Goal: Information Seeking & Learning: Compare options

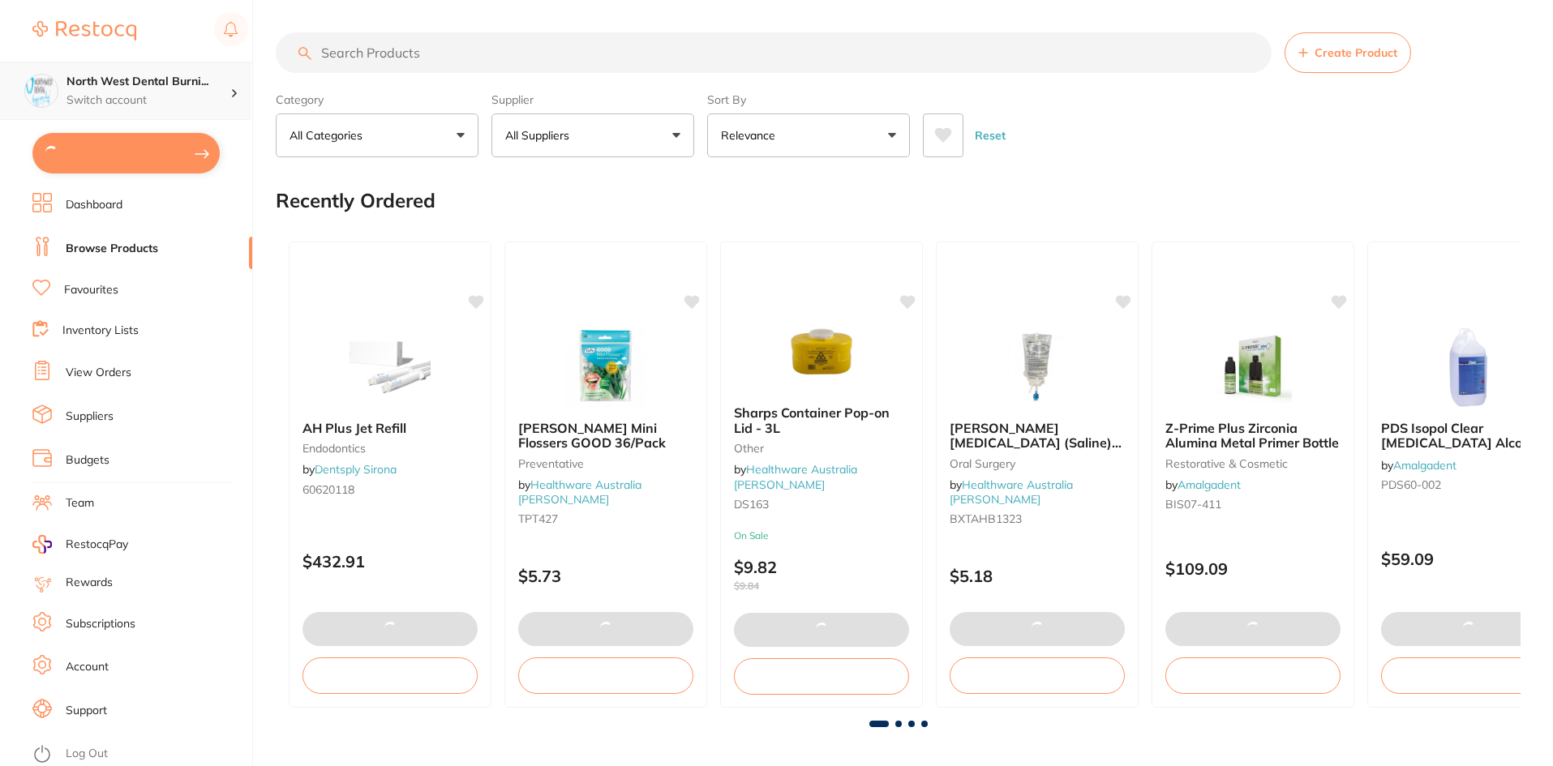
click at [164, 82] on h4 "North West Dental Burni..." at bounding box center [148, 82] width 164 height 16
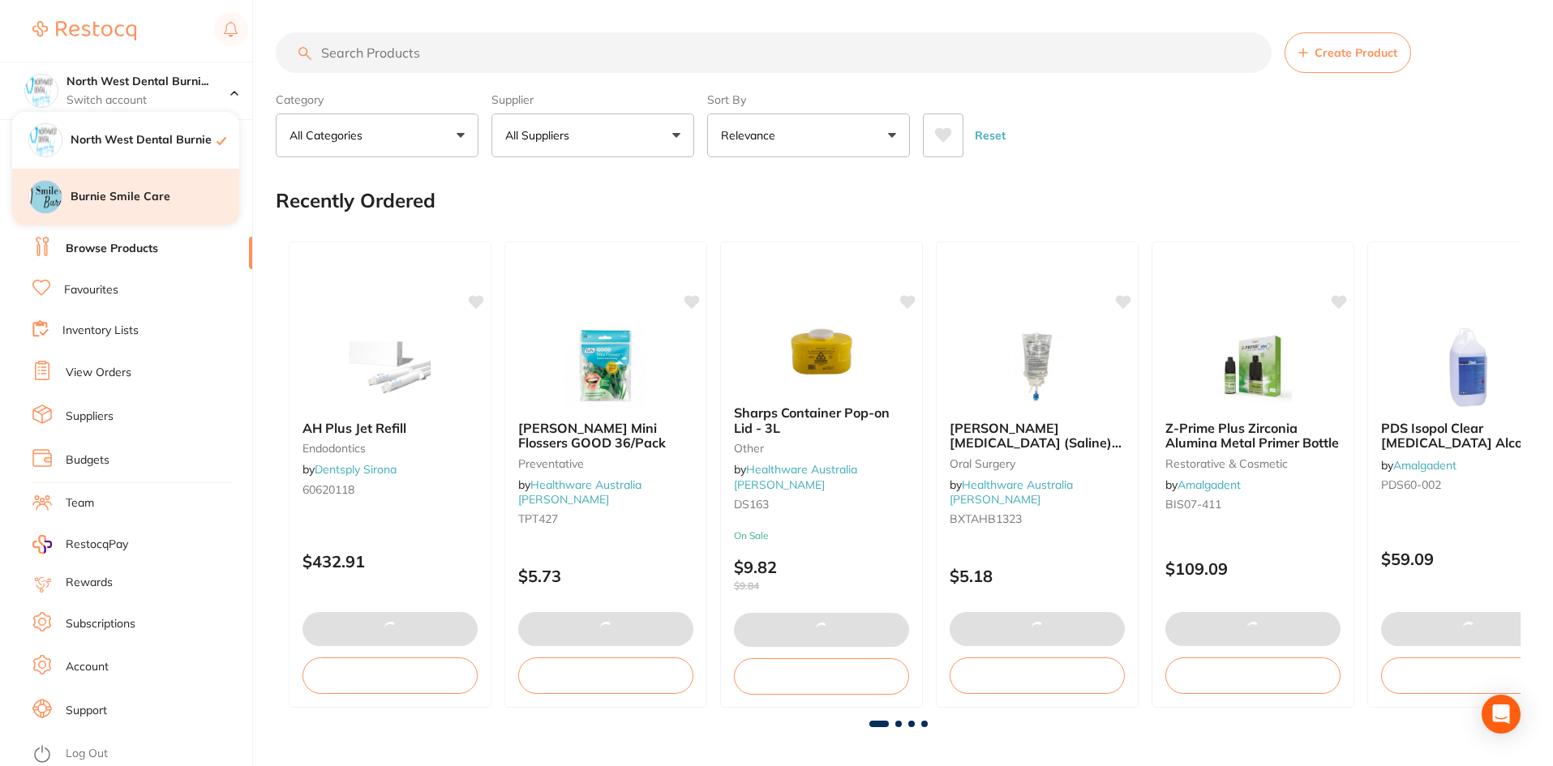
click at [206, 198] on h4 "Burnie Smile Care" at bounding box center [155, 197] width 169 height 16
type input "4"
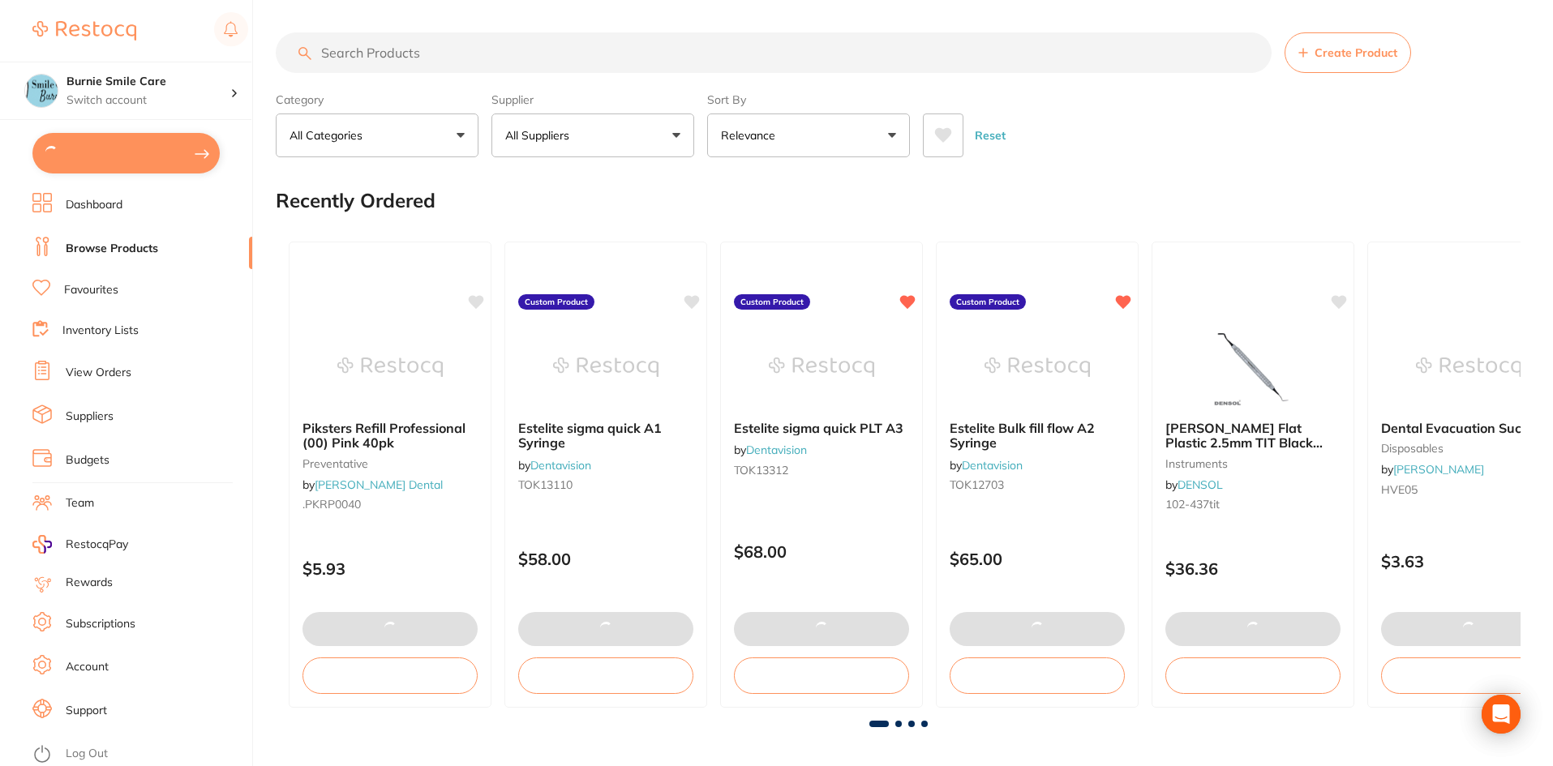
type input "4"
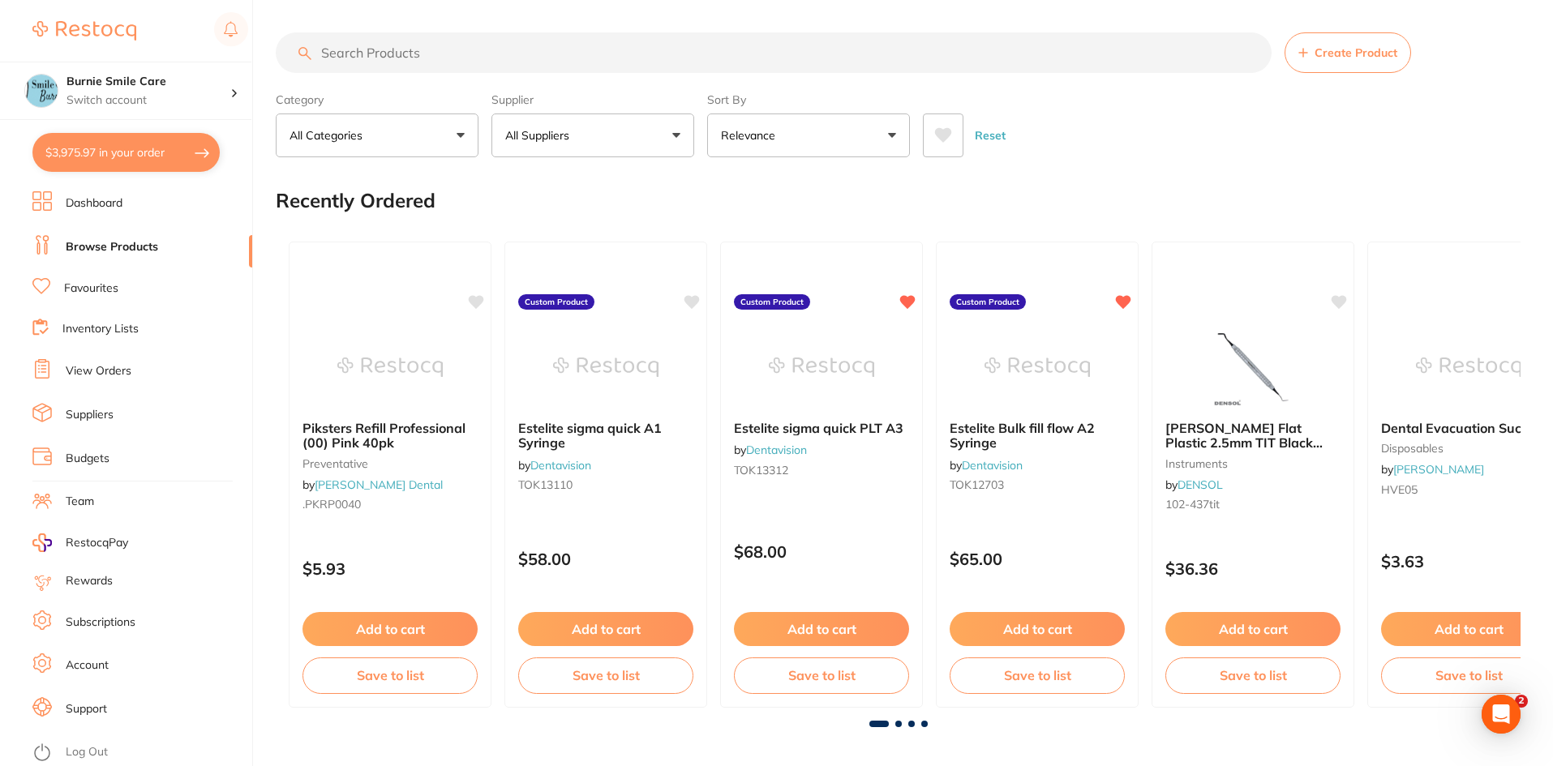
click at [570, 57] on input "search" at bounding box center [774, 52] width 996 height 41
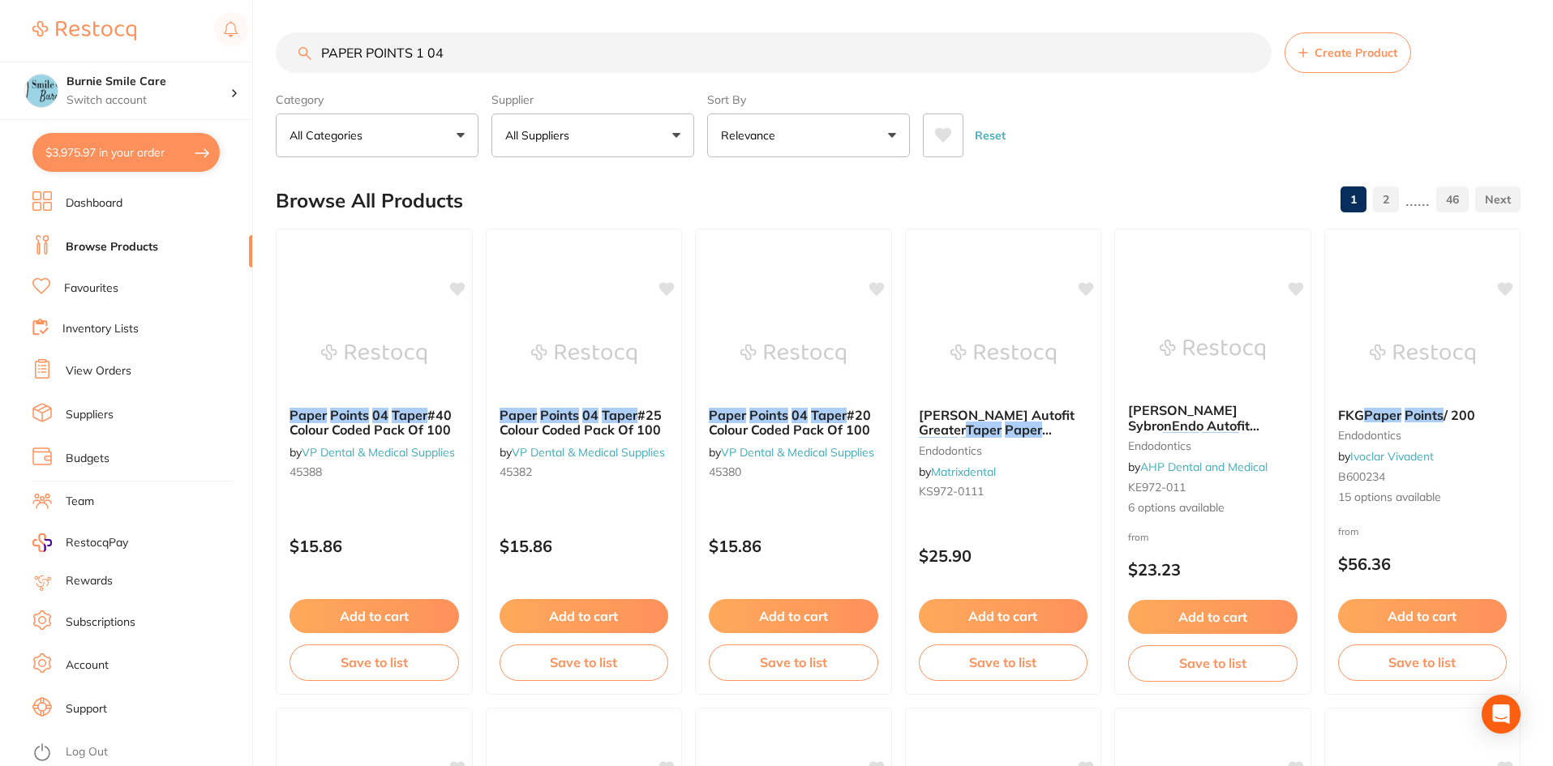
click at [426, 56] on input "PAPER POINTS 1 04" at bounding box center [774, 52] width 996 height 41
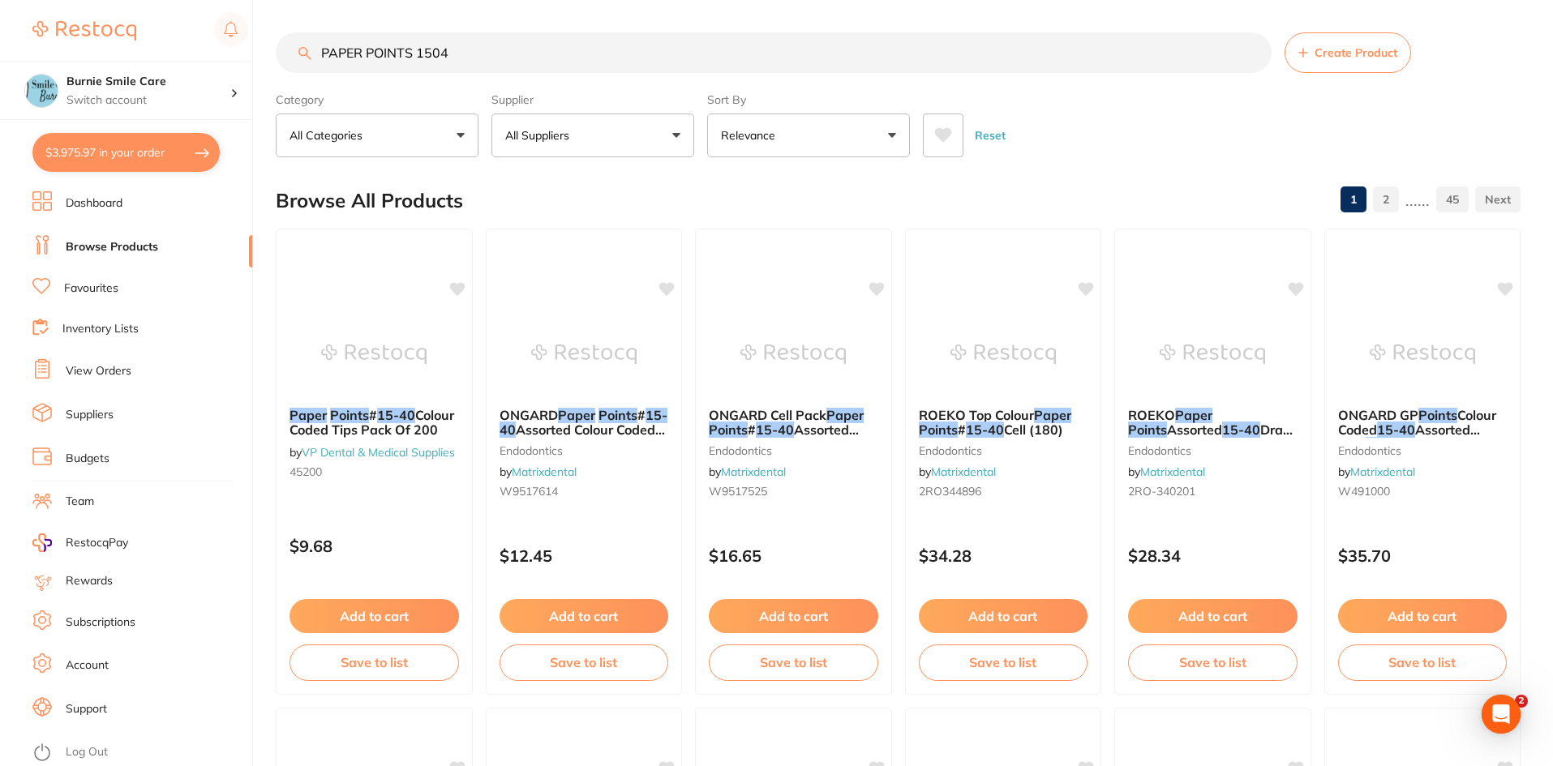
click at [556, 142] on p "All Suppliers" at bounding box center [540, 135] width 71 height 16
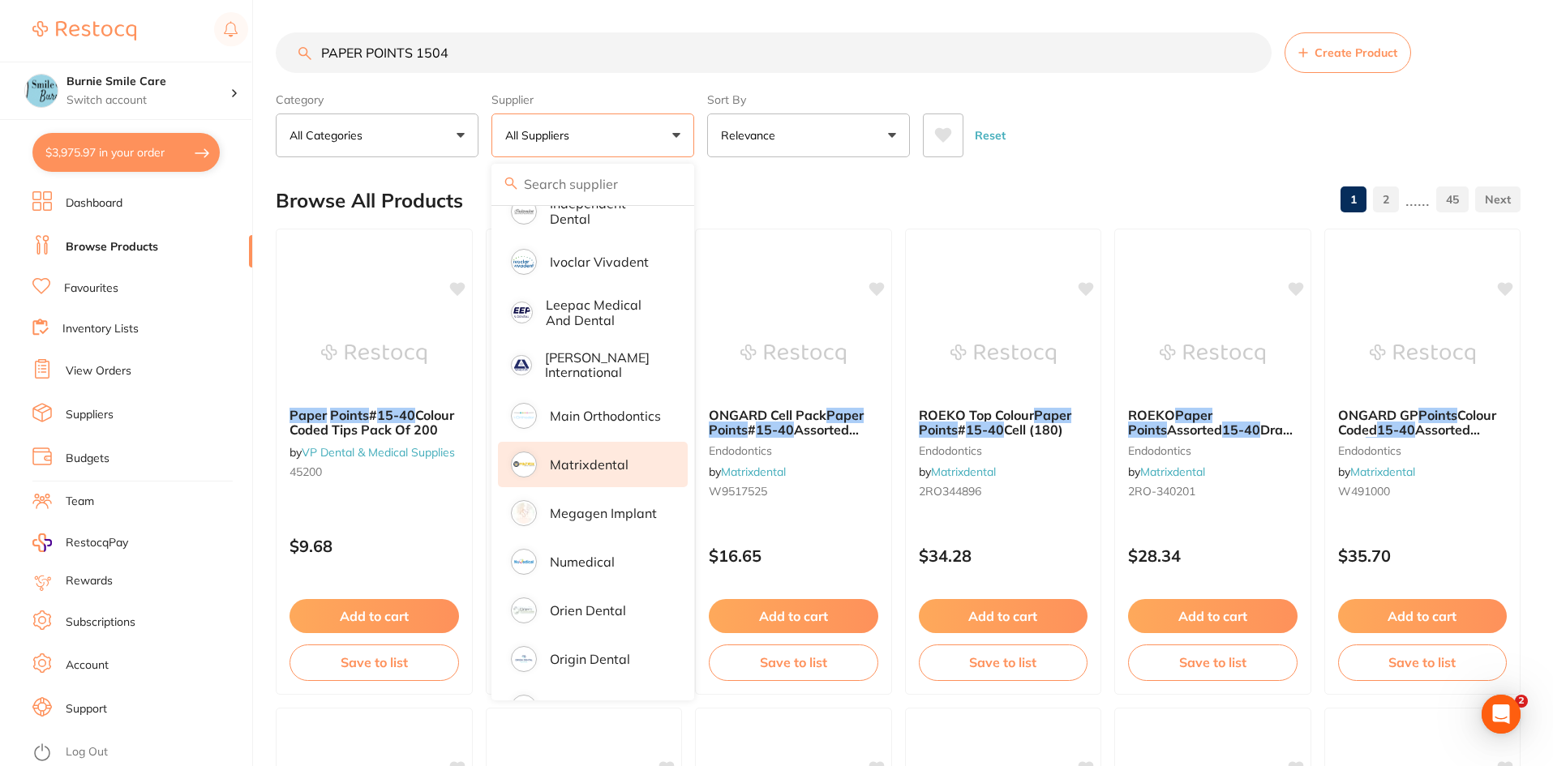
scroll to position [831, 0]
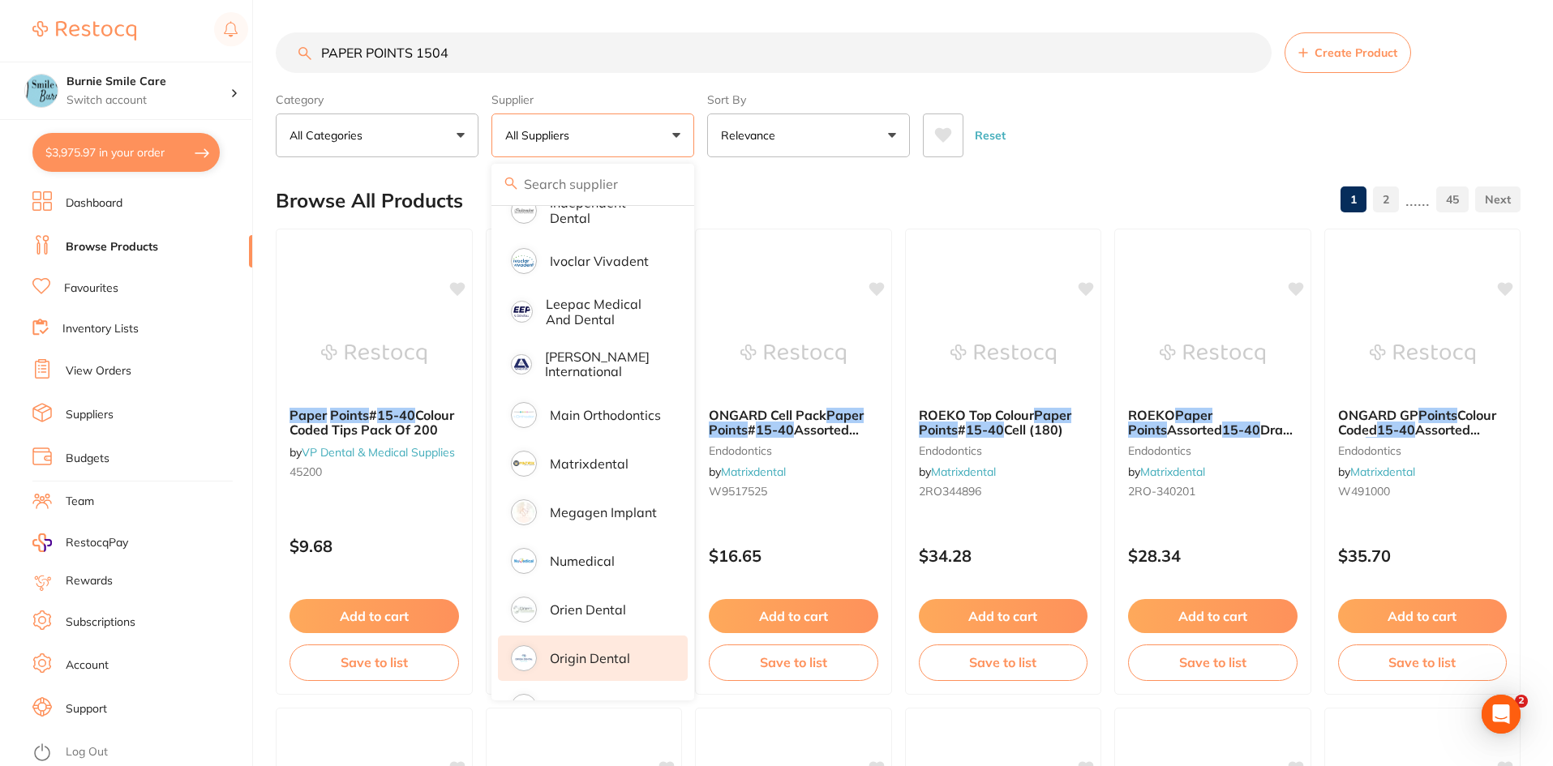
click at [606, 636] on li "Origin Dental" at bounding box center [593, 658] width 190 height 45
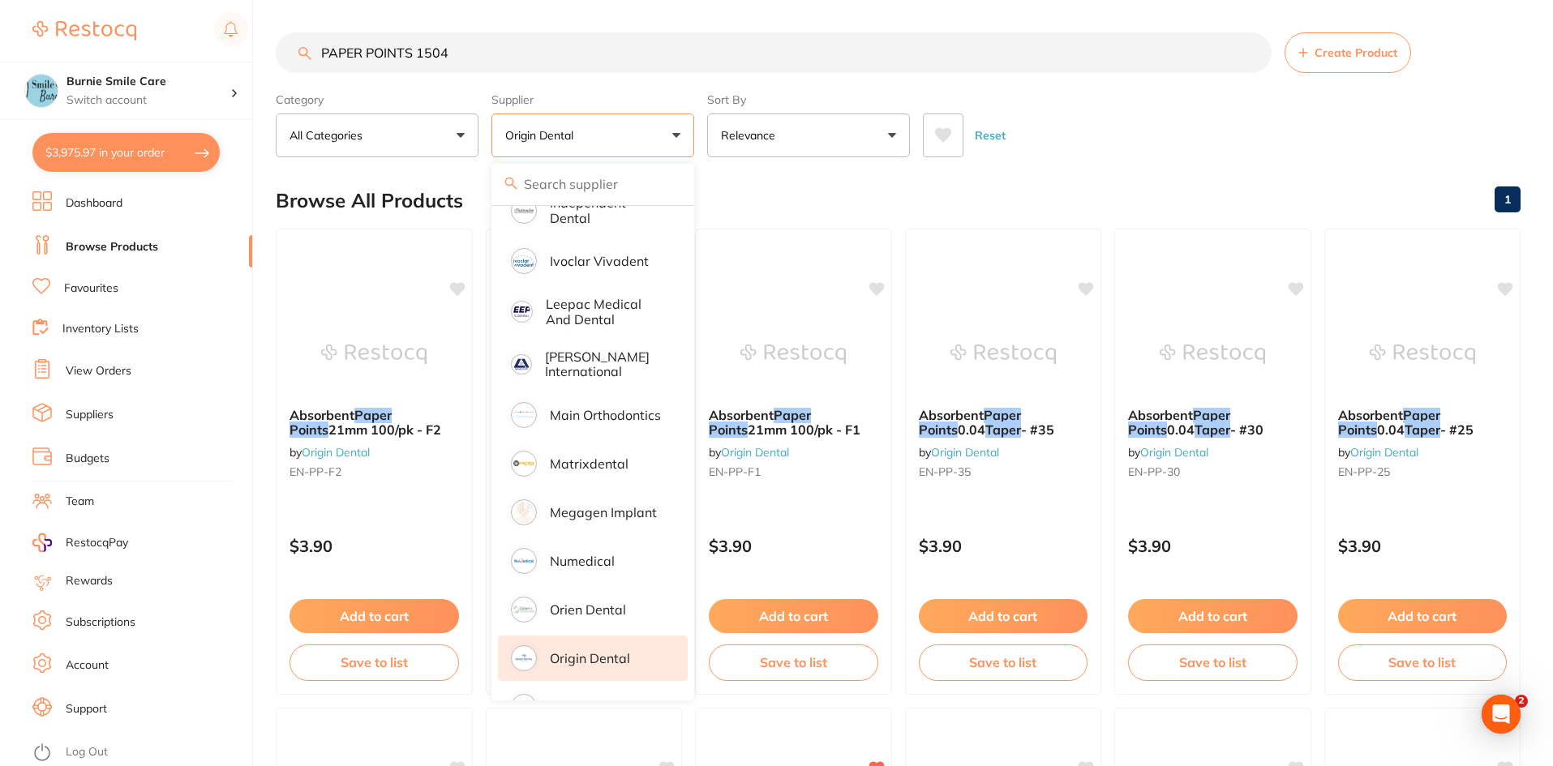
scroll to position [0, 0]
click at [437, 56] on input "PAPER POINTS 1504" at bounding box center [774, 52] width 996 height 41
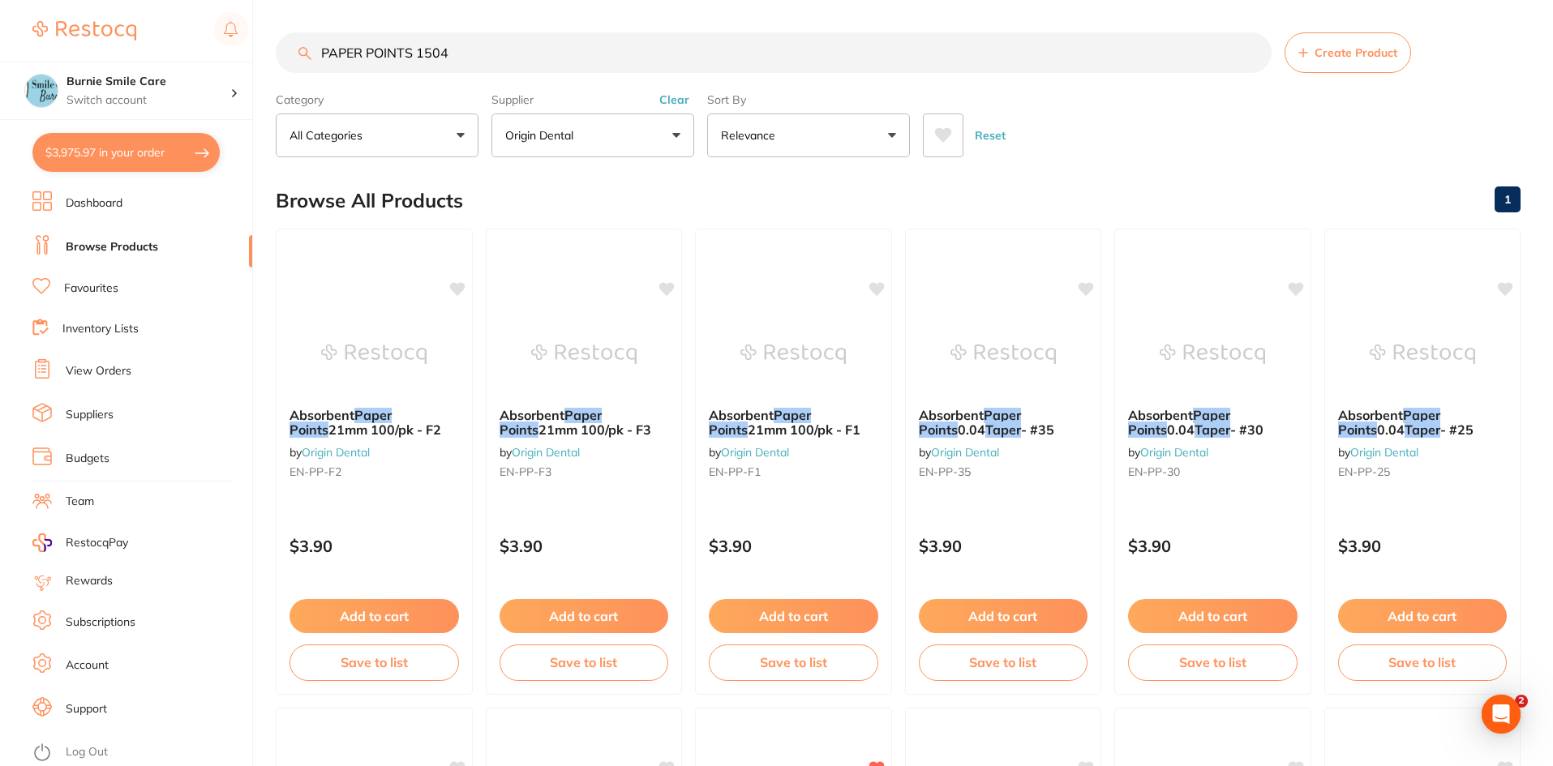
click at [432, 55] on input "PAPER POINTS 1504" at bounding box center [774, 52] width 996 height 41
click at [398, 525] on div "$3.90" at bounding box center [374, 543] width 197 height 44
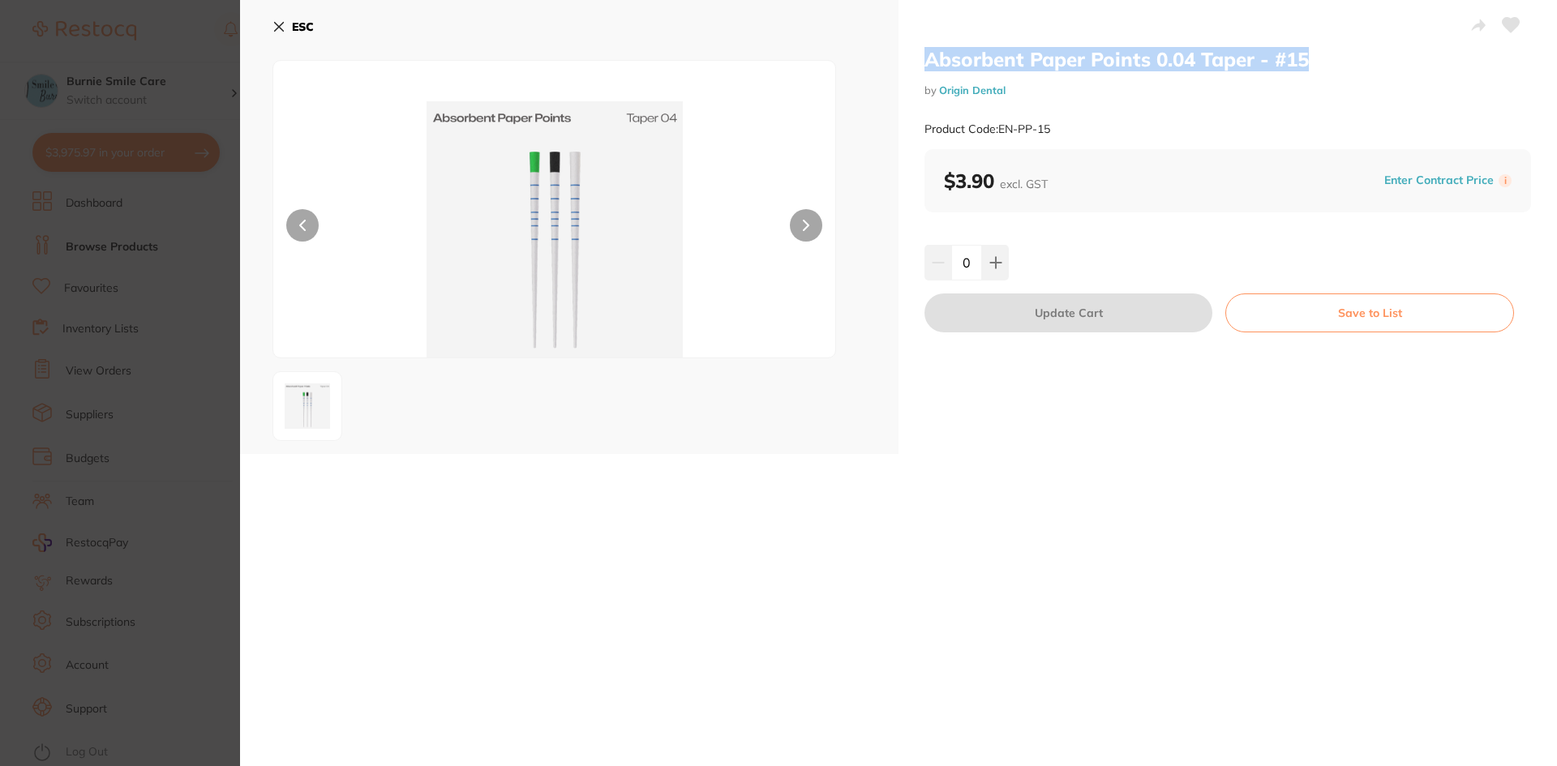
drag, startPoint x: 1335, startPoint y: 62, endPoint x: 918, endPoint y: 60, distance: 417.6
click at [918, 60] on div "Absorbent Paper Points 0.04 Taper - #15 by Origin Dental Product Code: EN-PP-15…" at bounding box center [1227, 227] width 658 height 454
copy h2 "Absorbent Paper Points 0.04 Taper - #15"
click at [1125, 118] on div "Product Code: EN-PP-15" at bounding box center [1227, 129] width 606 height 40
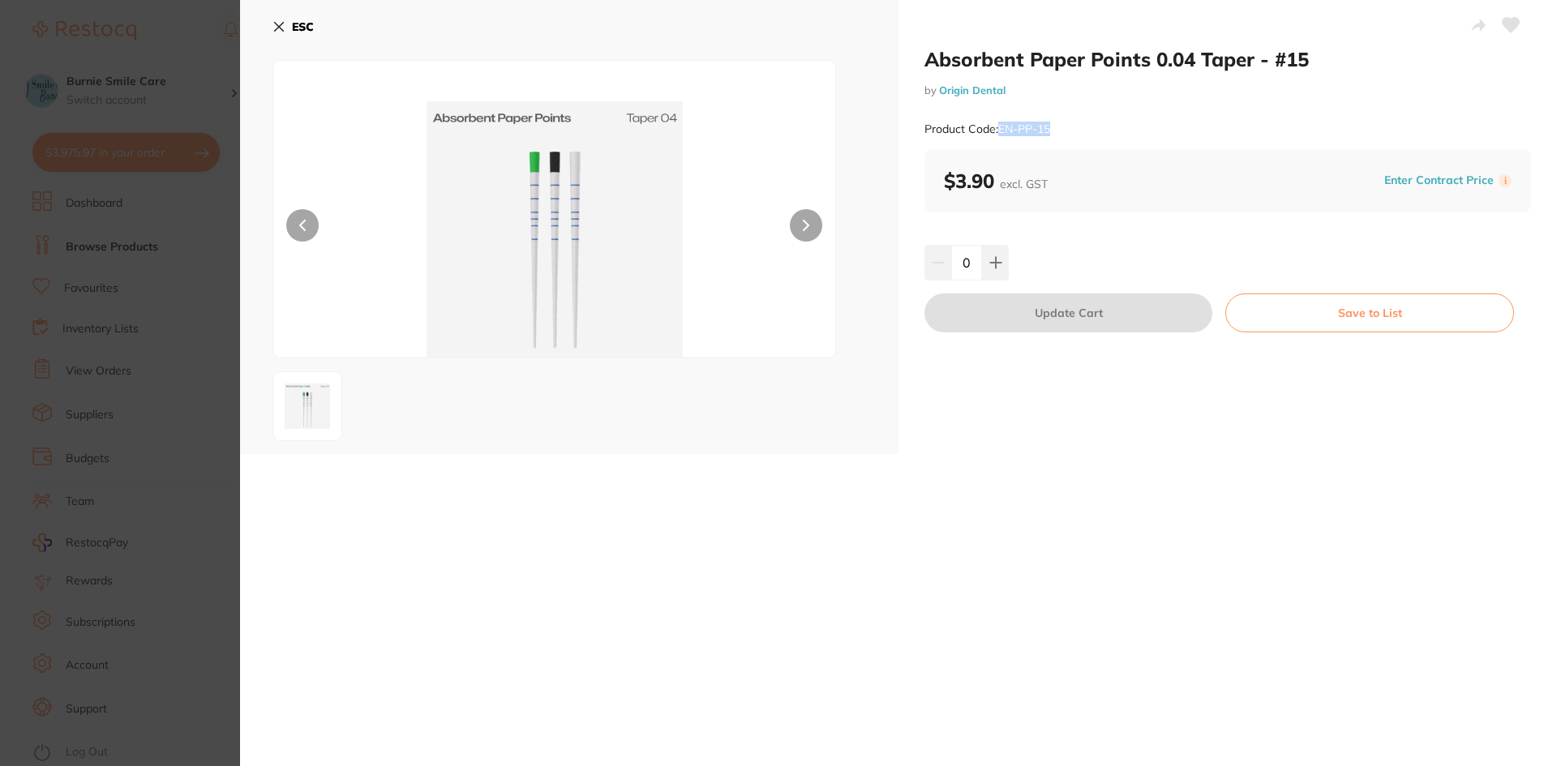
drag, startPoint x: 1059, startPoint y: 125, endPoint x: 1000, endPoint y: 132, distance: 59.6
click at [1000, 132] on div "Product Code: EN-PP-15" at bounding box center [1227, 129] width 606 height 40
copy small "EN-PP-15"
click at [311, 32] on b "ESC" at bounding box center [303, 26] width 22 height 15
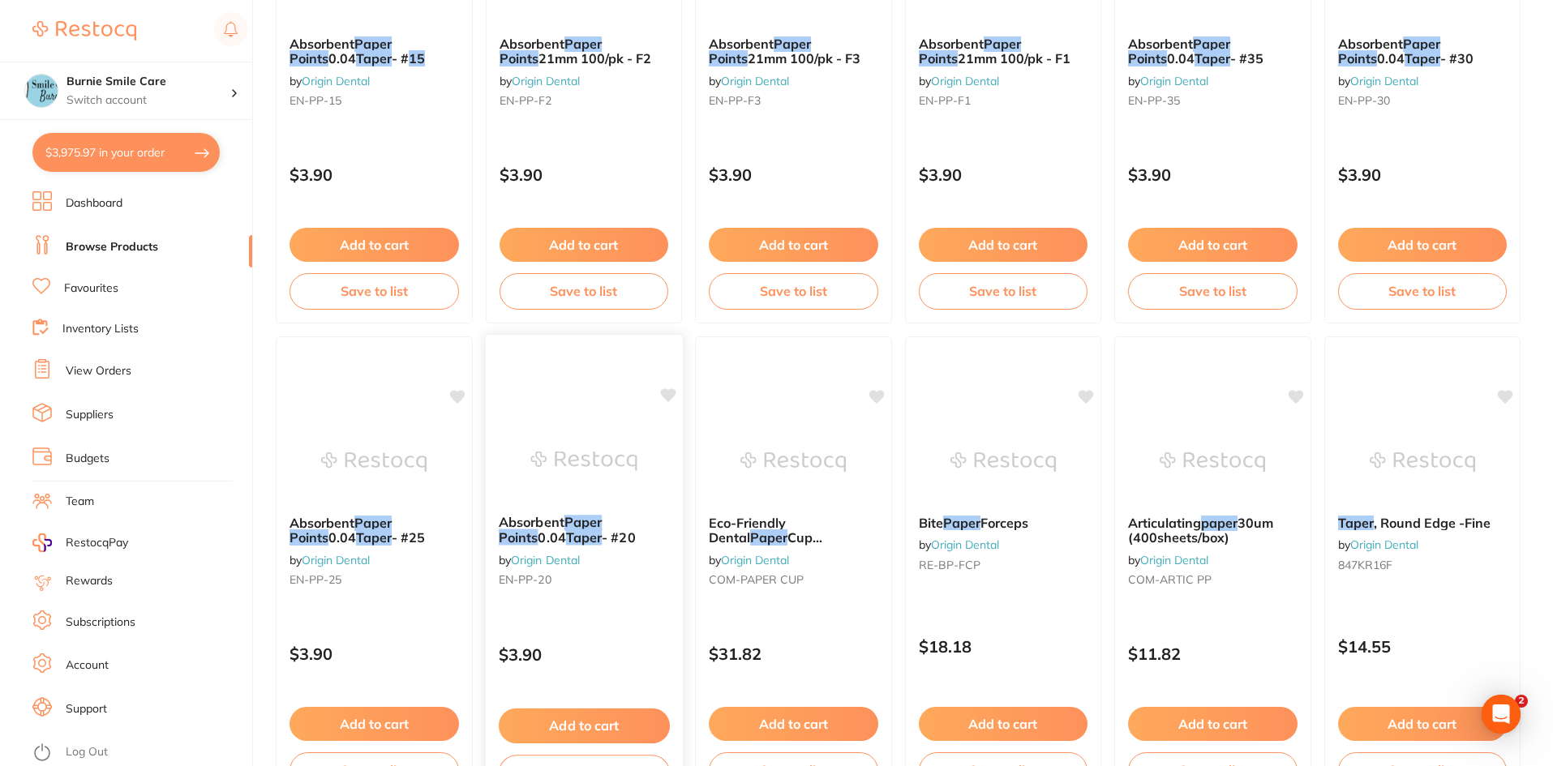
scroll to position [387, 0]
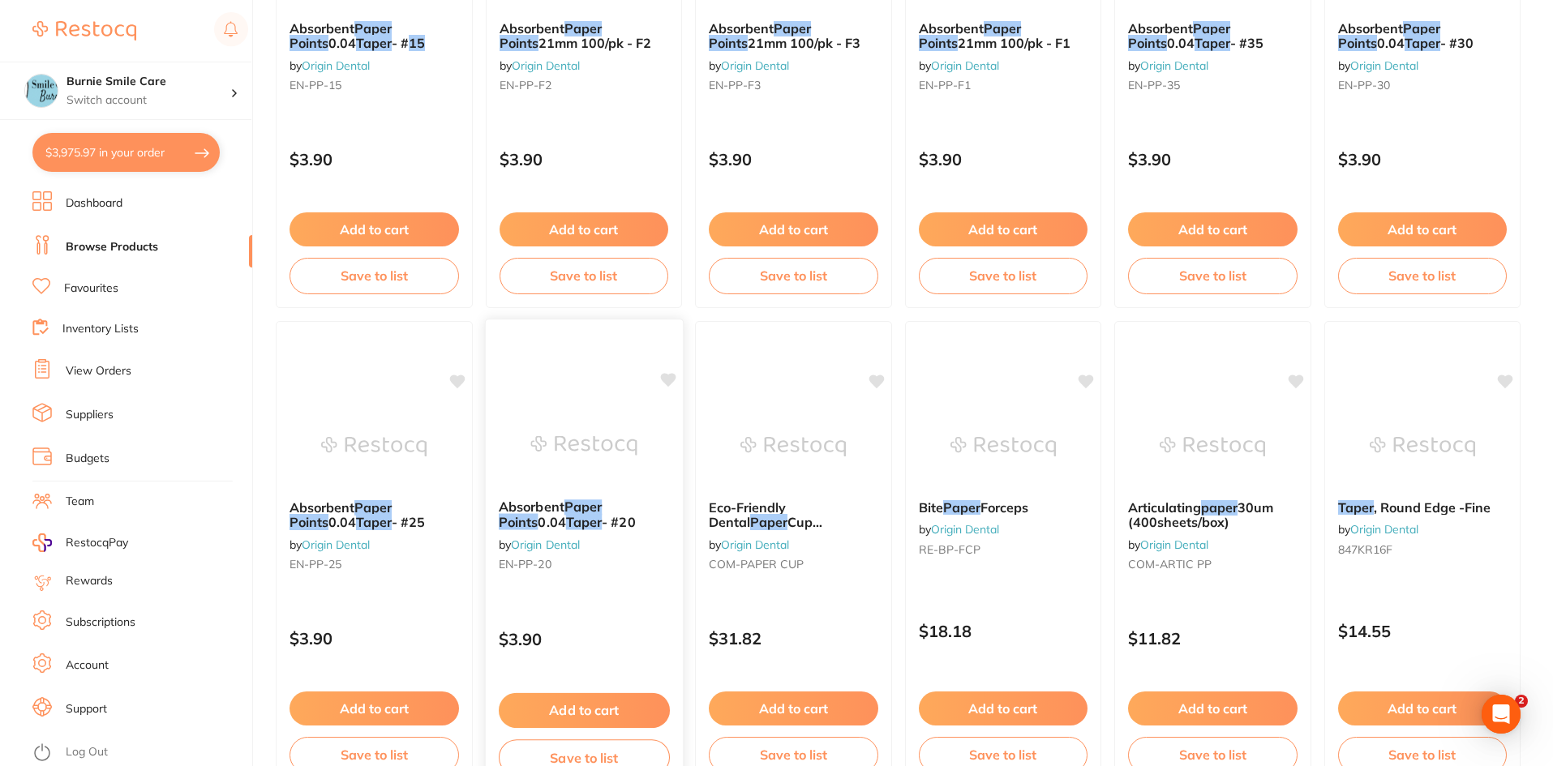
click at [603, 555] on div "Absorbent Paper Points 0.04 Taper - #20 by Origin Dental EN-PP-20" at bounding box center [583, 538] width 197 height 105
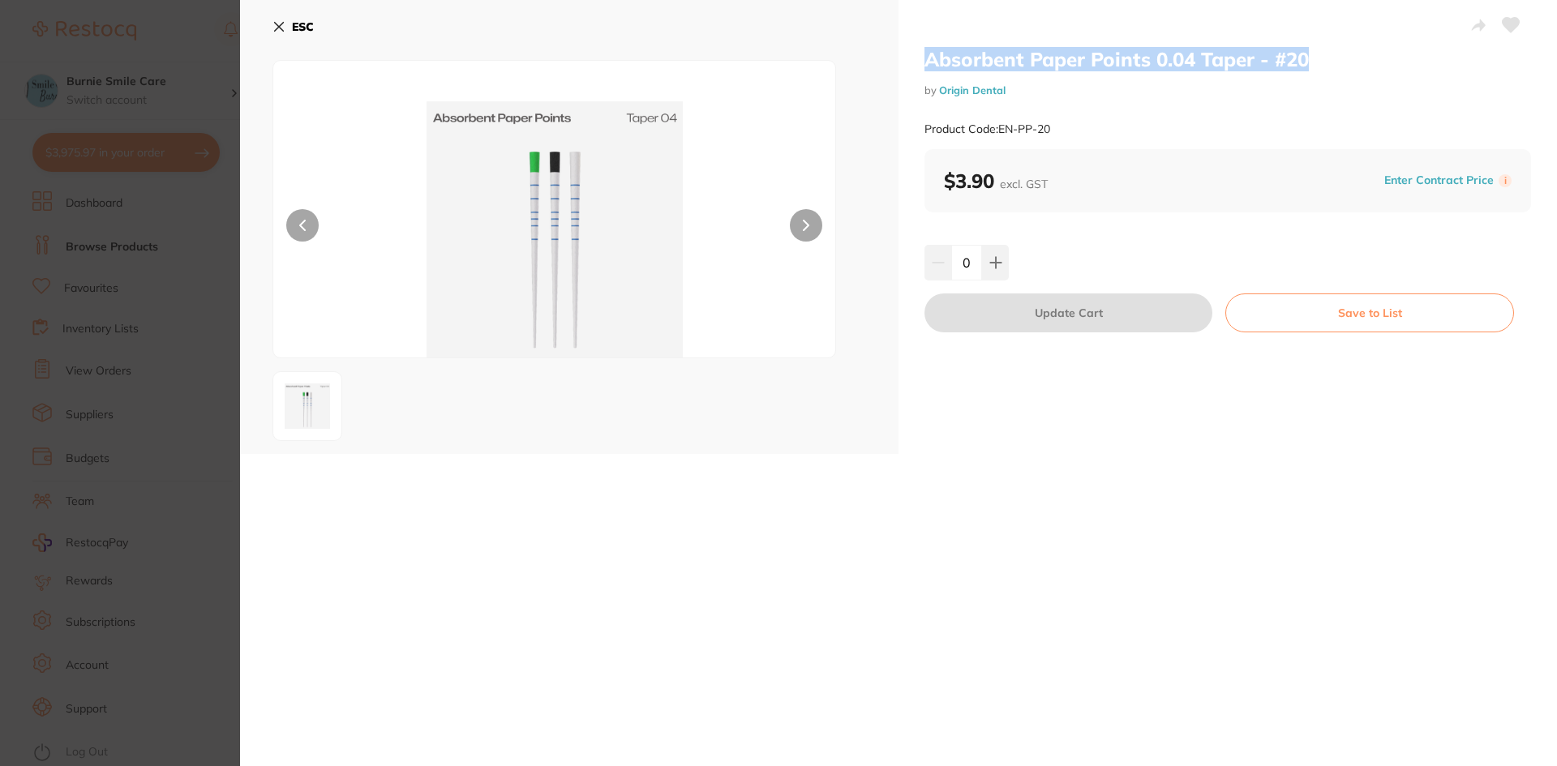
drag, startPoint x: 1339, startPoint y: 58, endPoint x: 911, endPoint y: 49, distance: 428.2
click at [915, 49] on div "Absorbent Paper Points 0.04 Taper - #20 by Origin Dental Product Code: EN-PP-20…" at bounding box center [1227, 227] width 658 height 454
copy h2 "Absorbent Paper Points 0.04 Taper - #20"
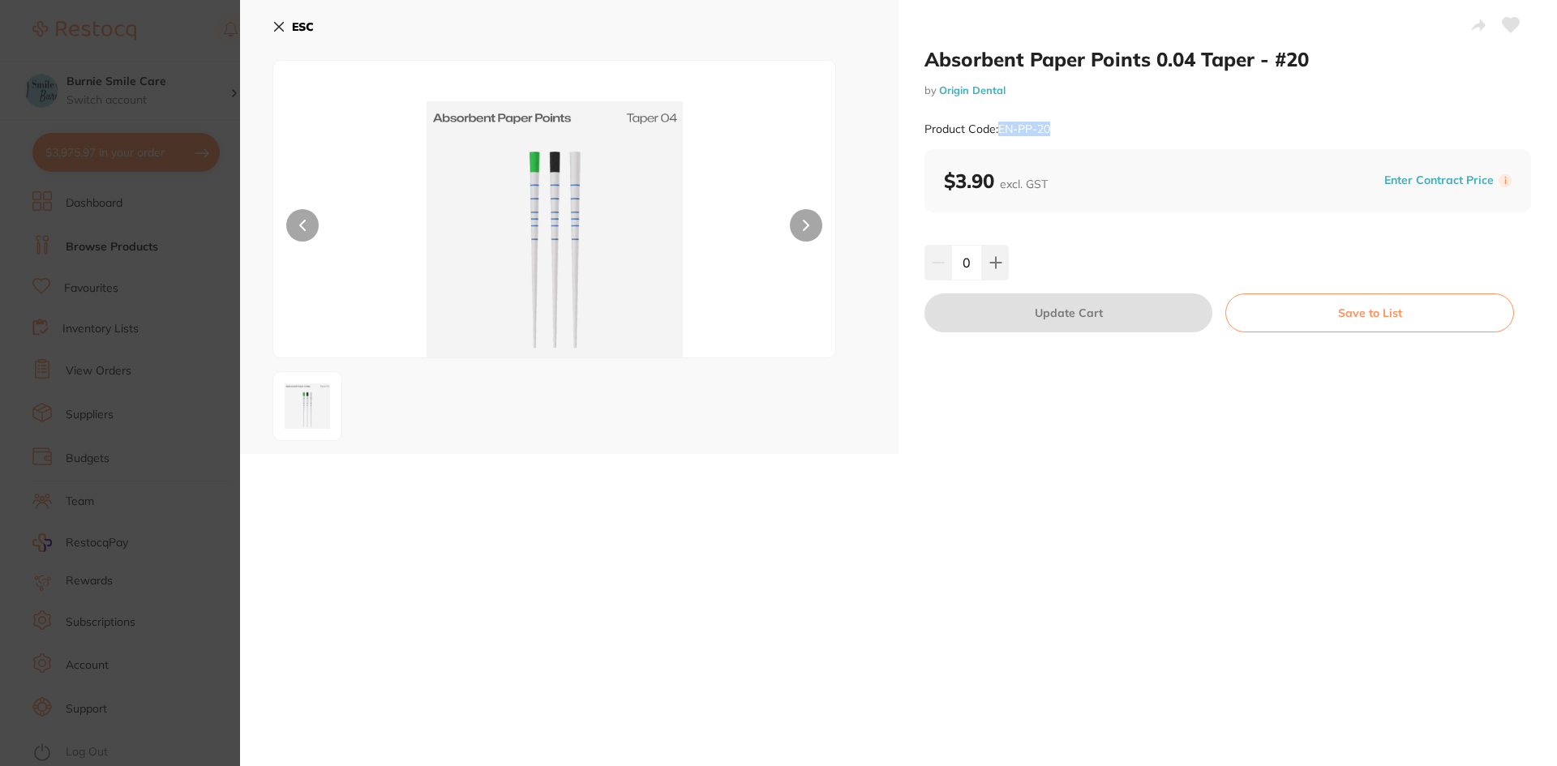
drag, startPoint x: 1058, startPoint y: 125, endPoint x: 1001, endPoint y: 134, distance: 58.3
click at [1001, 134] on div "Product Code: EN-PP-20" at bounding box center [1227, 129] width 606 height 40
copy small "EN-PP-20"
drag, startPoint x: 140, startPoint y: 539, endPoint x: 140, endPoint y: 529, distance: 10.5
click at [140, 539] on section "Absorbent Paper Points 0.04 Taper - #20 by Origin Dental Product Code: EN-PP-20…" at bounding box center [778, 383] width 1557 height 766
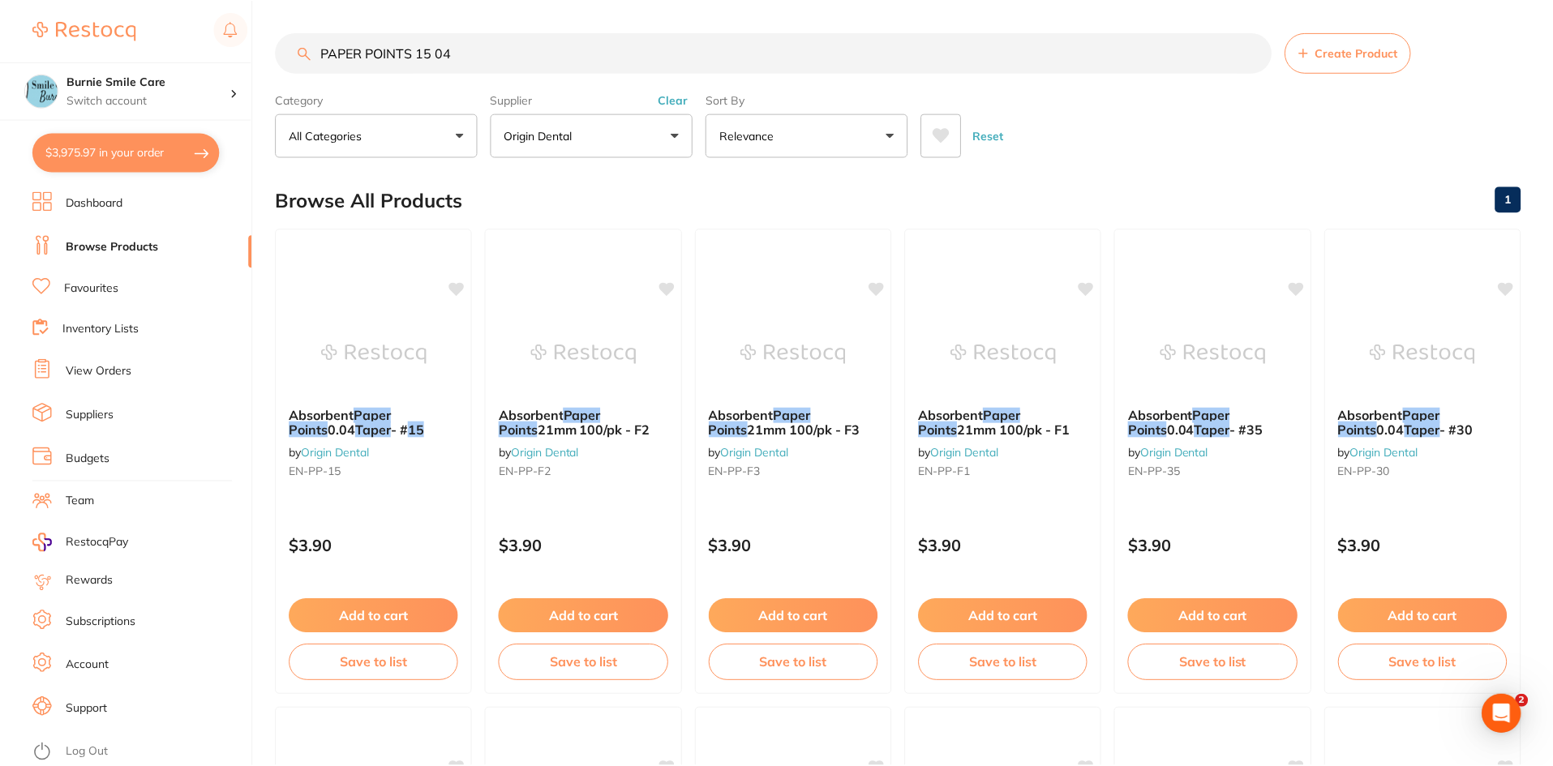
scroll to position [387, 0]
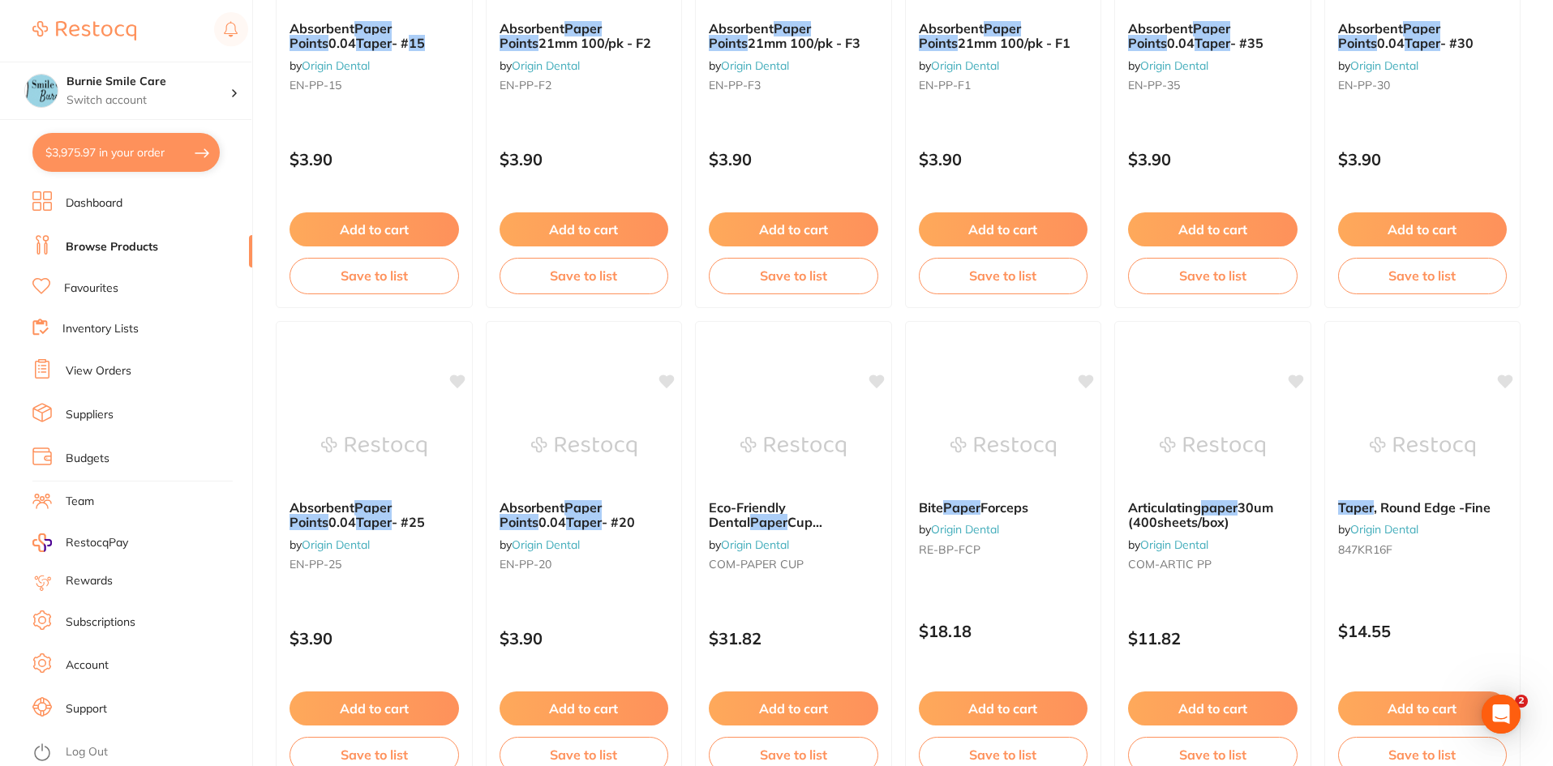
drag, startPoint x: 452, startPoint y: 551, endPoint x: 471, endPoint y: 538, distance: 22.7
click at [452, 551] on div "Absorbent Paper Points 0.04 Taper - #25 by Origin Dental EN-PP-25" at bounding box center [373, 538] width 195 height 103
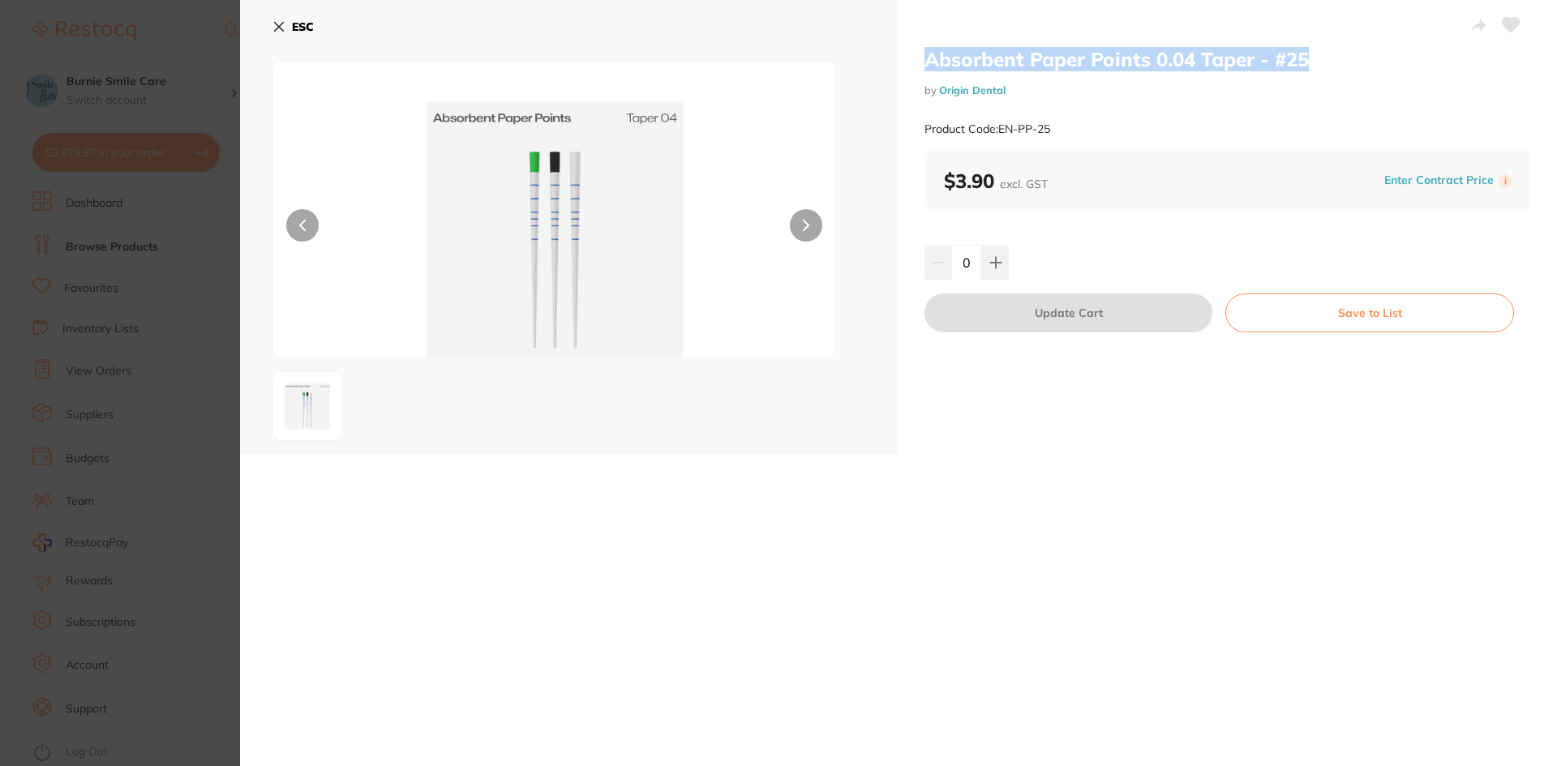
drag, startPoint x: 1271, startPoint y: 58, endPoint x: 903, endPoint y: 58, distance: 367.3
click at [906, 58] on div "Absorbent Paper Points 0.04 Taper - #25 by Origin Dental Product Code: EN-PP-25…" at bounding box center [1227, 227] width 658 height 454
copy h2 "Absorbent Paper Points 0.04 Taper - #25"
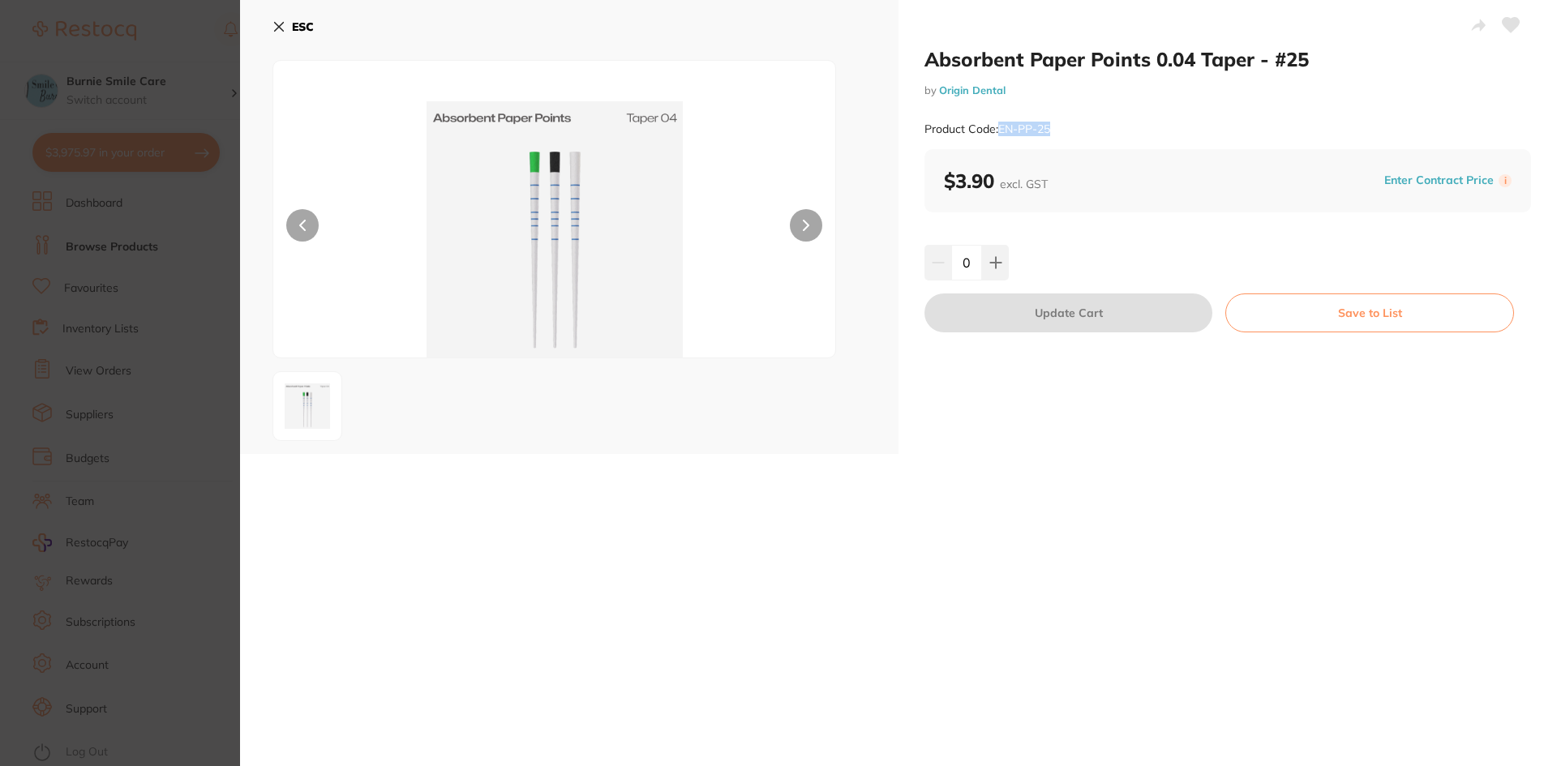
drag, startPoint x: 1069, startPoint y: 131, endPoint x: 997, endPoint y: 130, distance: 72.2
click at [997, 130] on div "Product Code: EN-PP-25" at bounding box center [1227, 129] width 606 height 40
copy small "EN-PP-25"
click at [48, 429] on section "Absorbent Paper Points 0.04 Taper - #25 by Origin Dental Product Code: EN-PP-25…" at bounding box center [778, 383] width 1557 height 766
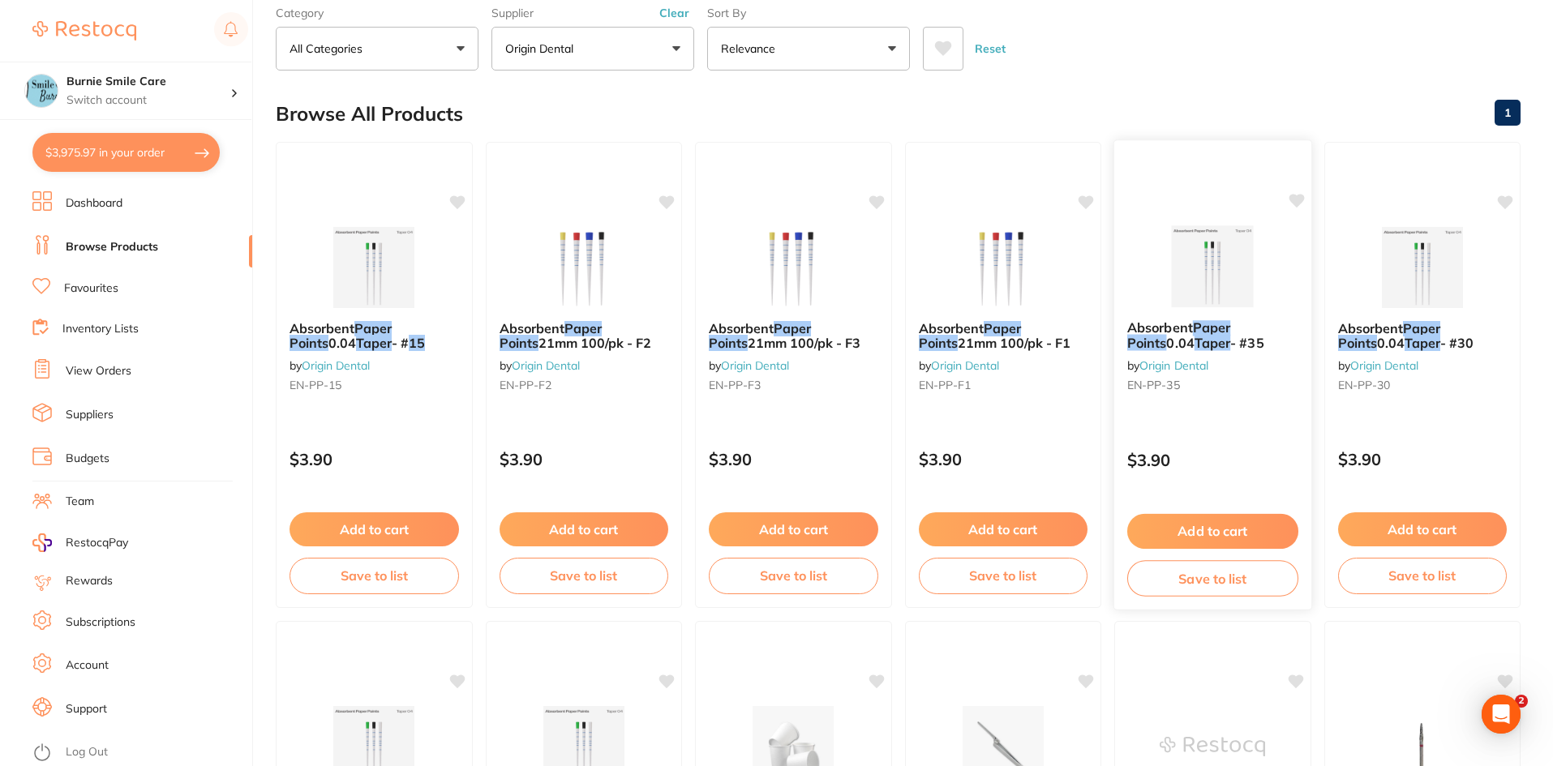
scroll to position [83, 0]
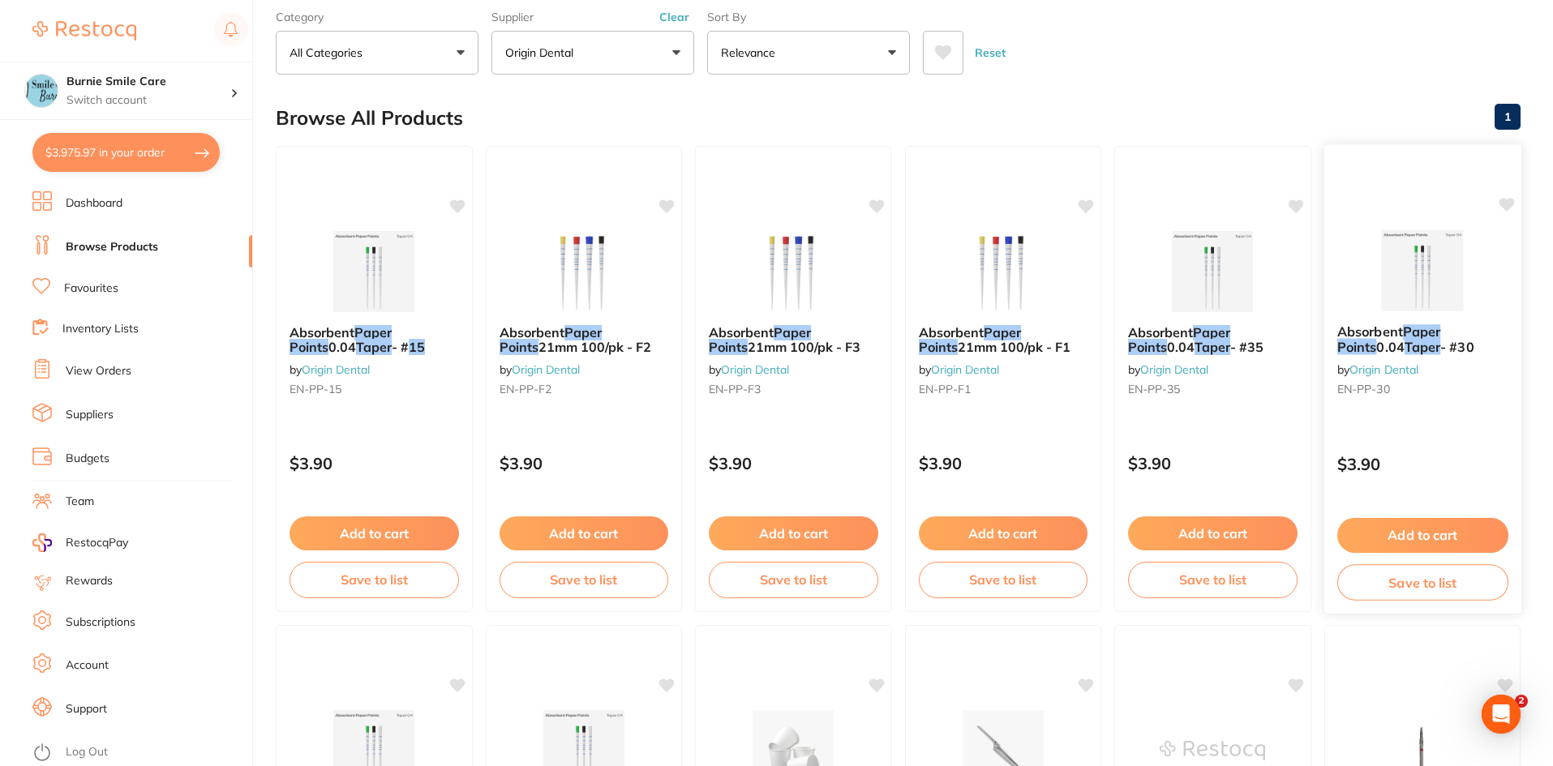
click at [1421, 419] on div "Absorbent Paper Points 0.04 Taper - #30 by Origin Dental EN-PP-30 $3.90 Add to …" at bounding box center [1421, 379] width 199 height 471
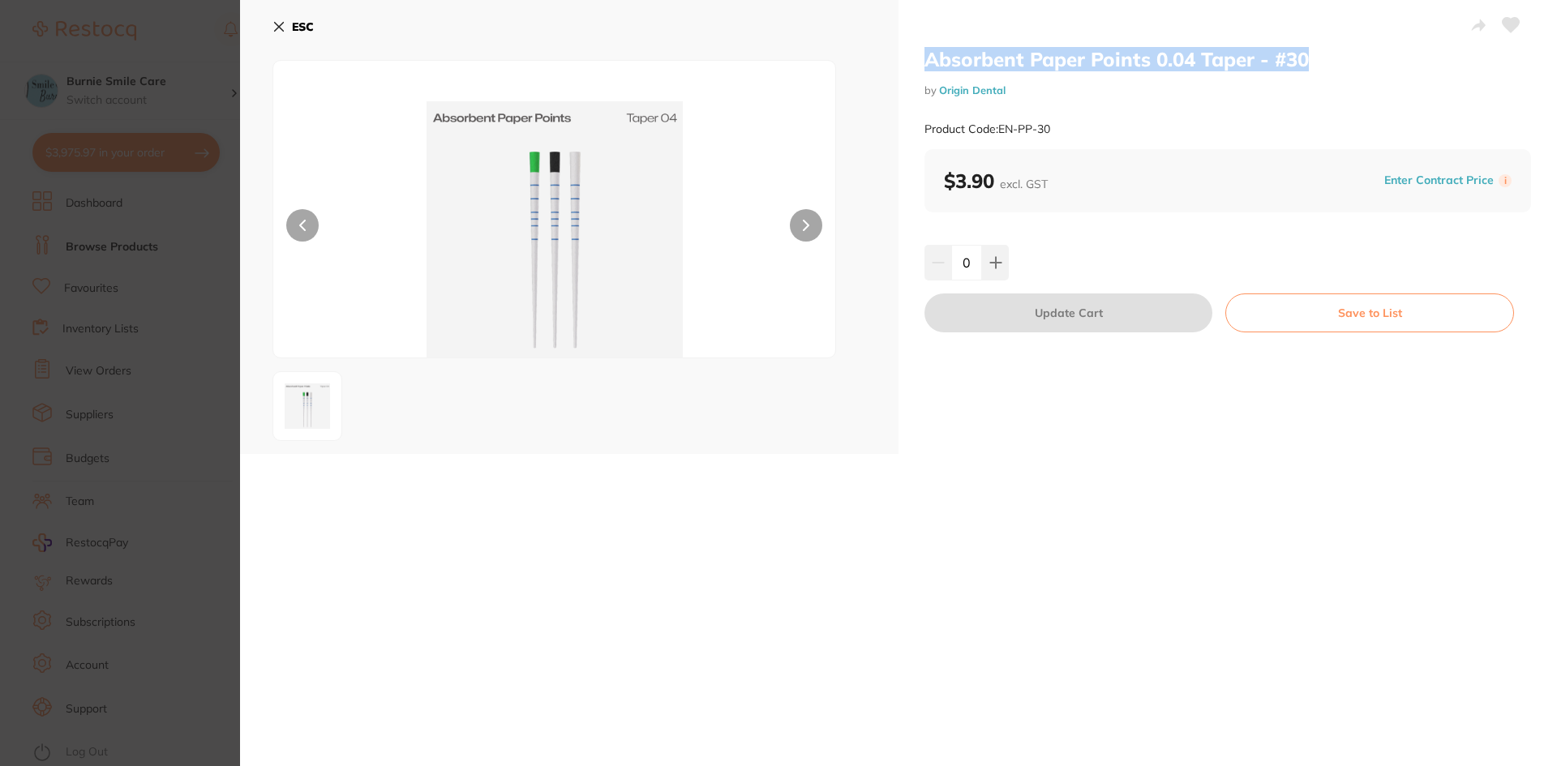
drag, startPoint x: 1312, startPoint y: 51, endPoint x: 902, endPoint y: 62, distance: 410.4
click at [905, 62] on div "Absorbent Paper Points 0.04 Taper - #30 by Origin Dental Product Code: EN-PP-30…" at bounding box center [1227, 227] width 658 height 454
copy h2 "Absorbent Paper Points 0.04 Taper - #30"
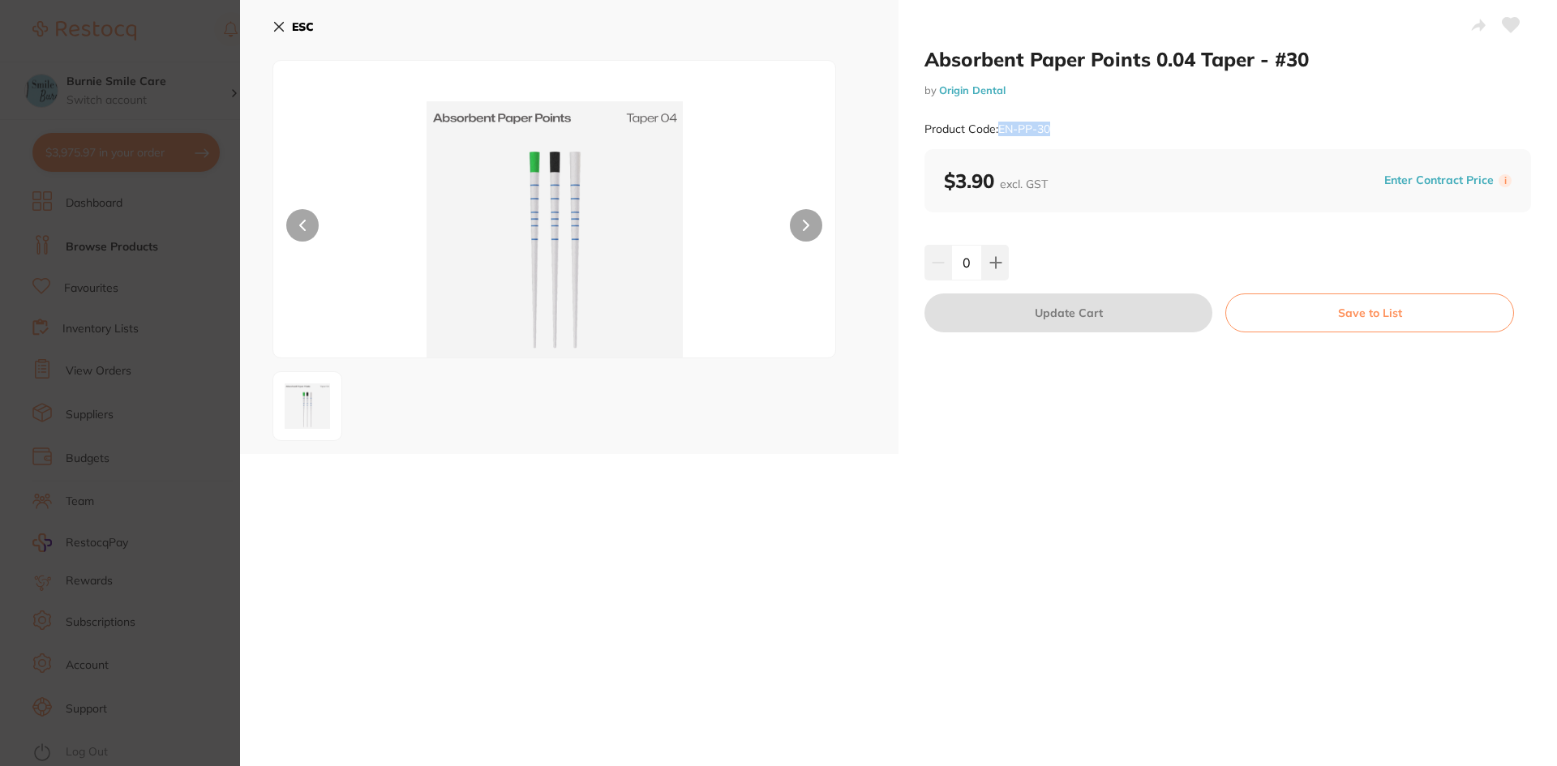
drag, startPoint x: 1067, startPoint y: 126, endPoint x: 998, endPoint y: 131, distance: 69.1
click at [998, 131] on div "Product Code: EN-PP-30" at bounding box center [1227, 129] width 606 height 40
copy small "EN-PP-30"
click at [75, 371] on section "Absorbent Paper Points 0.04 Taper - #30 by Origin Dental Product Code: EN-PP-30…" at bounding box center [778, 383] width 1557 height 766
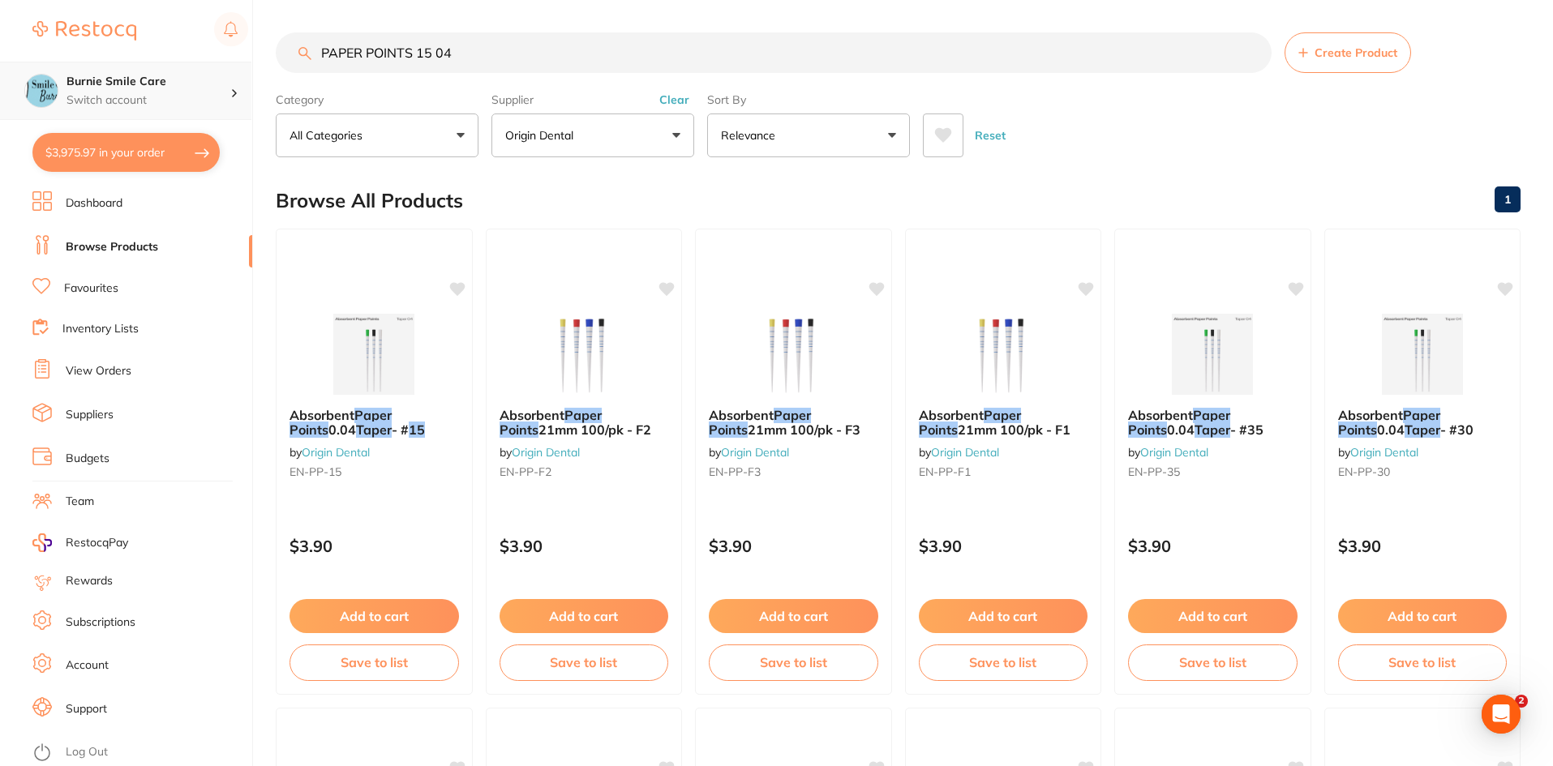
scroll to position [1, 0]
drag, startPoint x: 483, startPoint y: 53, endPoint x: 12, endPoint y: 64, distance: 471.2
click at [34, 65] on div "$3,975.97 Burnie Smile Care Switch account North West Dental Burnie Burnie Smil…" at bounding box center [776, 383] width 1553 height 766
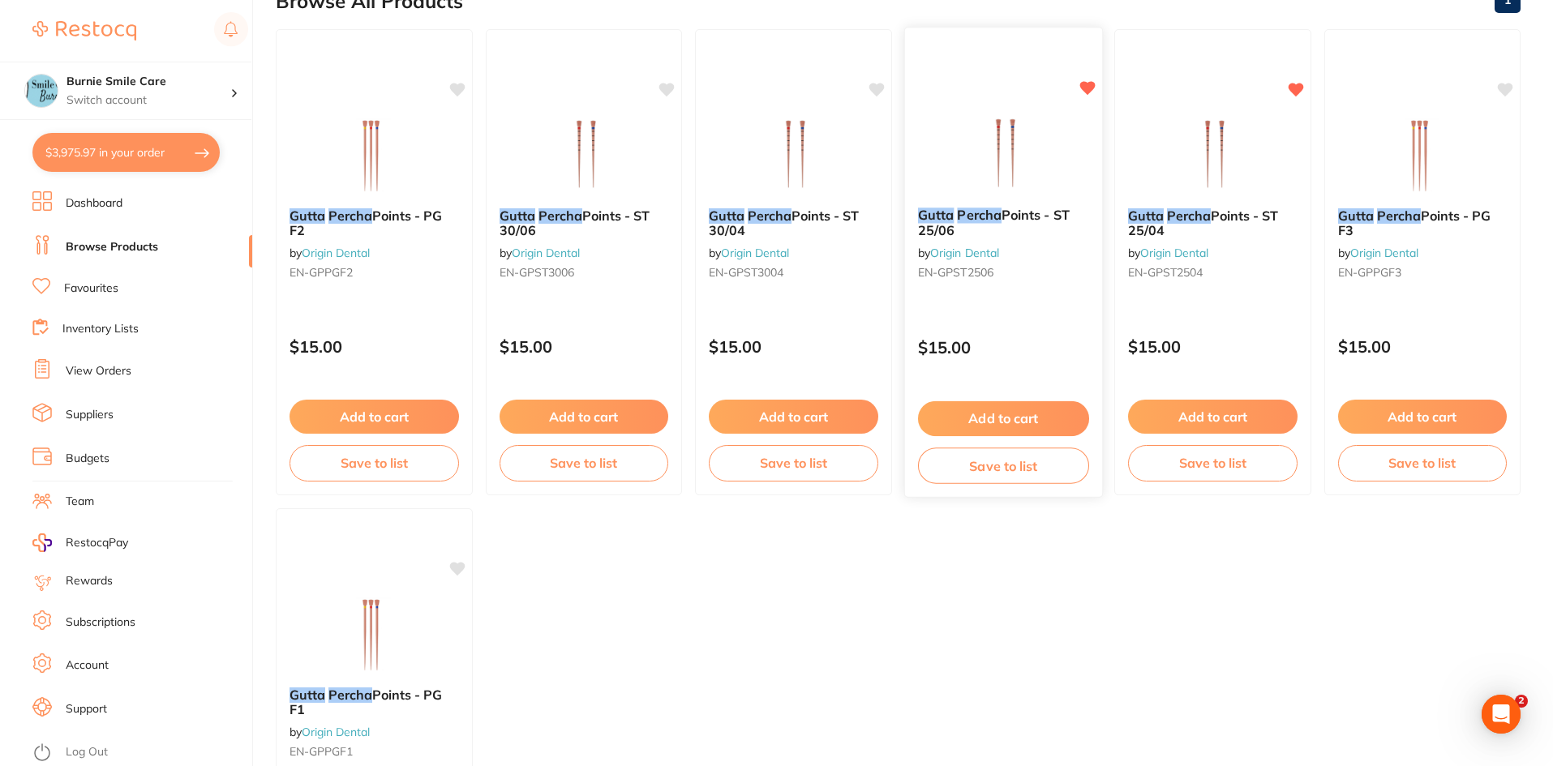
scroll to position [223, 0]
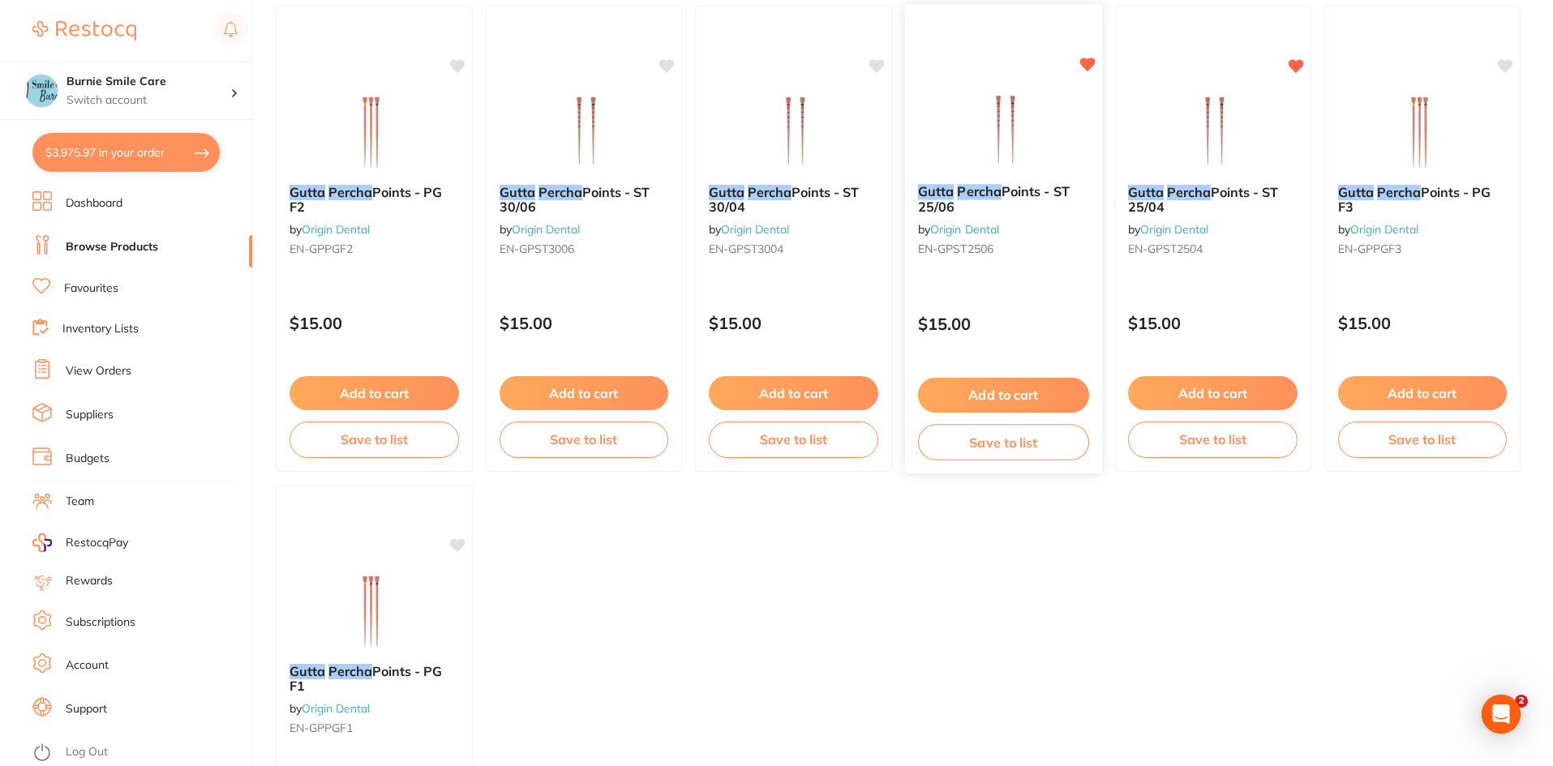
click at [1037, 257] on div "Gutta Percha Points - ST 25/06 by Origin Dental EN-GPST2506" at bounding box center [1002, 223] width 197 height 105
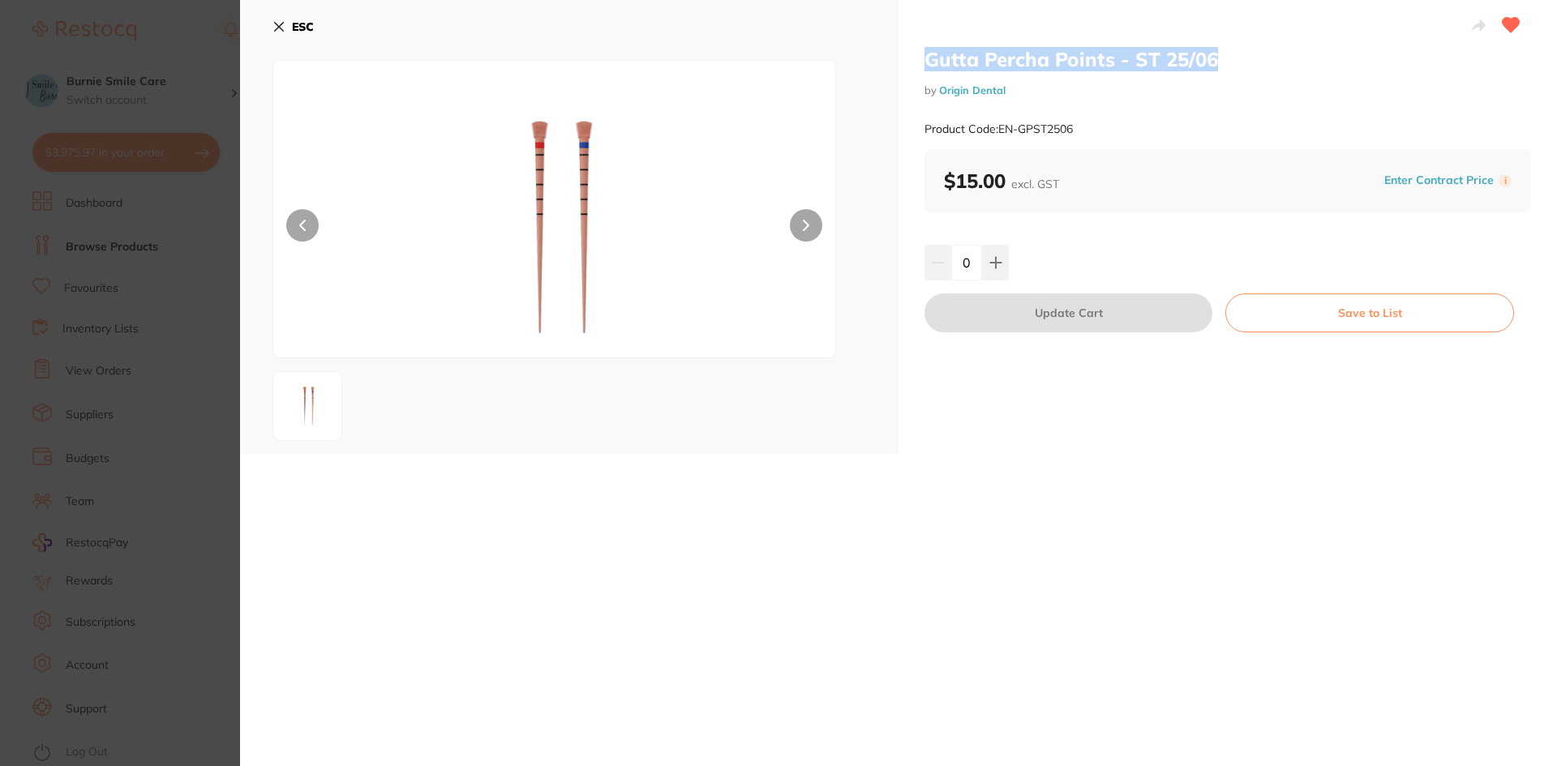
drag, startPoint x: 1239, startPoint y: 57, endPoint x: 928, endPoint y: 60, distance: 311.4
click at [928, 60] on h2 "Gutta Percha Points - ST 25/06" at bounding box center [1227, 59] width 606 height 24
copy h2 "Gutta Percha Points - ST 25/06"
drag, startPoint x: 1108, startPoint y: 131, endPoint x: 999, endPoint y: 136, distance: 109.6
click at [999, 136] on div "Product Code: EN-GPST2506" at bounding box center [1227, 129] width 606 height 40
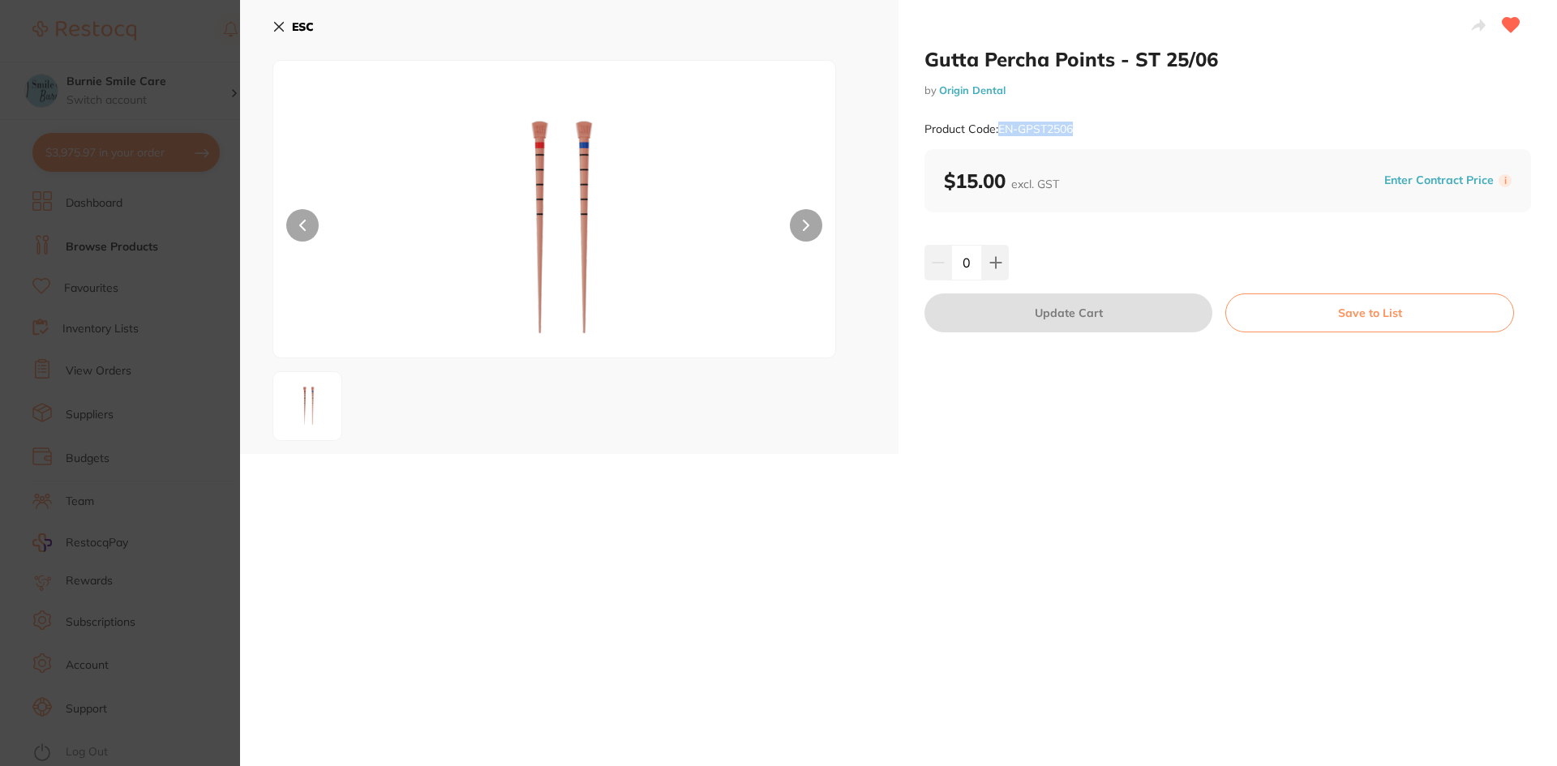
copy small "EN-GPST2506"
click at [182, 654] on section "Gutta Percha Points - ST 25/06 by Origin Dental Product Code: EN-GPST2506 ESC G…" at bounding box center [778, 383] width 1557 height 766
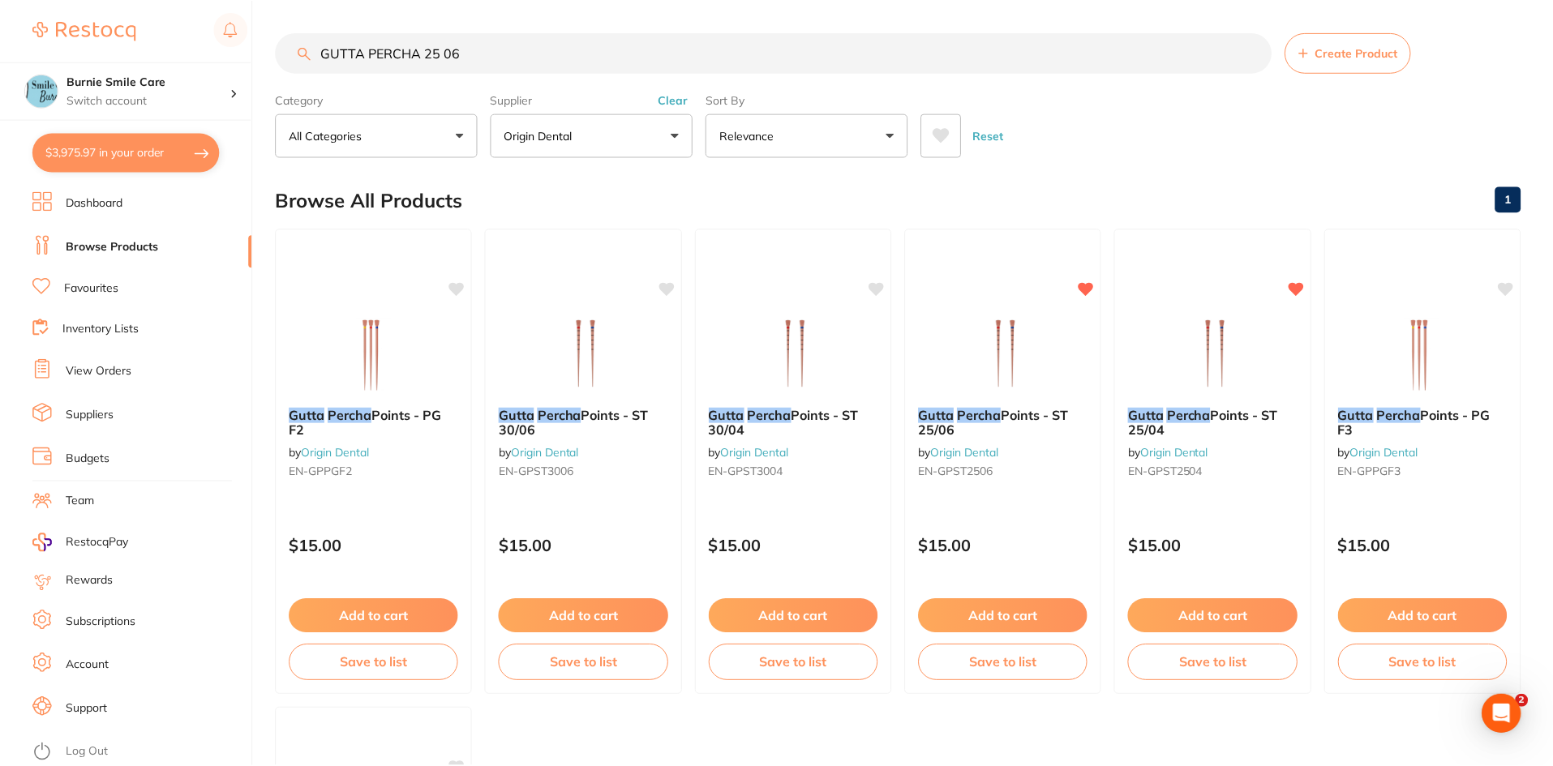
scroll to position [223, 0]
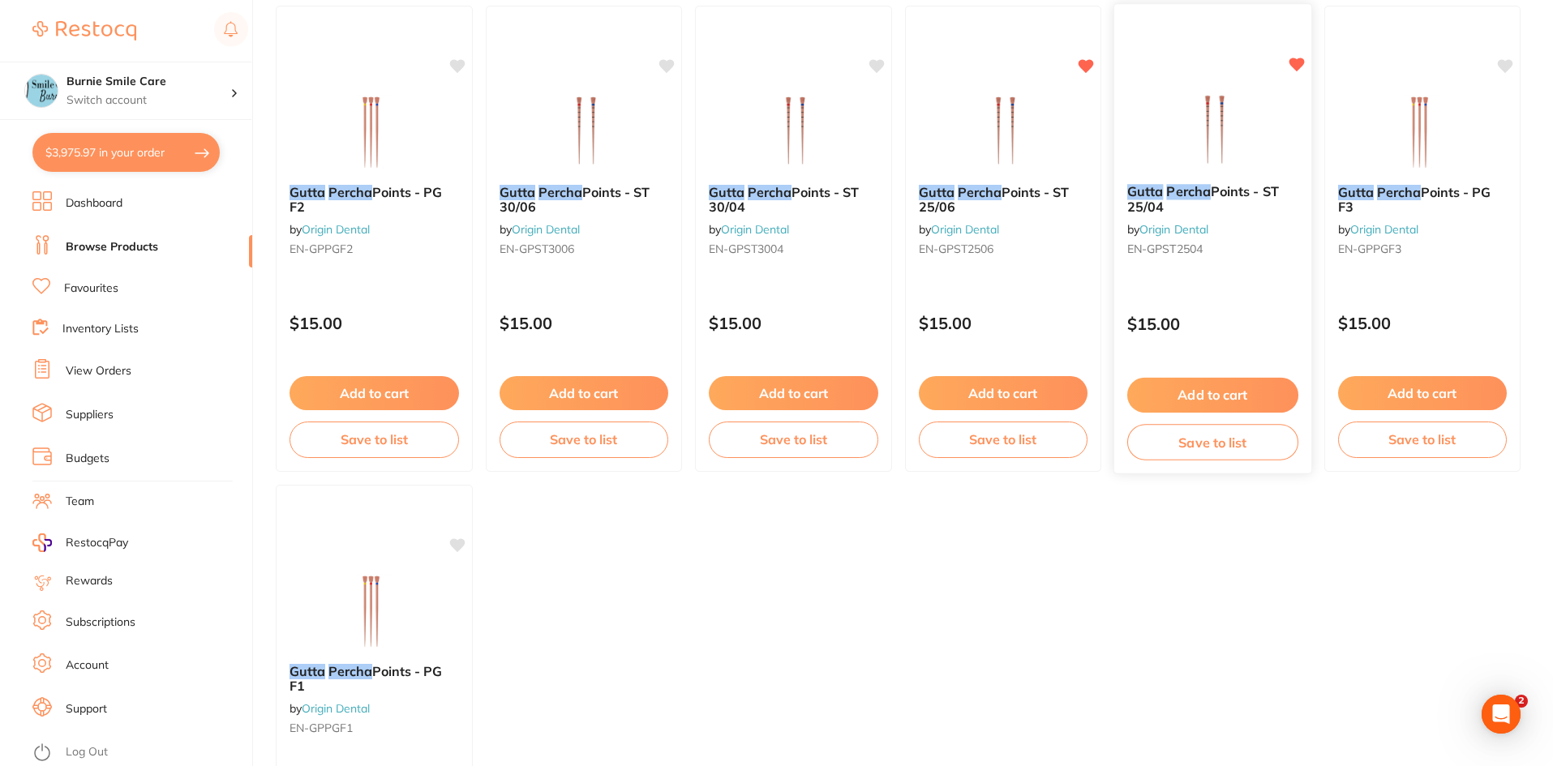
click at [1271, 281] on div "Gutta Percha Points - ST 25/04 by Origin Dental EN-GPST2504 $15.00 Add to cart …" at bounding box center [1212, 238] width 199 height 471
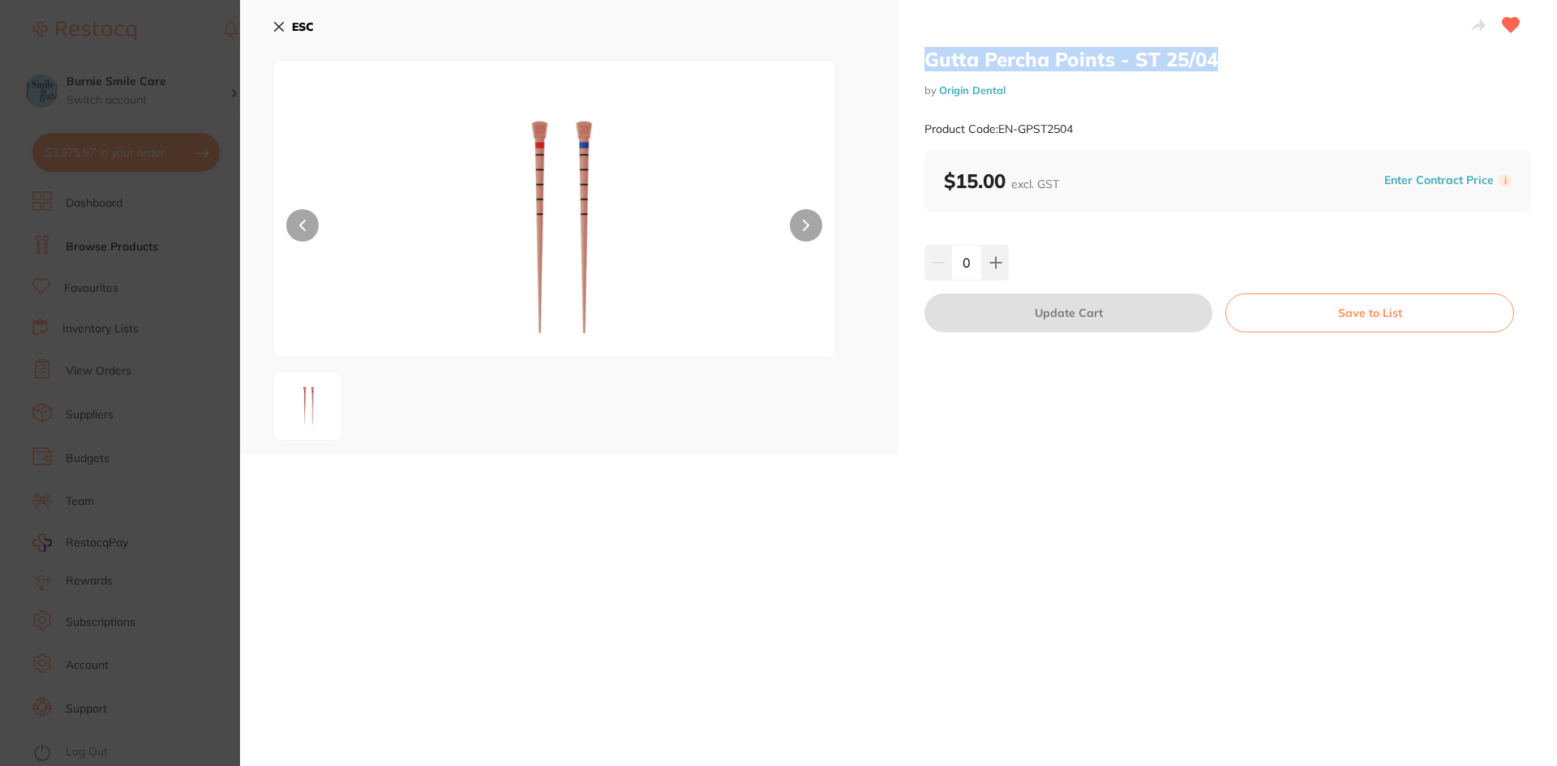
drag, startPoint x: 1237, startPoint y: 45, endPoint x: 1348, endPoint y: 59, distance: 111.2
click at [1348, 59] on div "Gutta Percha Points - ST 25/04 by Origin Dental Product Code: EN-GPST2504 $15.0…" at bounding box center [1227, 227] width 658 height 454
drag, startPoint x: 1085, startPoint y: 128, endPoint x: 996, endPoint y: 133, distance: 88.5
click at [996, 133] on div "Product Code: EN-GPST2504" at bounding box center [1227, 129] width 606 height 40
click at [294, 15] on button "ESC" at bounding box center [292, 27] width 41 height 28
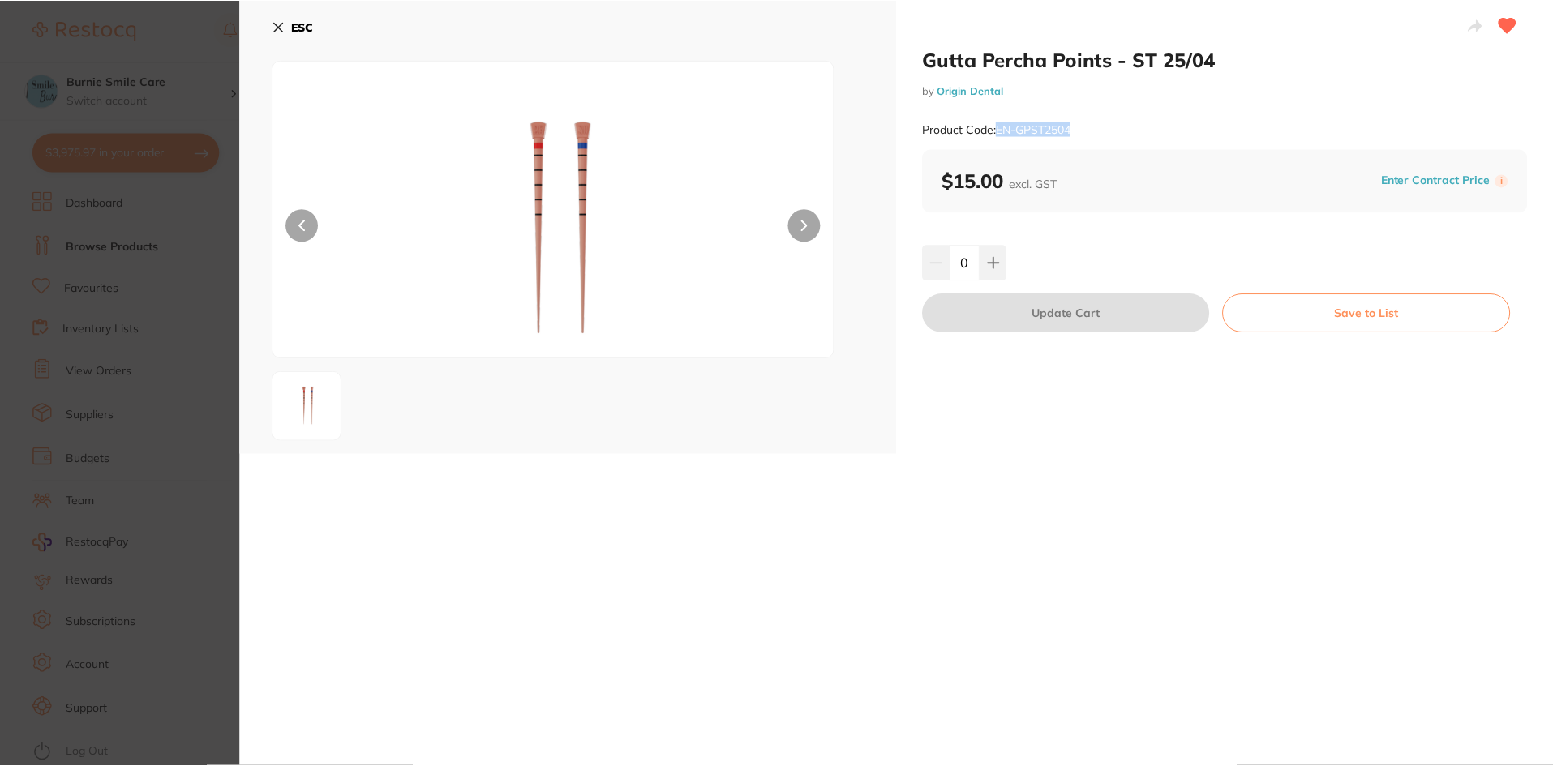
scroll to position [223, 0]
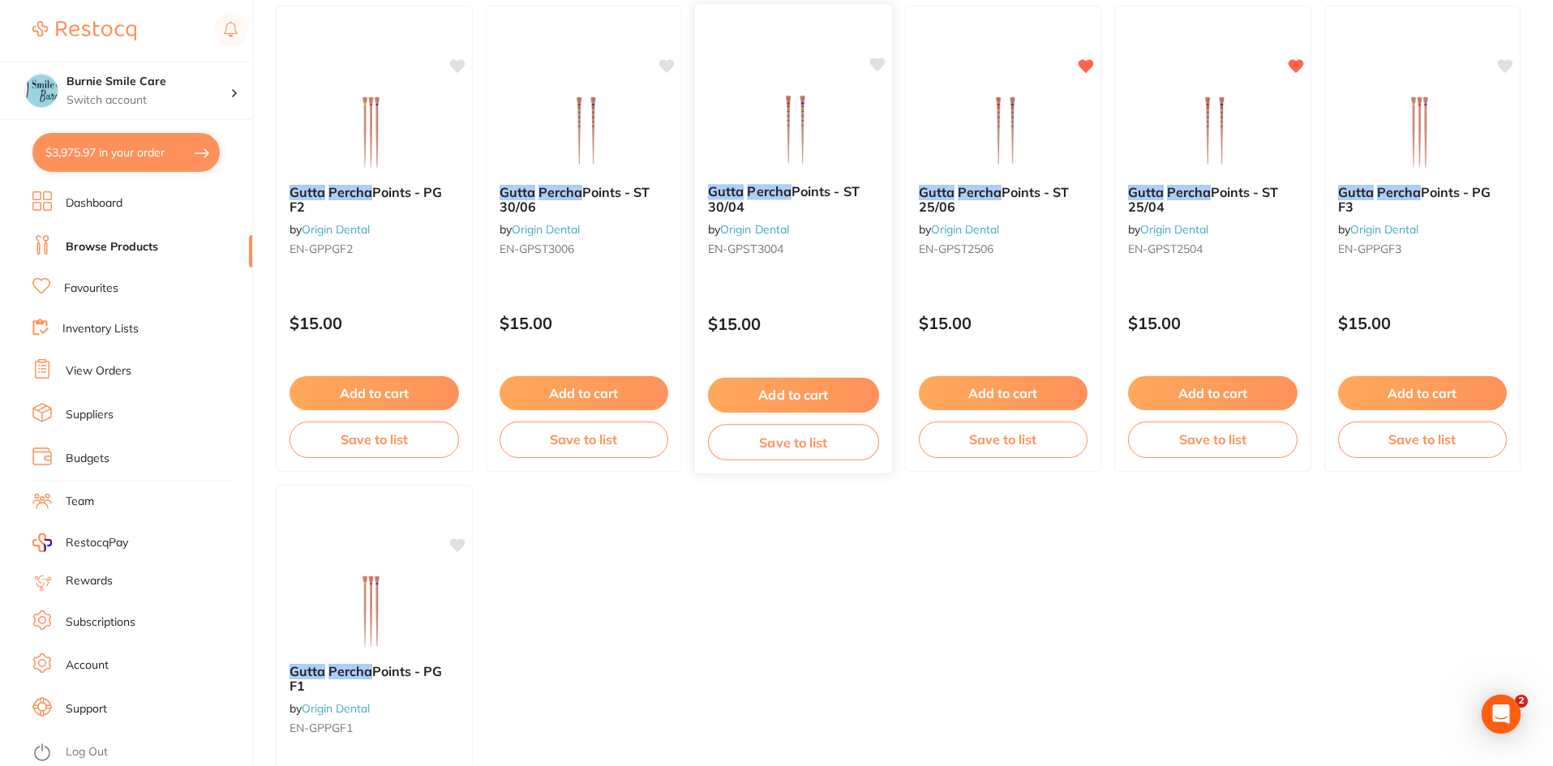
click at [808, 298] on div "$15.00" at bounding box center [793, 320] width 197 height 44
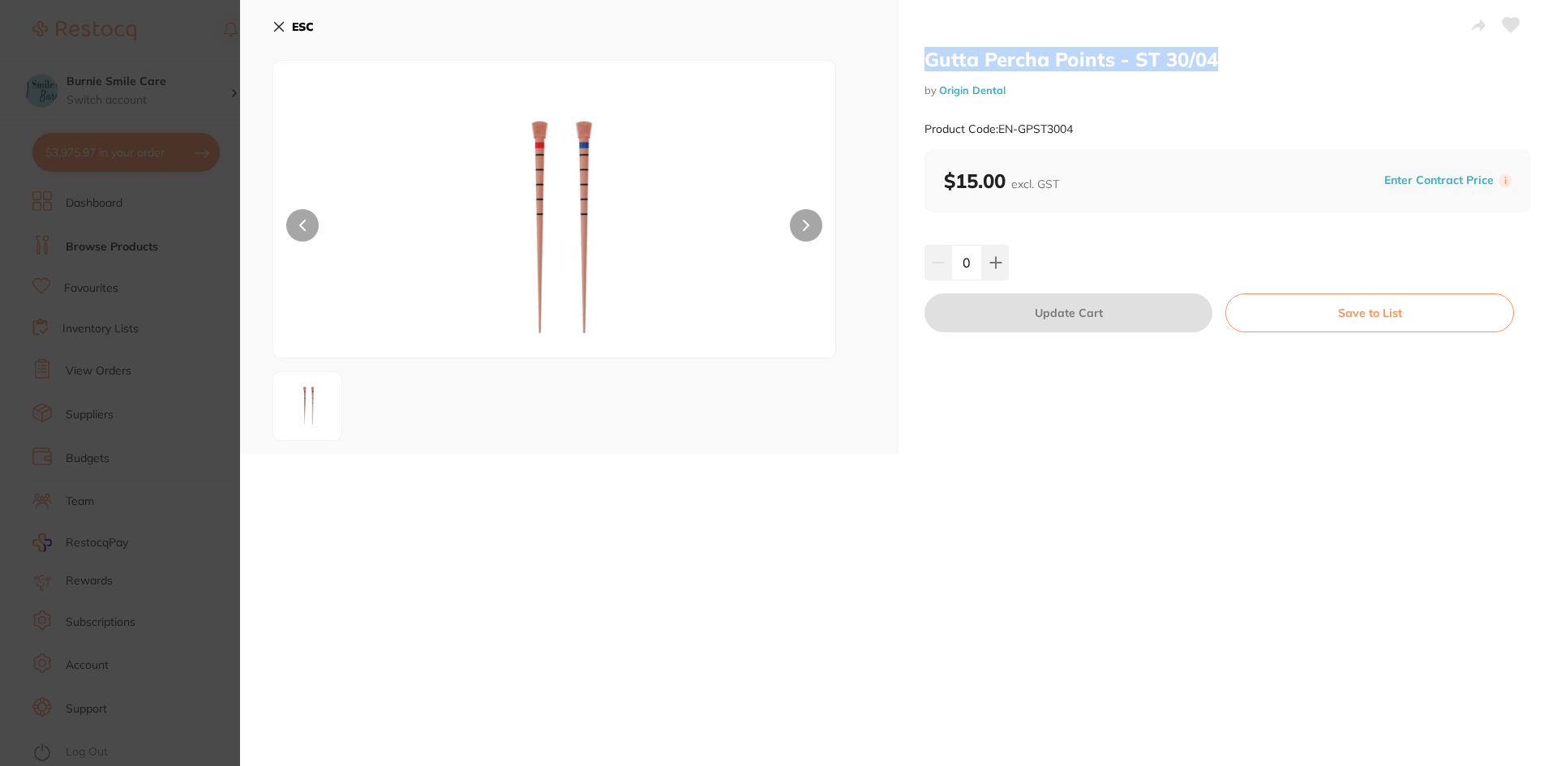
drag, startPoint x: 1229, startPoint y: 54, endPoint x: 928, endPoint y: 58, distance: 301.6
click at [928, 58] on h2 "Gutta Percha Points - ST 30/04" at bounding box center [1227, 59] width 606 height 24
drag, startPoint x: 1104, startPoint y: 131, endPoint x: 1001, endPoint y: 128, distance: 103.0
click at [1001, 128] on div "Product Code: EN-GPST3004" at bounding box center [1227, 129] width 606 height 40
click at [51, 371] on section "Gutta Percha Points - ST 30/04 by Origin Dental Product Code: EN-GPST3004 ESC G…" at bounding box center [778, 383] width 1557 height 766
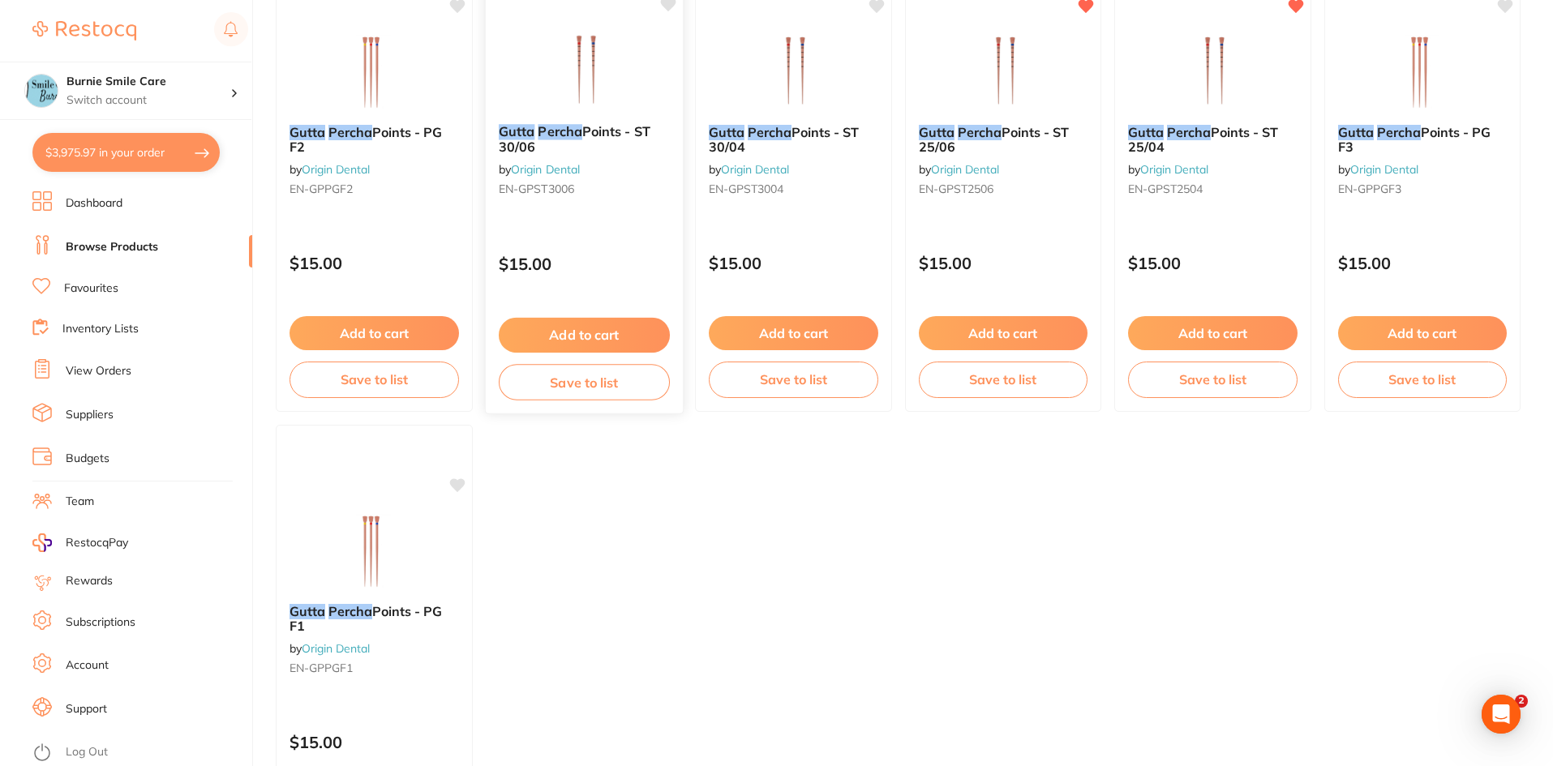
scroll to position [446, 0]
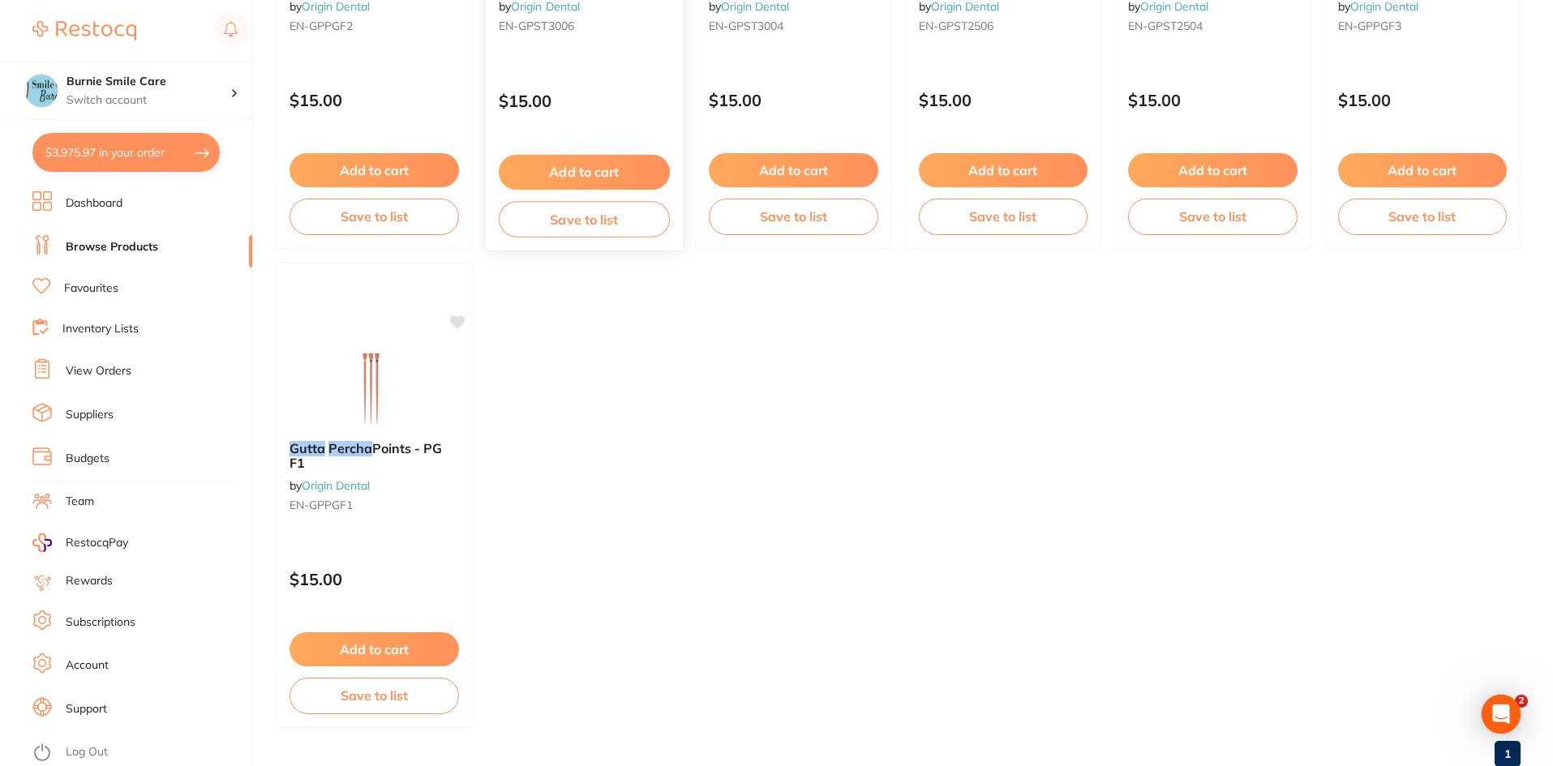
click at [598, 41] on div "Gutta Percha Points - ST 30/06 by Origin Dental EN-GPST3006" at bounding box center [583, 0] width 197 height 105
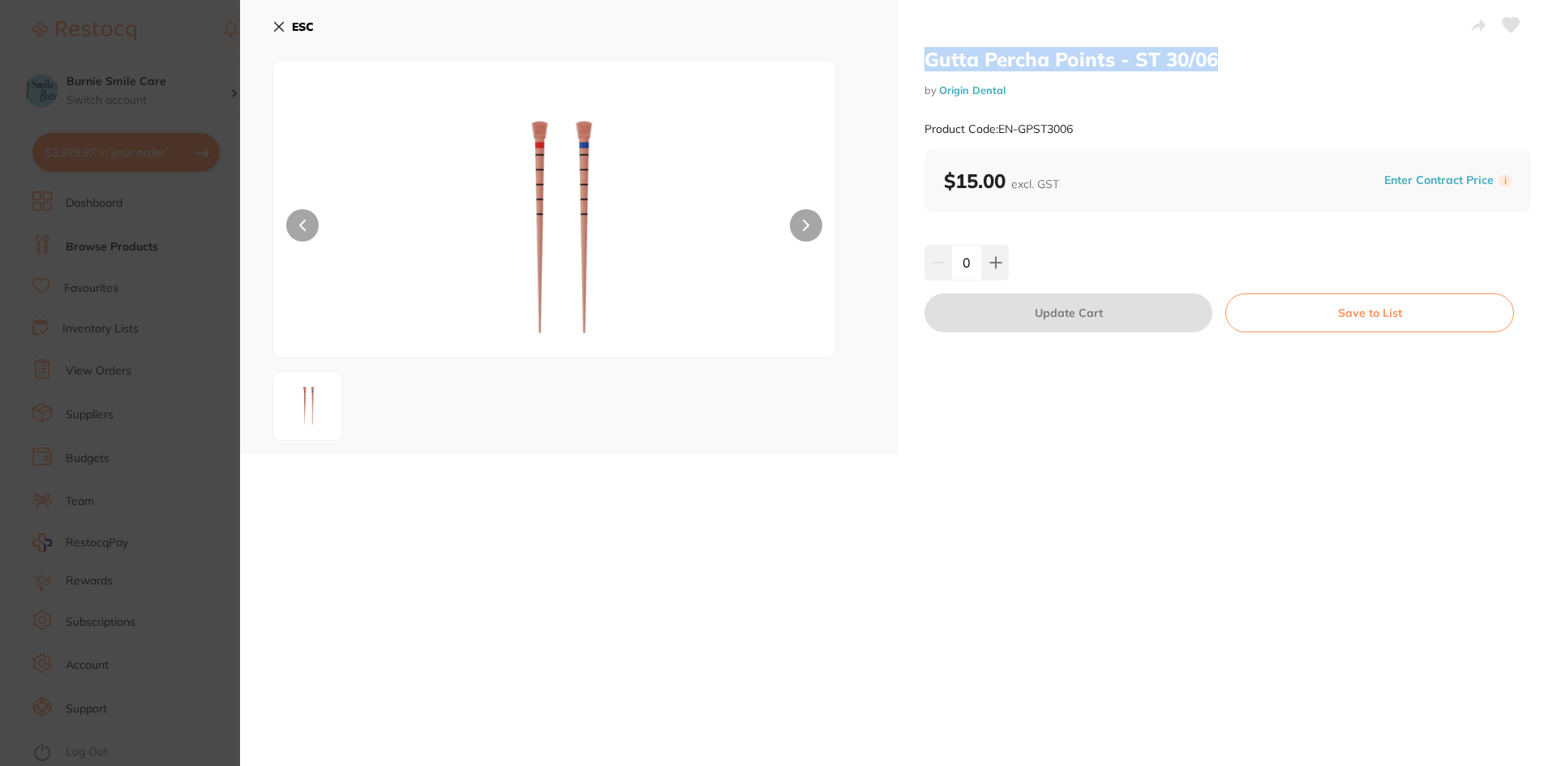
drag, startPoint x: 1241, startPoint y: 54, endPoint x: 1004, endPoint y: 45, distance: 237.7
click at [1004, 45] on div "Gutta Percha Points - ST 30/06 by Origin Dental Product Code: EN-GPST3006 $15.0…" at bounding box center [1227, 227] width 658 height 454
drag, startPoint x: 1088, startPoint y: 126, endPoint x: 997, endPoint y: 135, distance: 91.2
click at [997, 135] on div "Product Code: EN-GPST3006" at bounding box center [1227, 129] width 606 height 40
click at [60, 530] on section "Gutta Percha Points - ST 30/06 by Origin Dental Product Code: EN-GPST3006 ESC G…" at bounding box center [778, 383] width 1557 height 766
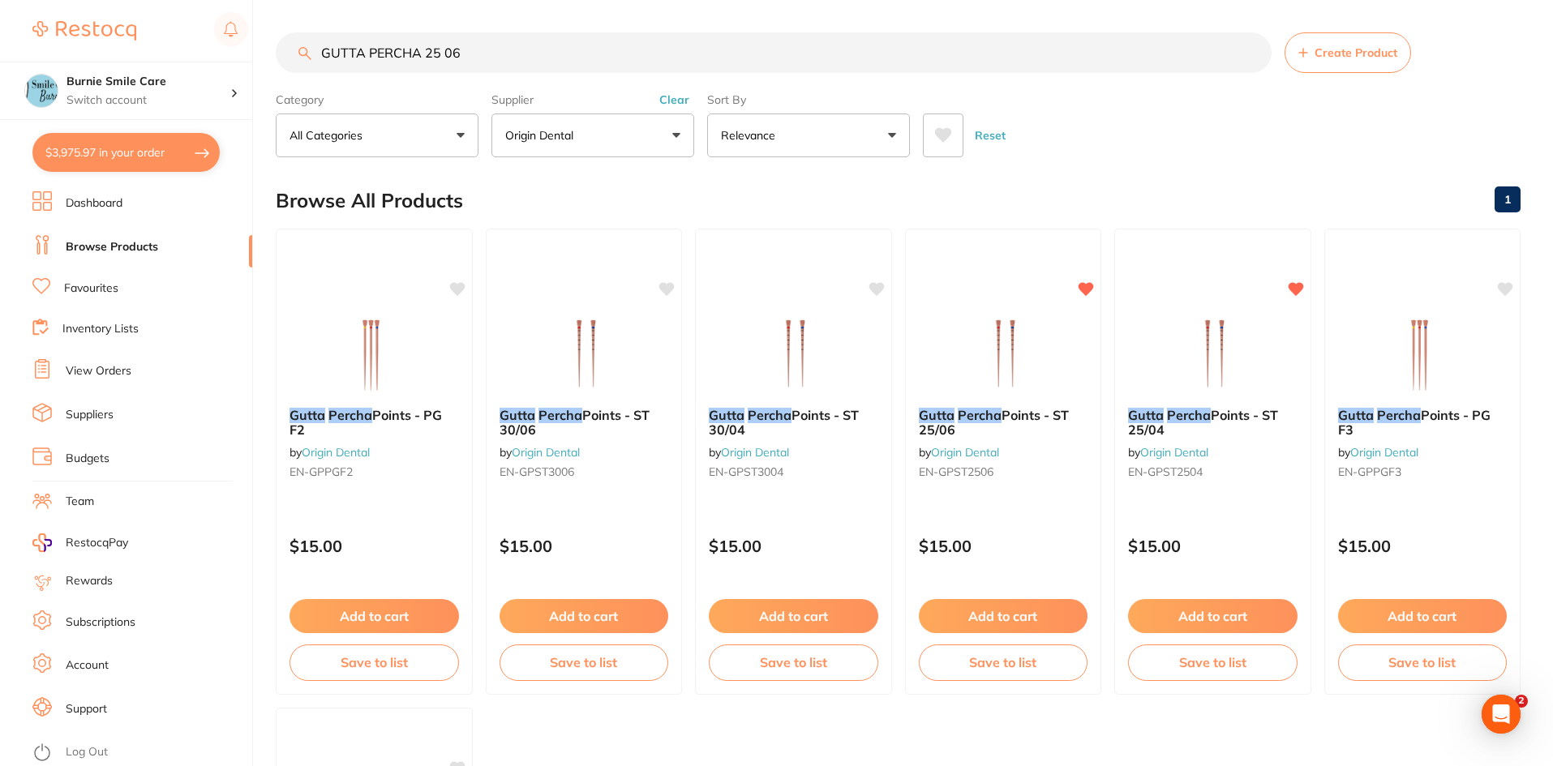
scroll to position [1, 0]
drag, startPoint x: 524, startPoint y: 54, endPoint x: 281, endPoint y: 63, distance: 243.4
click at [294, 66] on input "GUTTA PERCHA 25 06" at bounding box center [774, 52] width 996 height 41
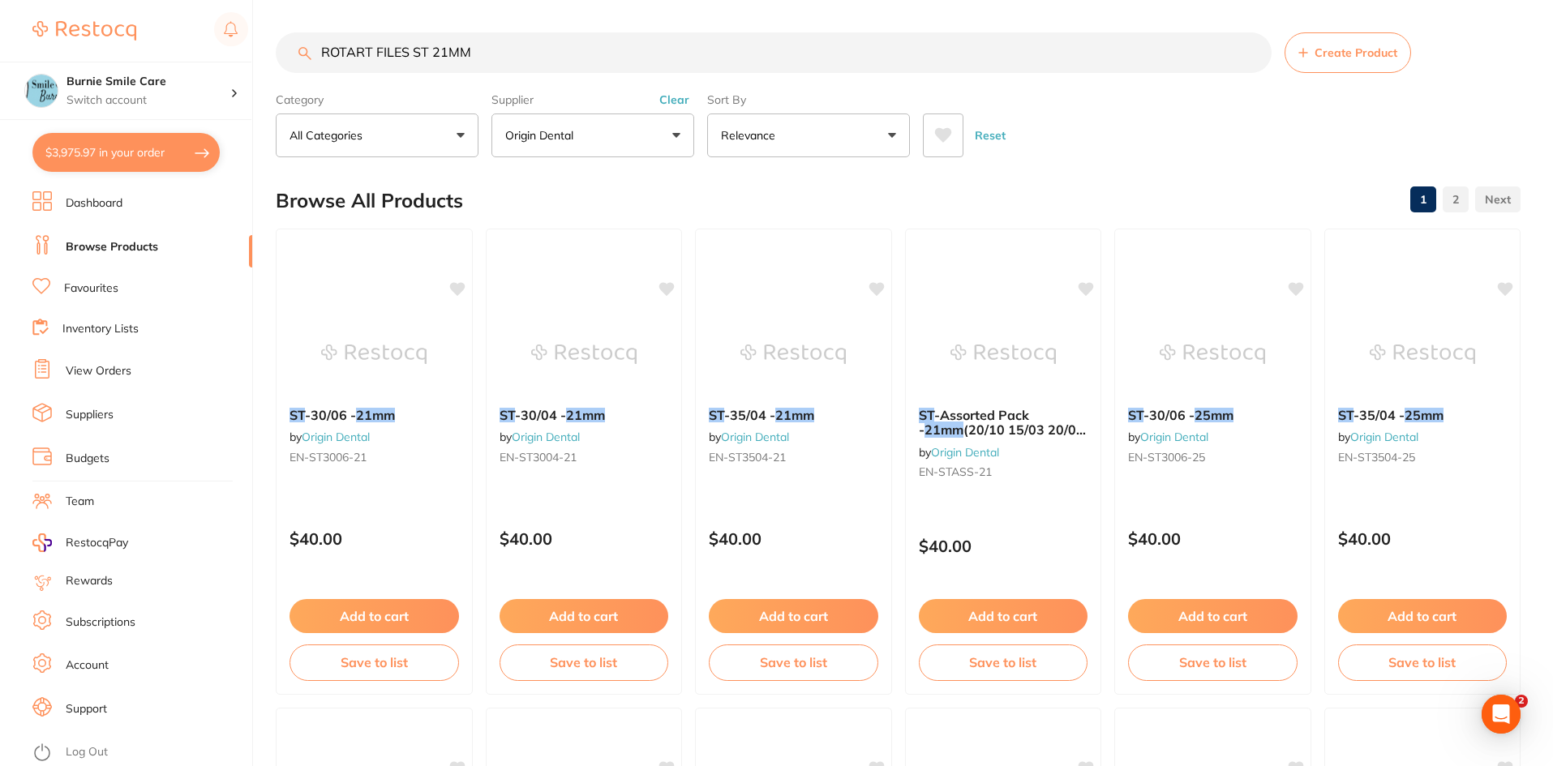
scroll to position [0, 0]
drag, startPoint x: 411, startPoint y: 52, endPoint x: 168, endPoint y: 57, distance: 243.3
click at [219, 67] on div "$3,975.97 Burnie Smile Care Switch account North West Dental Burnie Burnie Smil…" at bounding box center [776, 383] width 1553 height 766
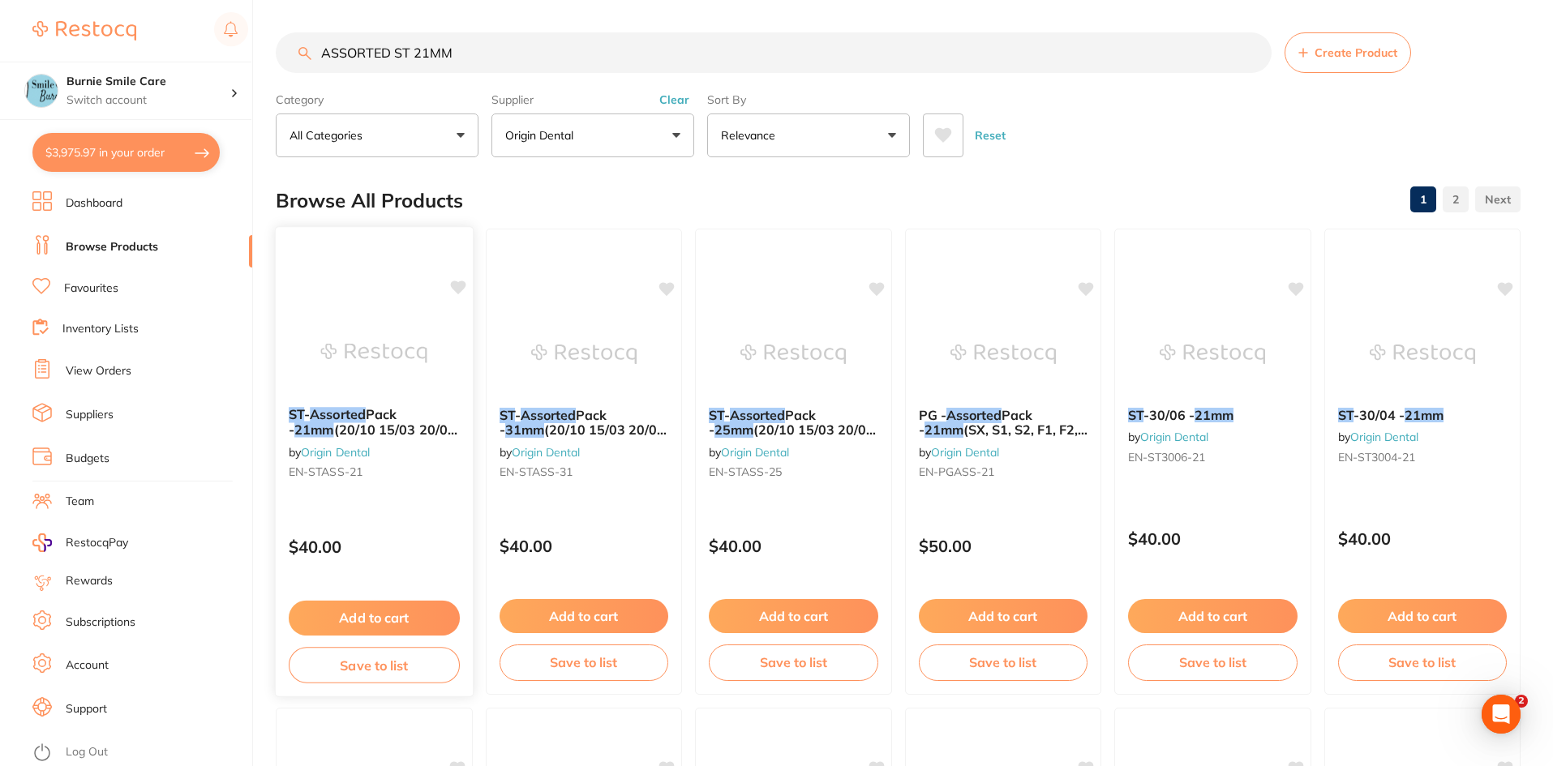
click at [451, 484] on div "ST - Assorted Pack - 21mm (20/10 15/03 20/04 25/04 25/06) by Origin Dental EN-S…" at bounding box center [374, 446] width 197 height 105
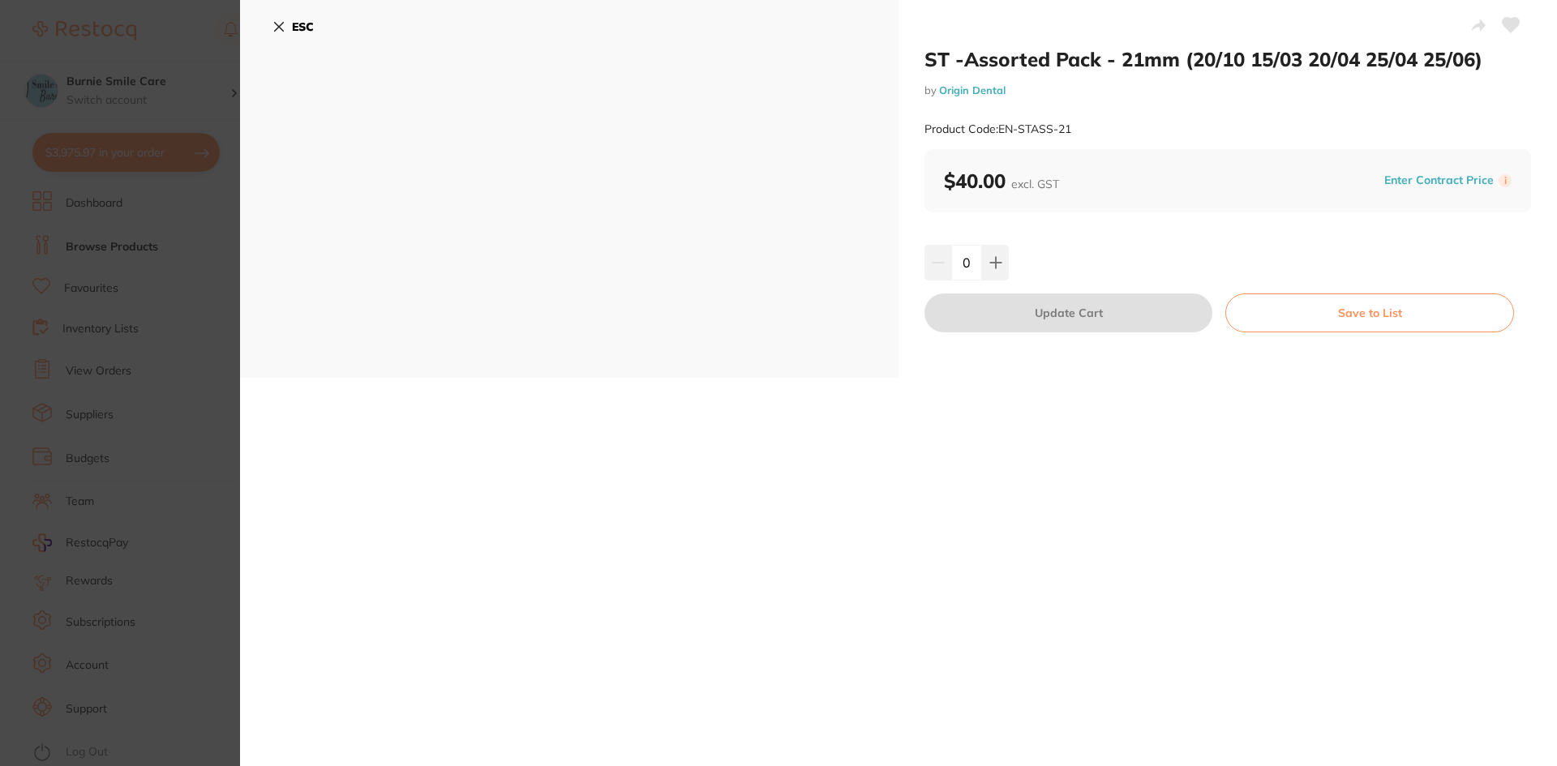
click at [1479, 53] on h2 "ST -Assorted Pack - 21mm (20/10 15/03 20/04 25/04 25/06)" at bounding box center [1227, 59] width 606 height 24
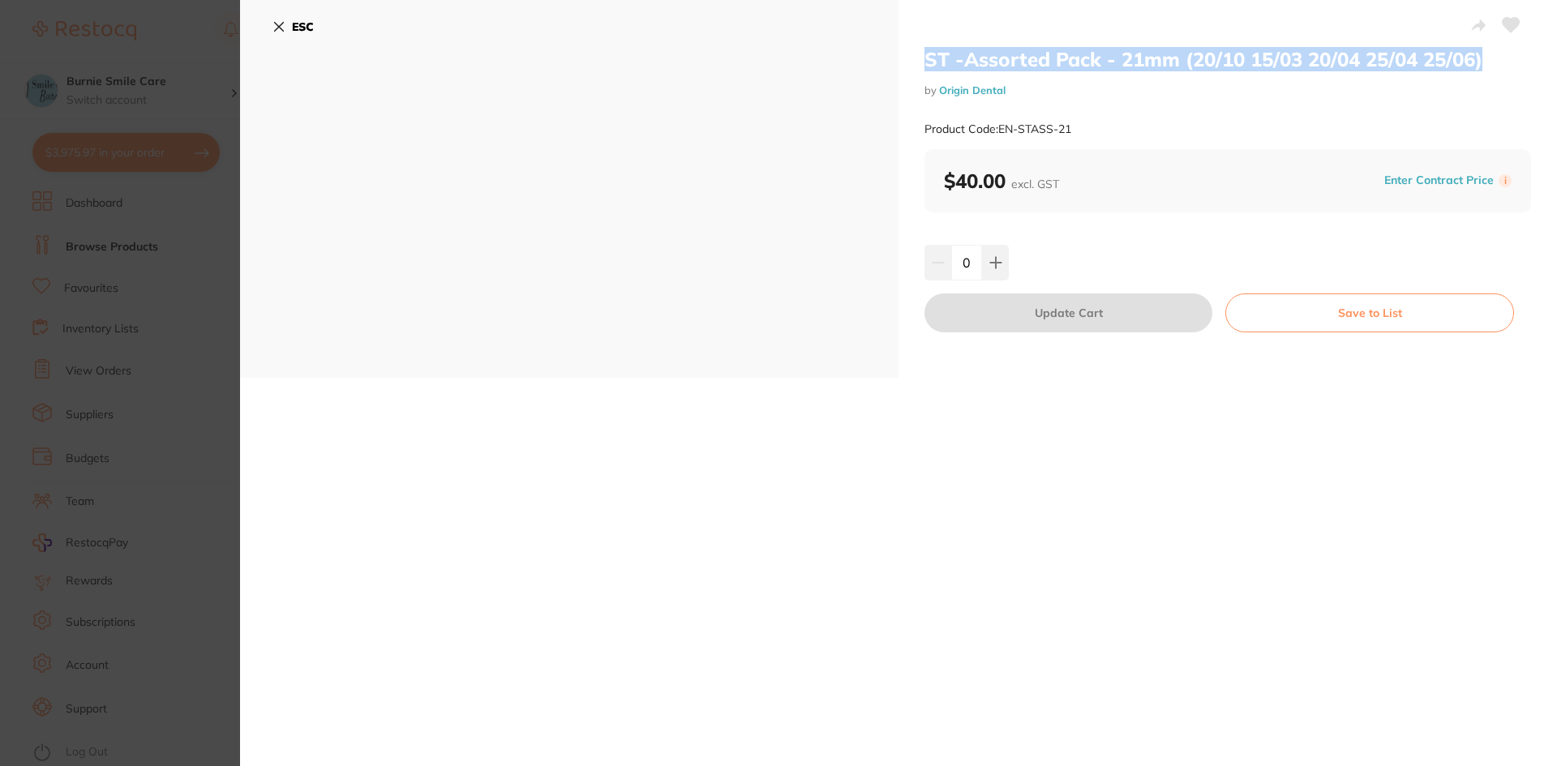
drag, startPoint x: 1493, startPoint y: 54, endPoint x: 919, endPoint y: 66, distance: 573.4
click at [919, 66] on div "ST -Assorted Pack - 21mm (20/10 15/03 20/04 25/04 25/06) by Origin Dental Produ…" at bounding box center [1227, 189] width 658 height 378
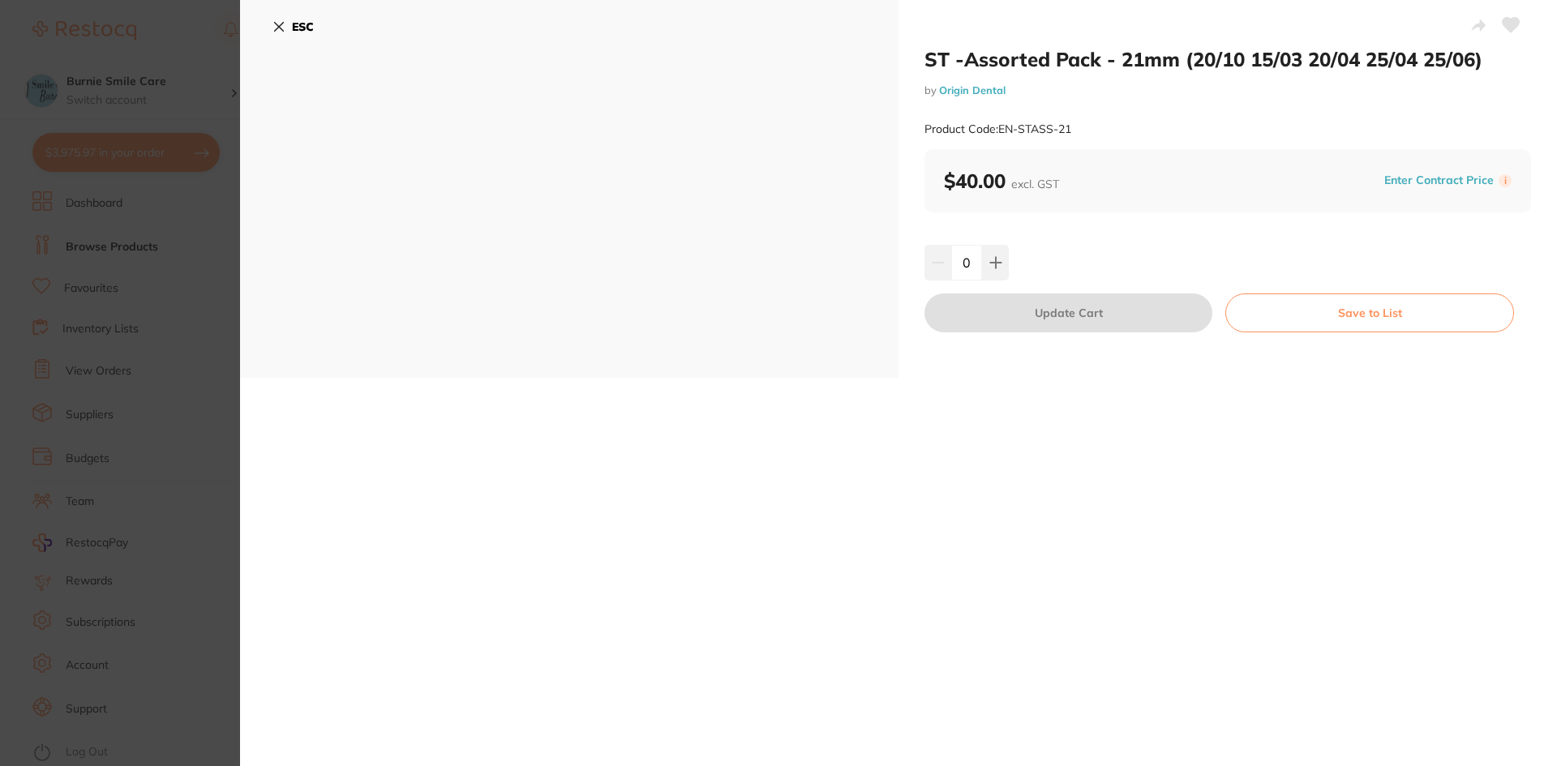
click at [1388, 14] on div at bounding box center [1227, 26] width 606 height 41
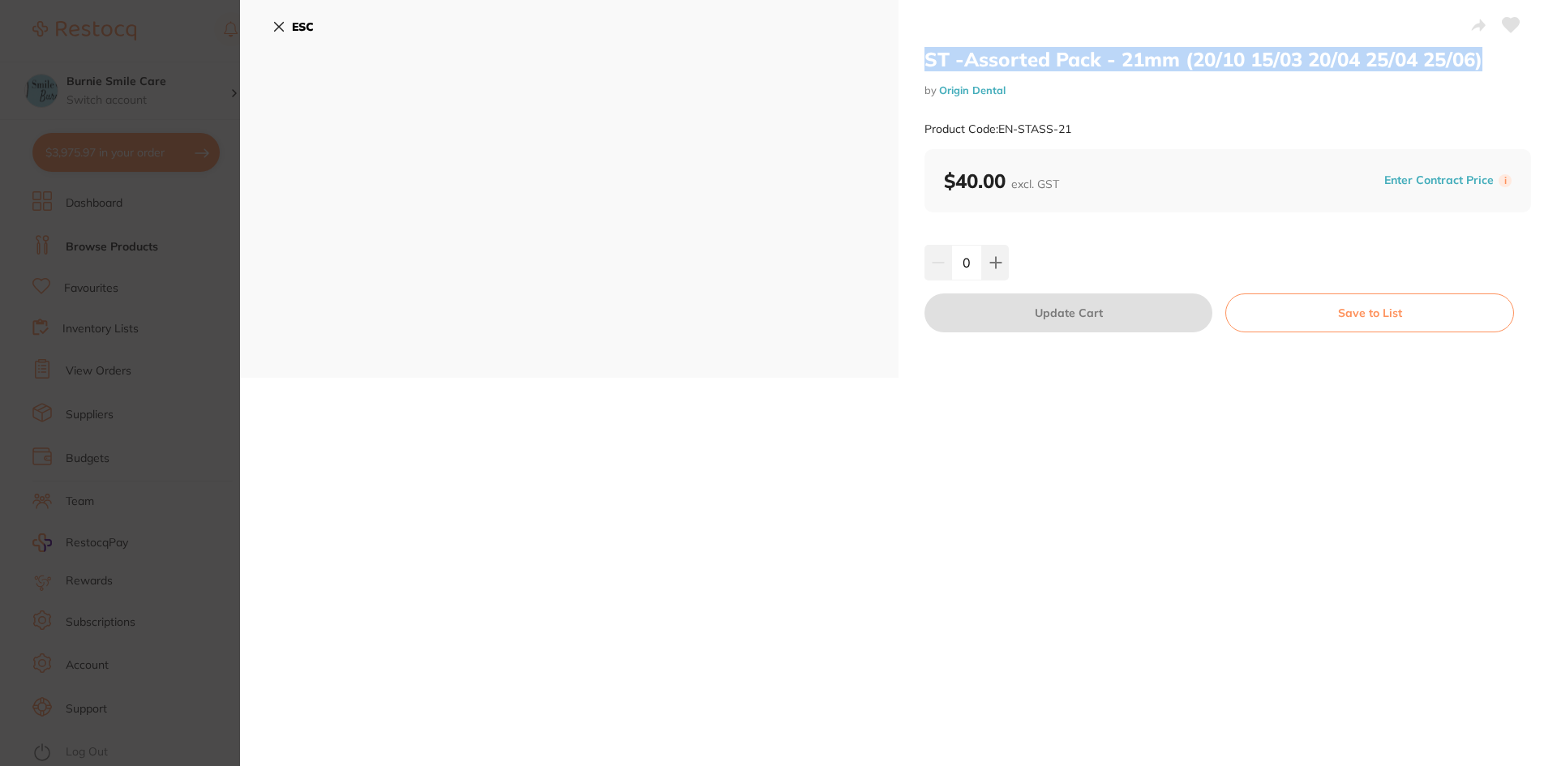
drag, startPoint x: 1498, startPoint y: 62, endPoint x: 882, endPoint y: 43, distance: 615.7
click at [906, 58] on div "ST -Assorted Pack - 21mm (20/10 15/03 20/04 25/04 25/06) by Origin Dental Produ…" at bounding box center [1227, 189] width 658 height 378
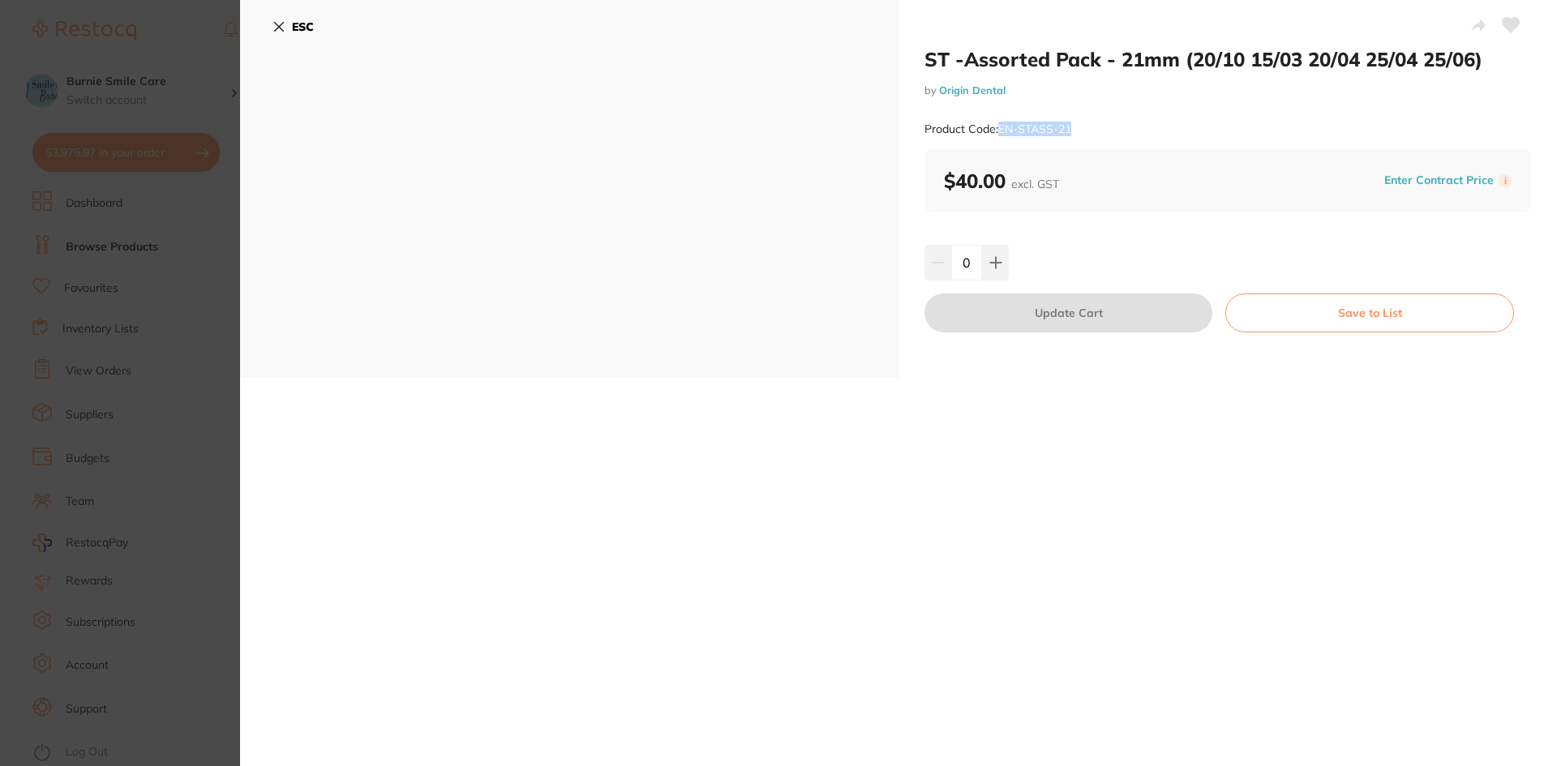
drag, startPoint x: 1104, startPoint y: 122, endPoint x: 1001, endPoint y: 128, distance: 103.1
click at [1001, 128] on div "Product Code: EN-STASS-21" at bounding box center [1227, 129] width 606 height 40
drag, startPoint x: 42, startPoint y: 316, endPoint x: 152, endPoint y: 223, distance: 143.8
click at [42, 316] on section "ST -Assorted Pack - 21mm (20/10 15/03 20/04 25/04 25/06) by Origin Dental Produ…" at bounding box center [778, 383] width 1557 height 766
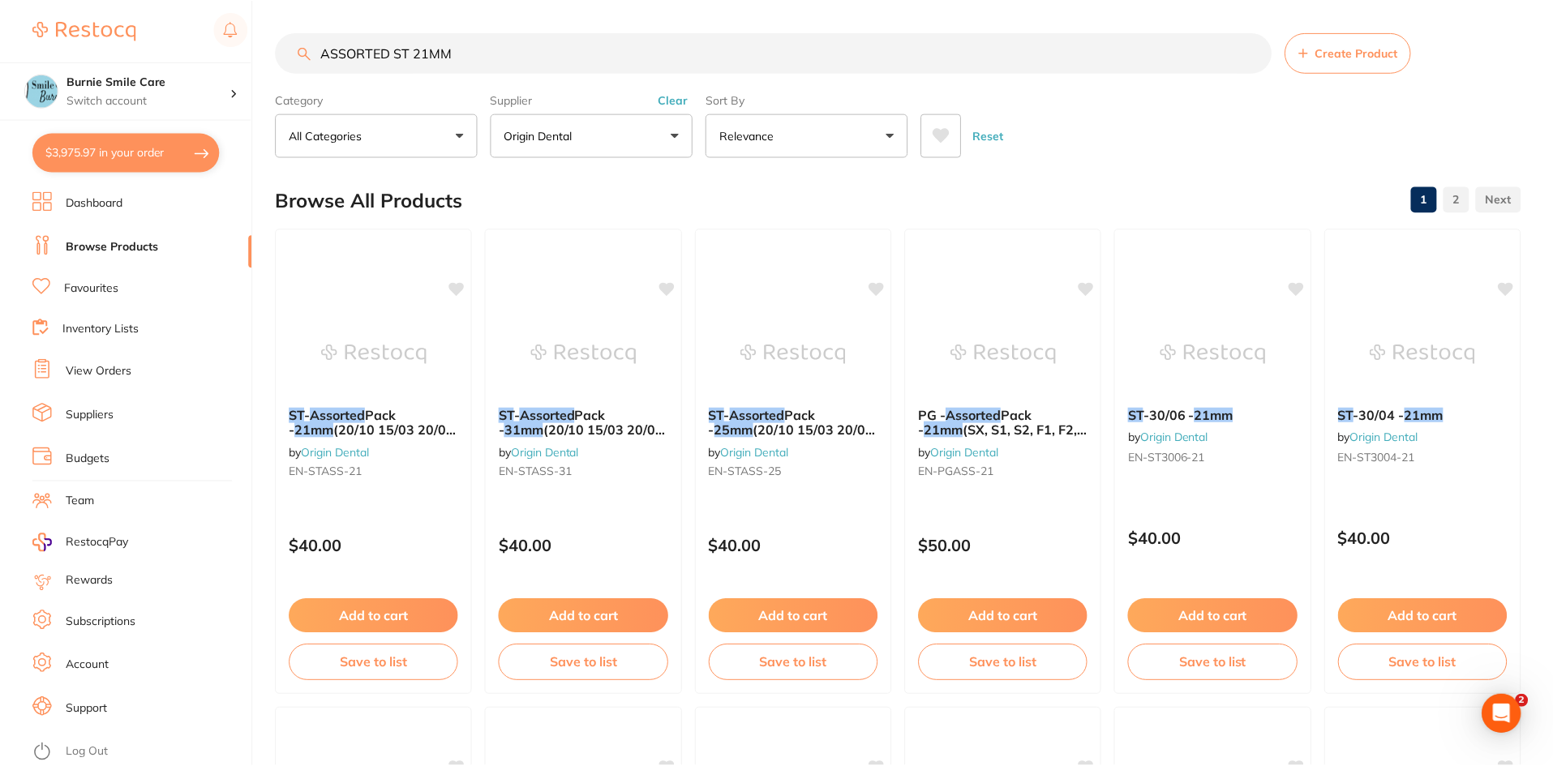
scroll to position [1, 0]
click at [835, 508] on div "ST - Assorted Pack - 25mm (20/10 15/03 20/04 25/04 25/06) by Origin Dental EN-S…" at bounding box center [793, 460] width 199 height 471
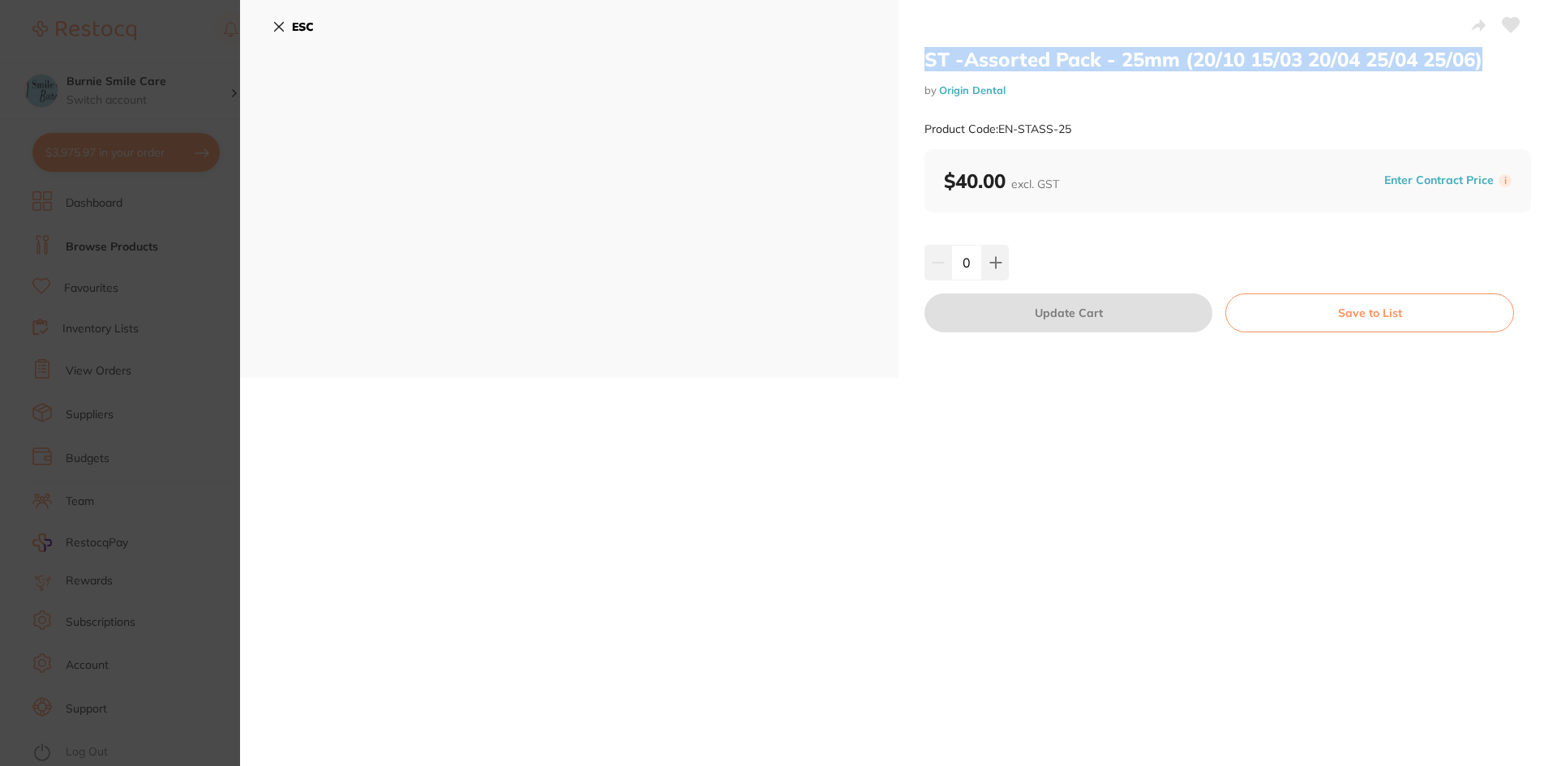
drag, startPoint x: 1491, startPoint y: 67, endPoint x: 907, endPoint y: 59, distance: 583.8
click at [907, 59] on div "ST -Assorted Pack - 25mm (20/10 15/03 20/04 25/04 25/06) by Origin Dental Produ…" at bounding box center [1227, 189] width 658 height 378
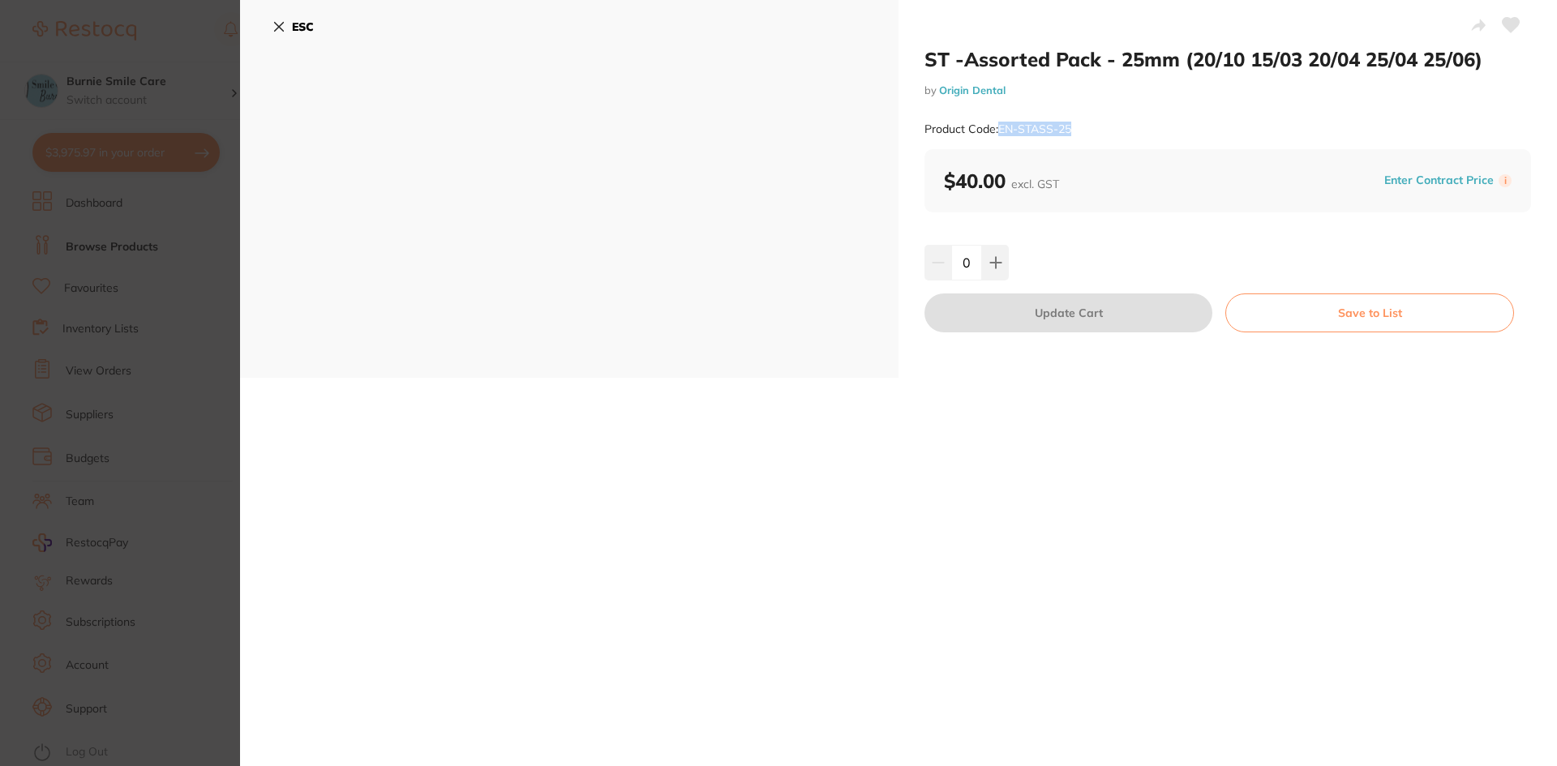
drag, startPoint x: 1078, startPoint y: 131, endPoint x: 1000, endPoint y: 132, distance: 78.7
click at [1000, 132] on div "Product Code: EN-STASS-25" at bounding box center [1227, 129] width 606 height 40
drag, startPoint x: 60, startPoint y: 379, endPoint x: 8, endPoint y: 358, distance: 56.3
click at [60, 379] on section "ST -Assorted Pack - 25mm (20/10 15/03 20/04 25/04 25/06) by Origin Dental Produ…" at bounding box center [778, 383] width 1557 height 766
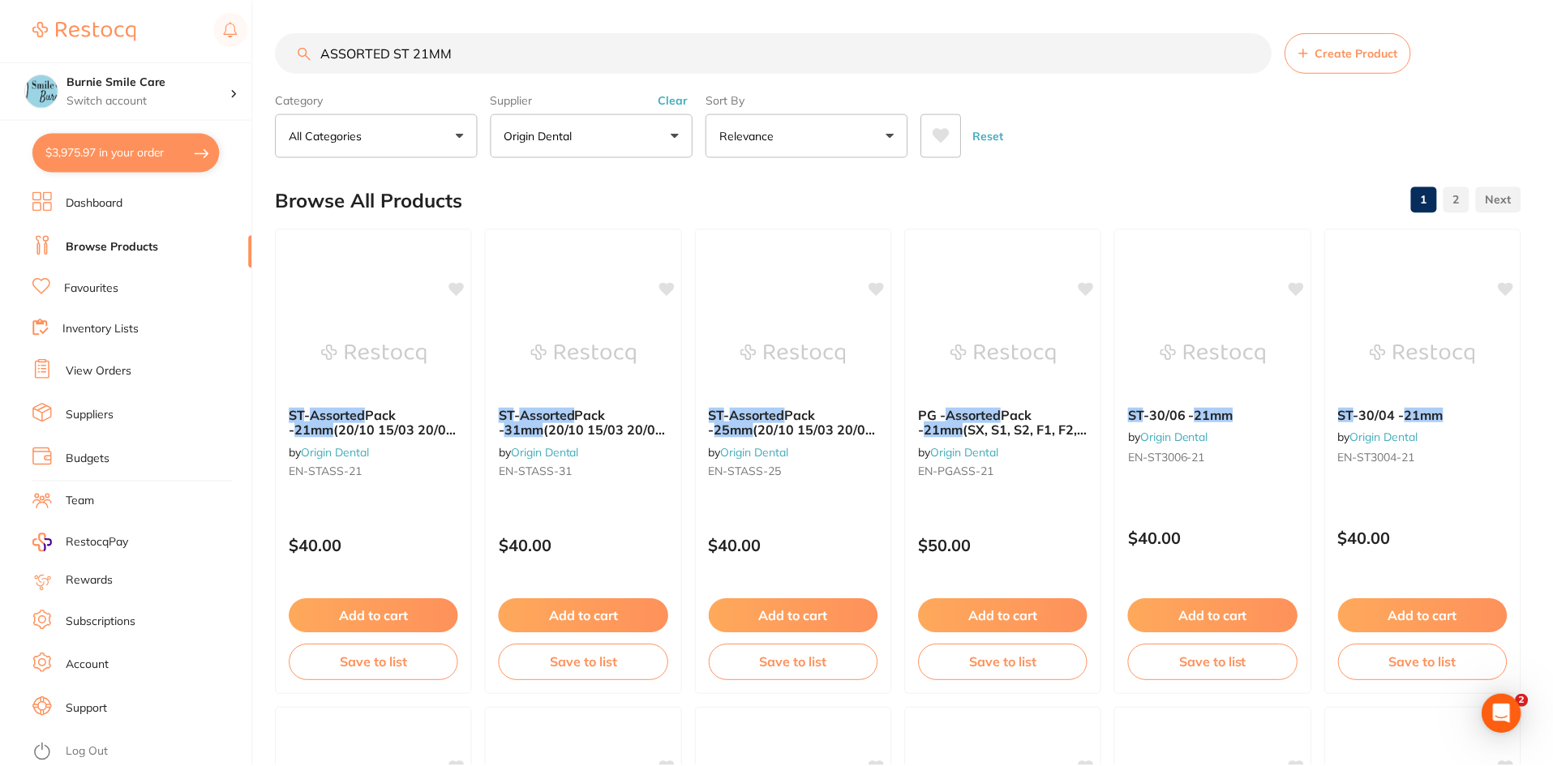
scroll to position [1, 0]
click at [636, 521] on div "$40.00" at bounding box center [583, 543] width 197 height 44
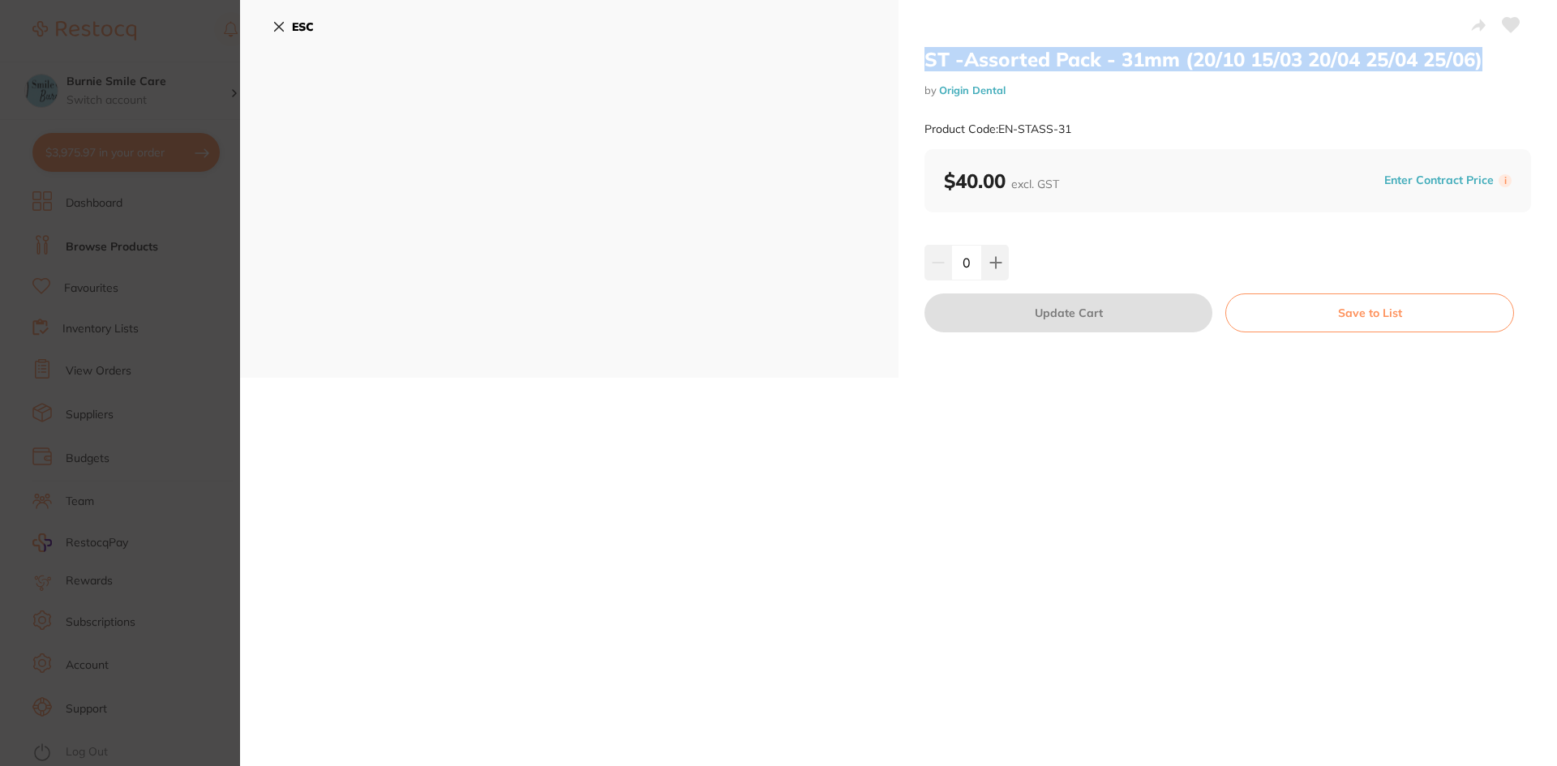
drag, startPoint x: 1519, startPoint y: 58, endPoint x: 910, endPoint y: 45, distance: 609.9
click at [910, 45] on div "ST -Assorted Pack - 31mm (20/10 15/03 20/04 25/04 25/06) by Origin Dental Produ…" at bounding box center [1227, 189] width 658 height 378
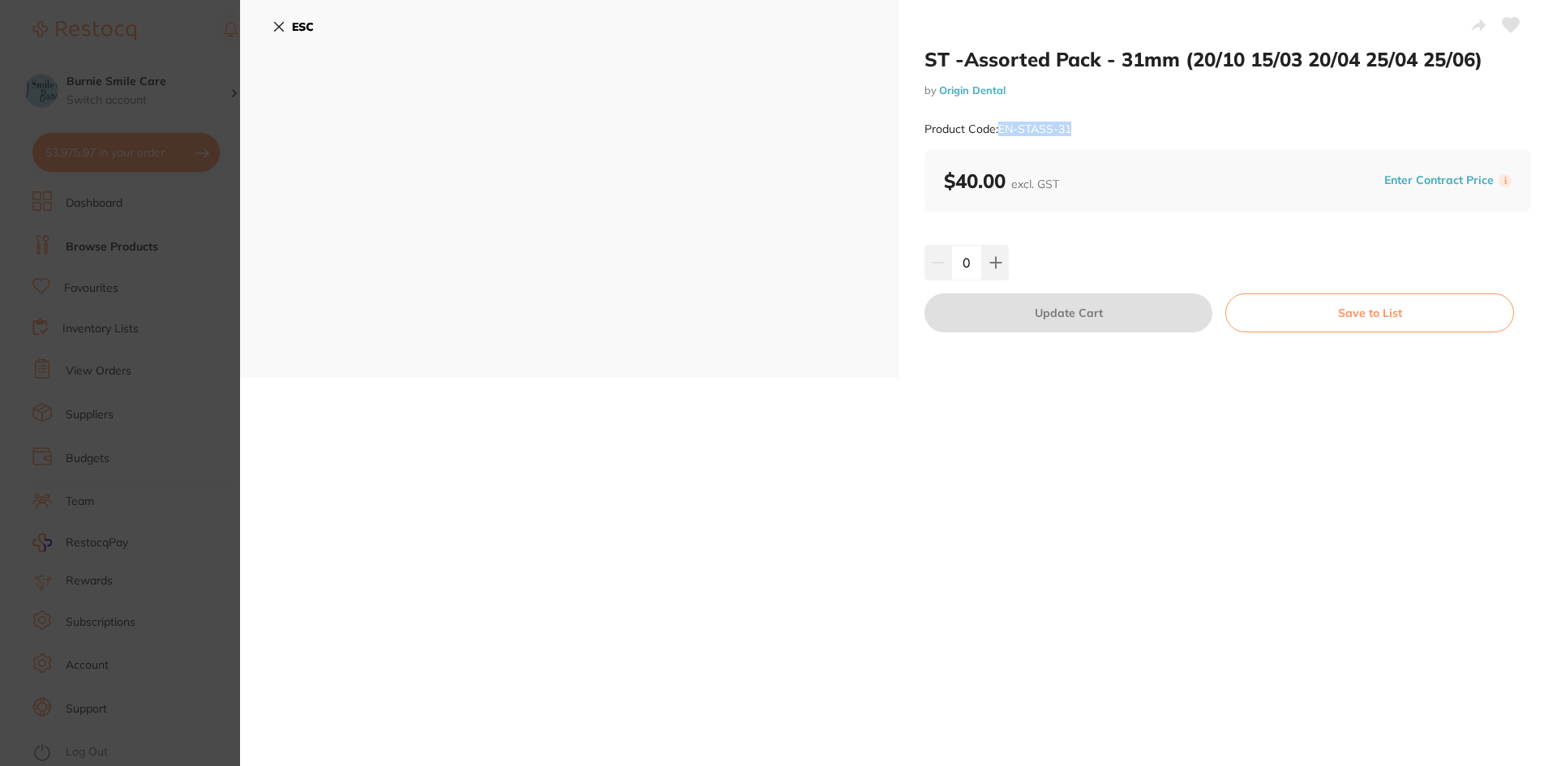
drag, startPoint x: 1107, startPoint y: 138, endPoint x: 988, endPoint y: 131, distance: 118.6
click at [995, 132] on div "Product Code: EN-STASS-31" at bounding box center [1227, 129] width 606 height 40
click at [156, 444] on section "ST -Assorted Pack - 31mm (20/10 15/03 20/04 25/04 25/06) by Origin Dental Produ…" at bounding box center [778, 383] width 1557 height 766
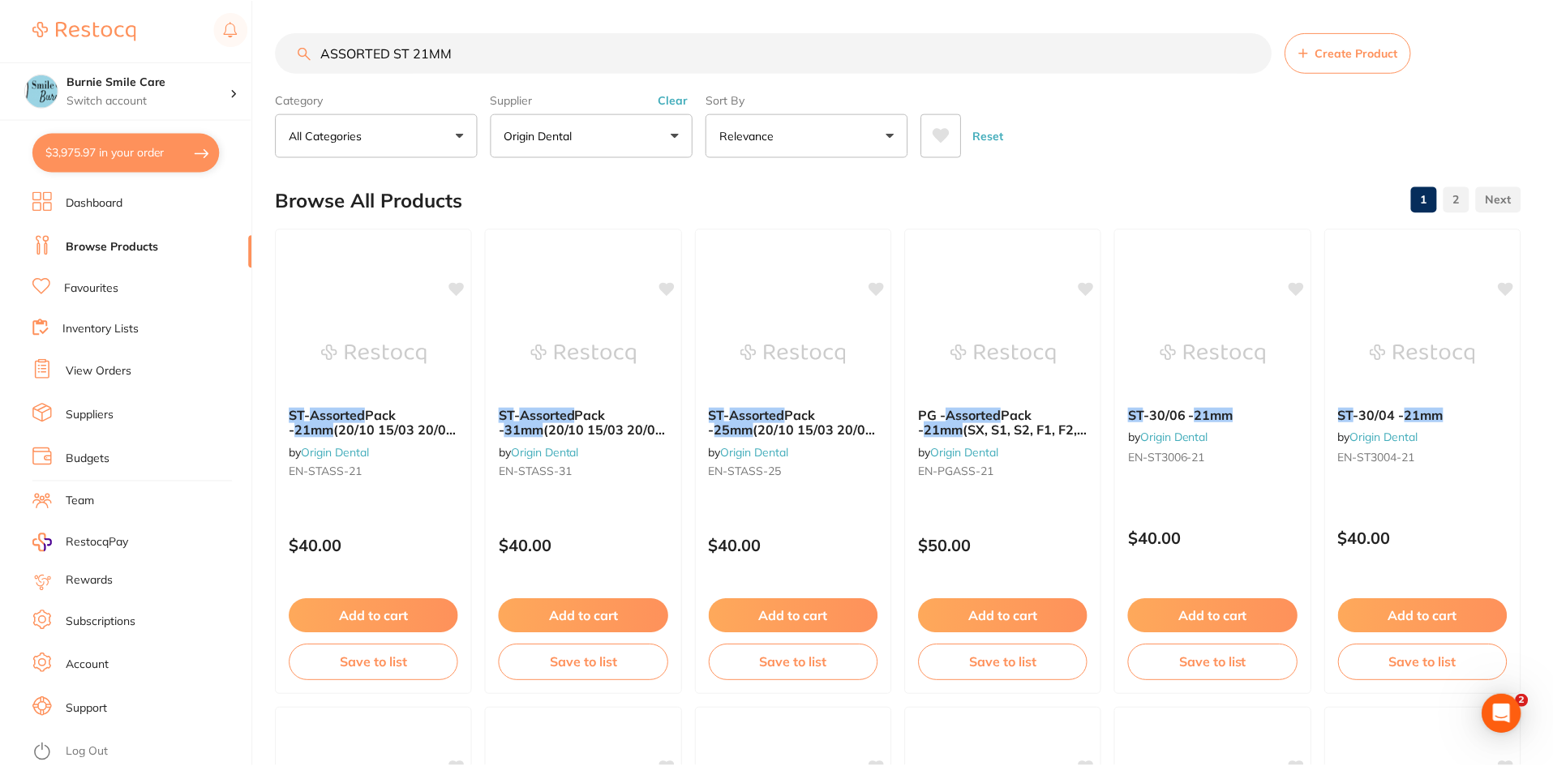
scroll to position [1, 0]
drag, startPoint x: 483, startPoint y: 51, endPoint x: 259, endPoint y: 51, distance: 224.6
click at [259, 51] on div "$3,975.97 Burnie Smile Care Switch account North West Dental Burnie Burnie Smil…" at bounding box center [776, 382] width 1553 height 766
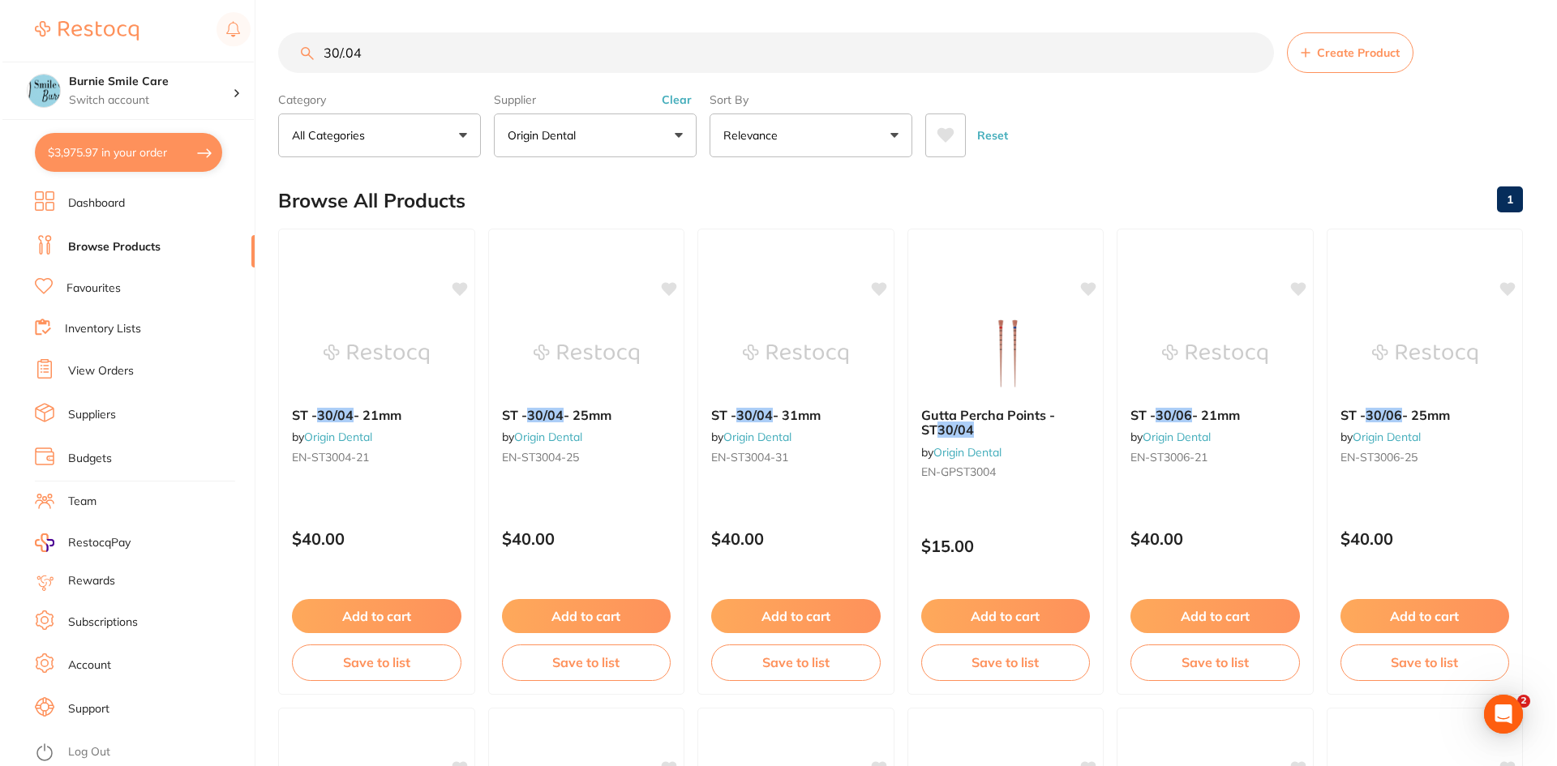
scroll to position [0, 0]
click at [379, 542] on p "$40.00" at bounding box center [374, 539] width 171 height 19
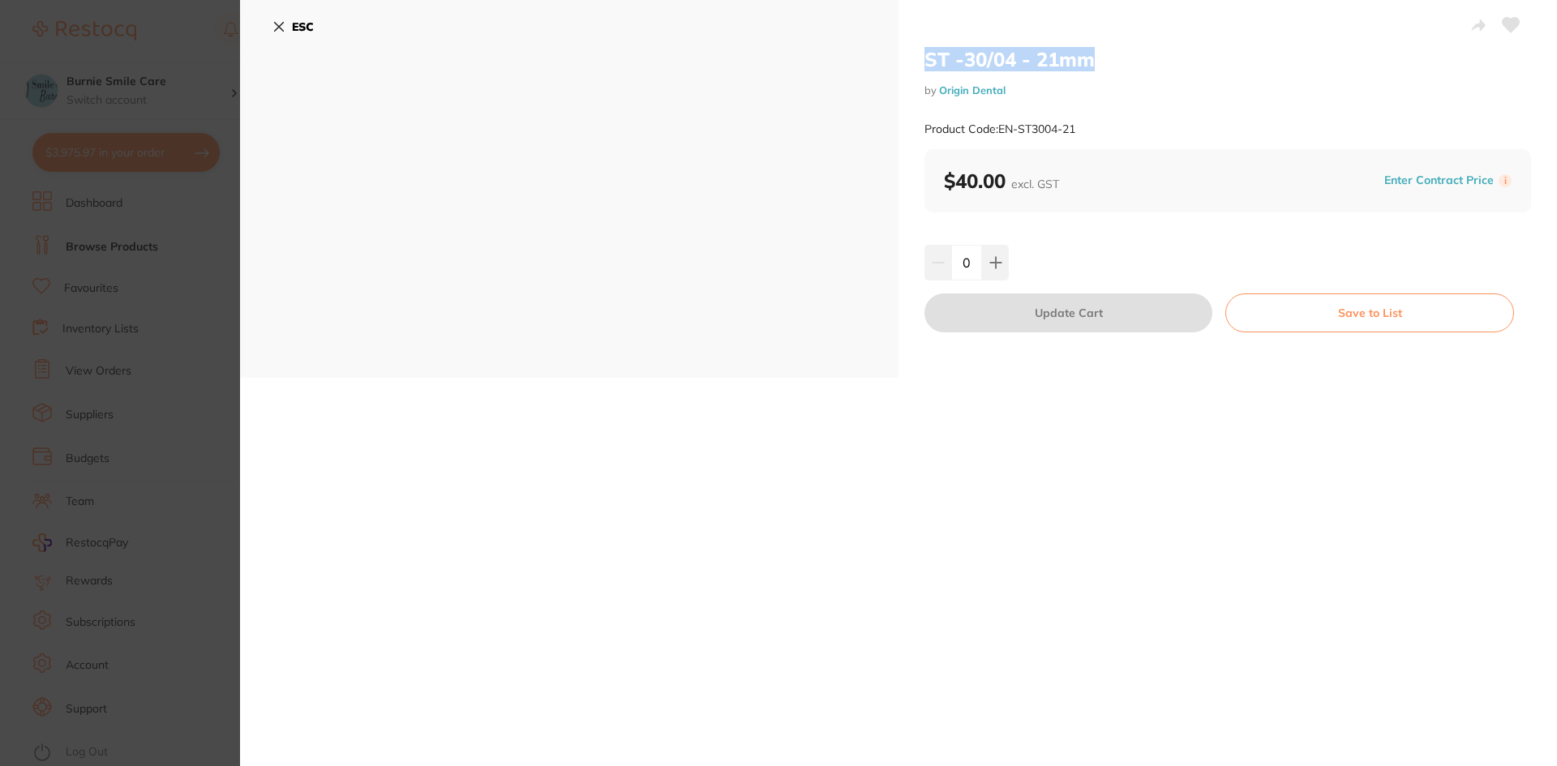
drag, startPoint x: 1108, startPoint y: 64, endPoint x: 942, endPoint y: 44, distance: 166.6
click at [942, 44] on div "ST -30/04 - 21mm by Origin Dental Product Code: EN-ST3004-21 $40.00 excl. GST E…" at bounding box center [1227, 189] width 658 height 378
drag, startPoint x: 1102, startPoint y: 128, endPoint x: 998, endPoint y: 130, distance: 103.8
click at [998, 130] on div "Product Code: EN-ST3004-21" at bounding box center [1227, 129] width 606 height 40
click at [148, 499] on section "ST -30/04 - 21mm by Origin Dental Product Code: EN-ST3004-21 ESC ST -30/04 - 21…" at bounding box center [778, 383] width 1557 height 766
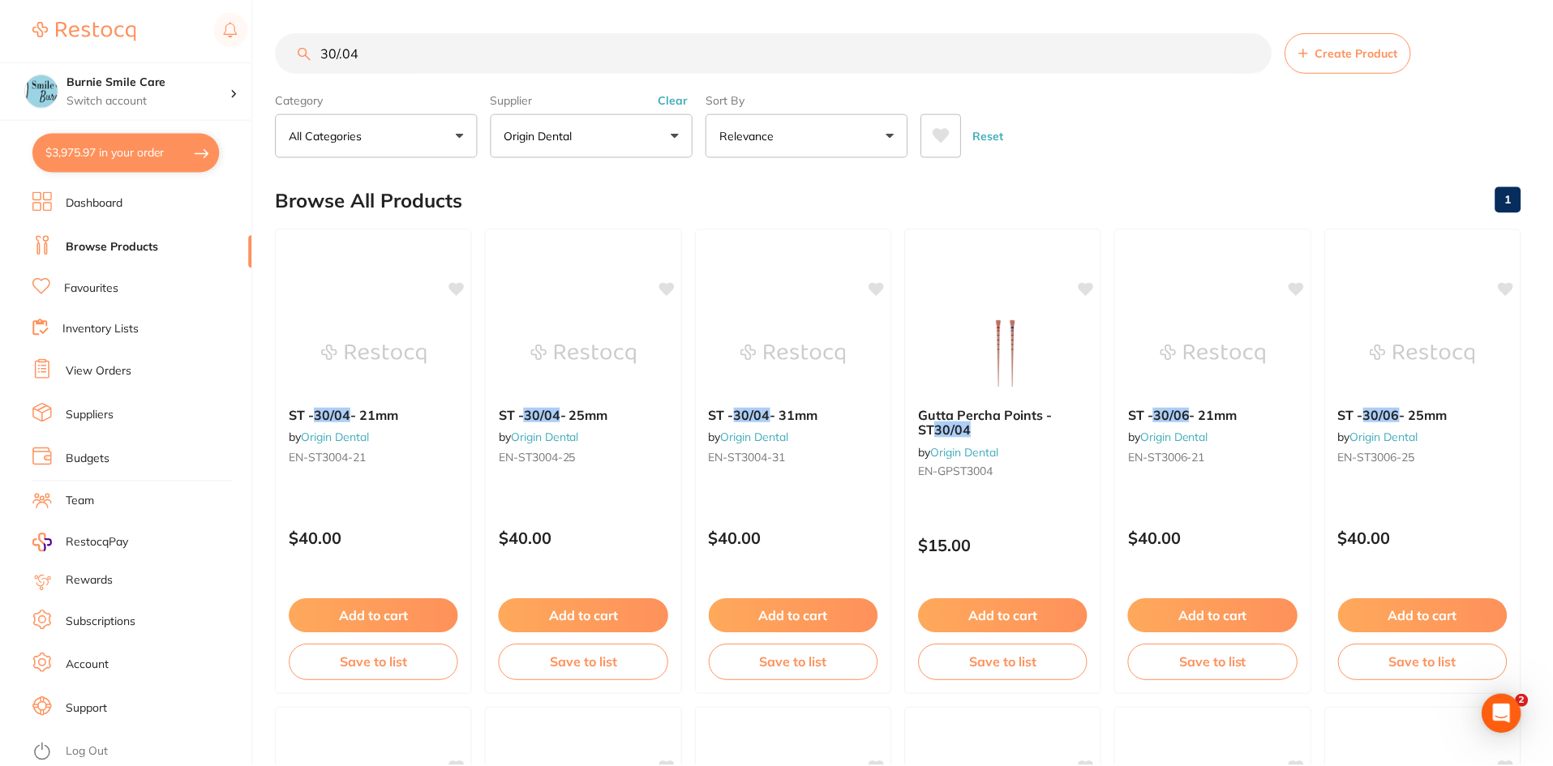
scroll to position [1, 0]
click at [610, 516] on div "$40.00" at bounding box center [583, 533] width 195 height 43
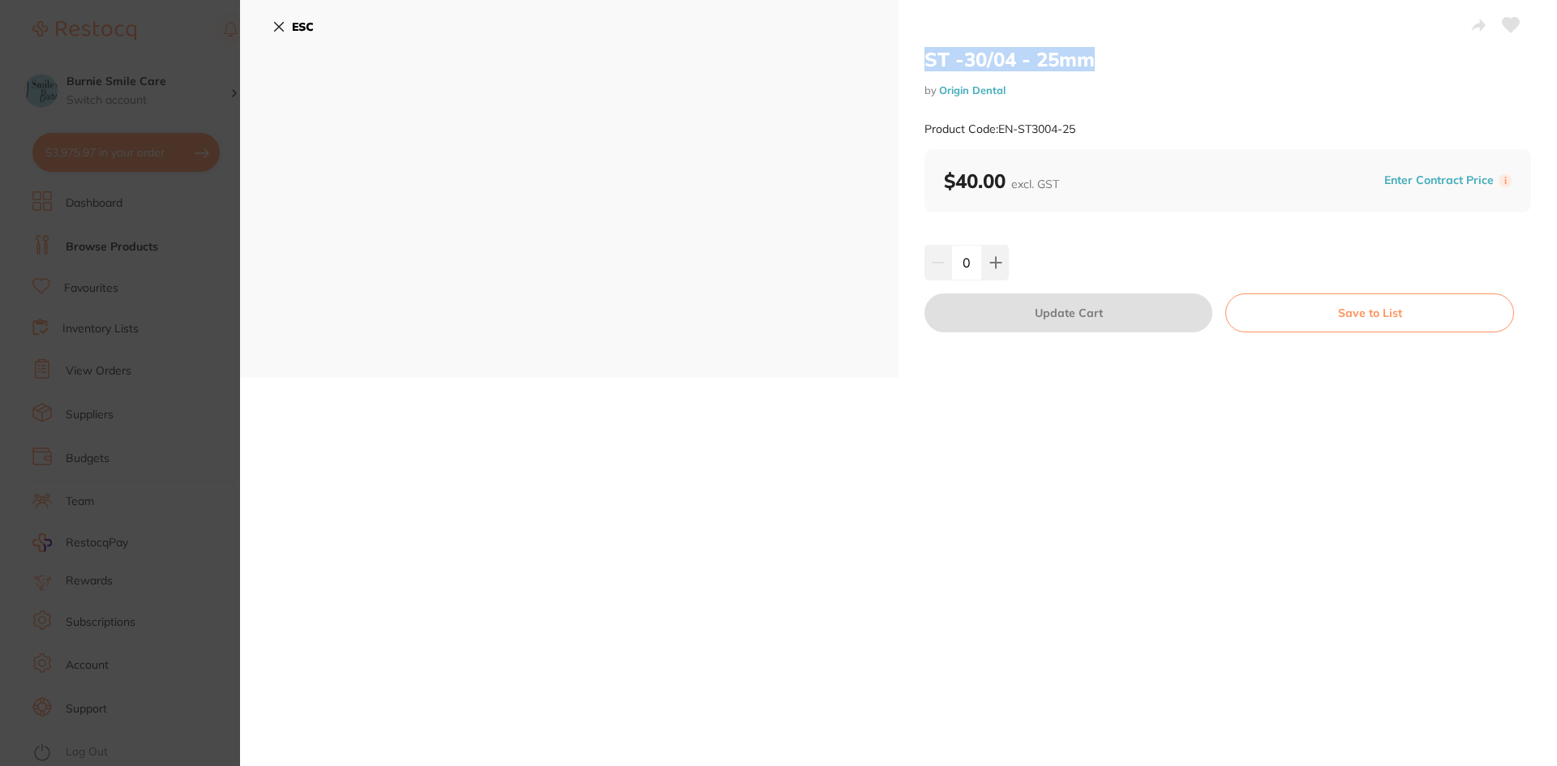
drag, startPoint x: 1146, startPoint y: 62, endPoint x: 905, endPoint y: 58, distance: 241.6
click at [917, 63] on div "ST -30/04 - 25mm by Origin Dental Product Code: EN-ST3004-25 $40.00 excl. GST E…" at bounding box center [1227, 189] width 658 height 378
drag, startPoint x: 1116, startPoint y: 132, endPoint x: 999, endPoint y: 135, distance: 116.8
click at [999, 135] on div "Product Code: EN-ST3004-25" at bounding box center [1227, 129] width 606 height 40
click at [107, 603] on section "ST -30/04 - 25mm by Origin Dental Product Code: EN-ST3004-25 ESC ST -30/04 - 25…" at bounding box center [778, 383] width 1557 height 766
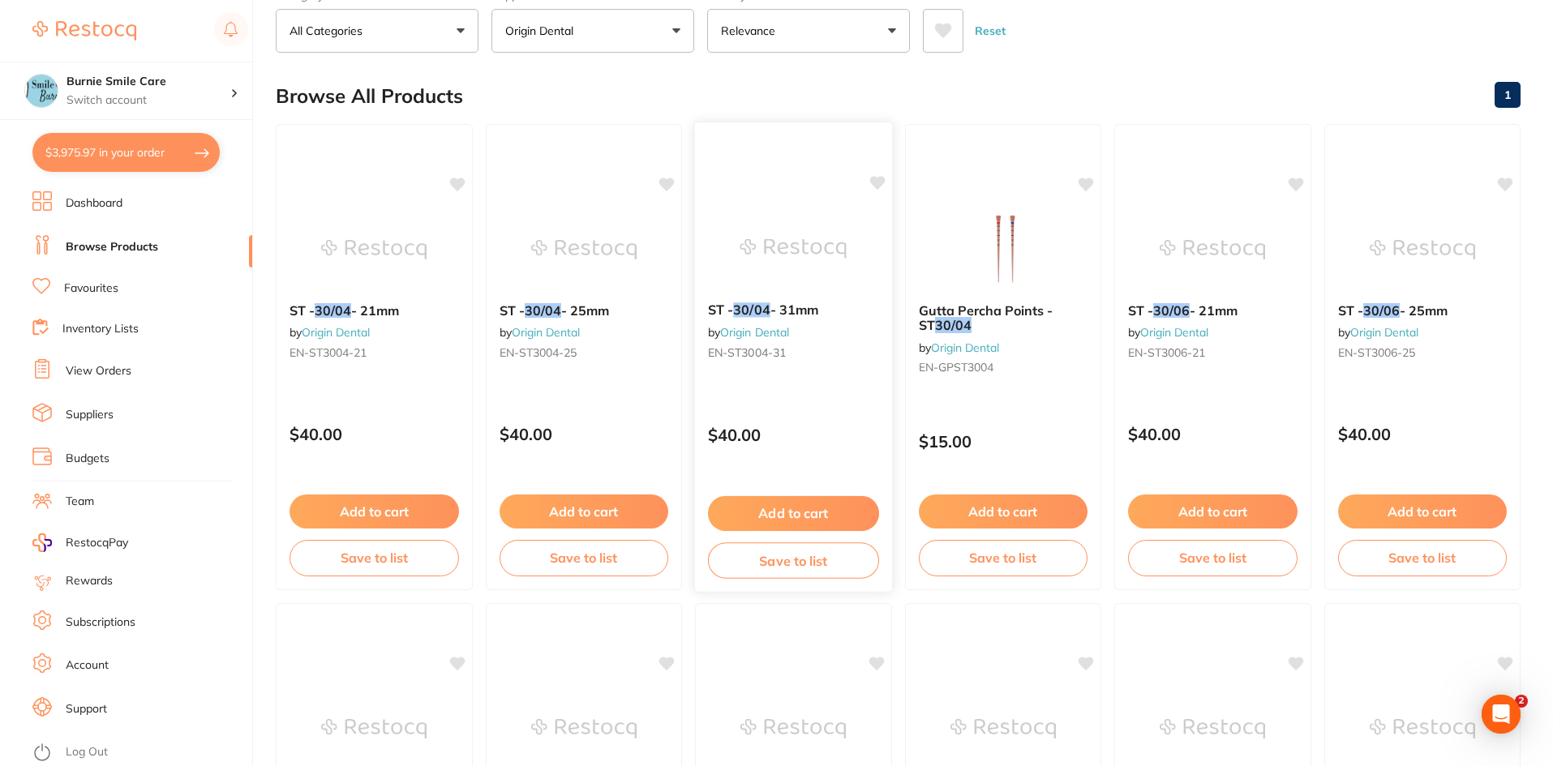
scroll to position [122, 0]
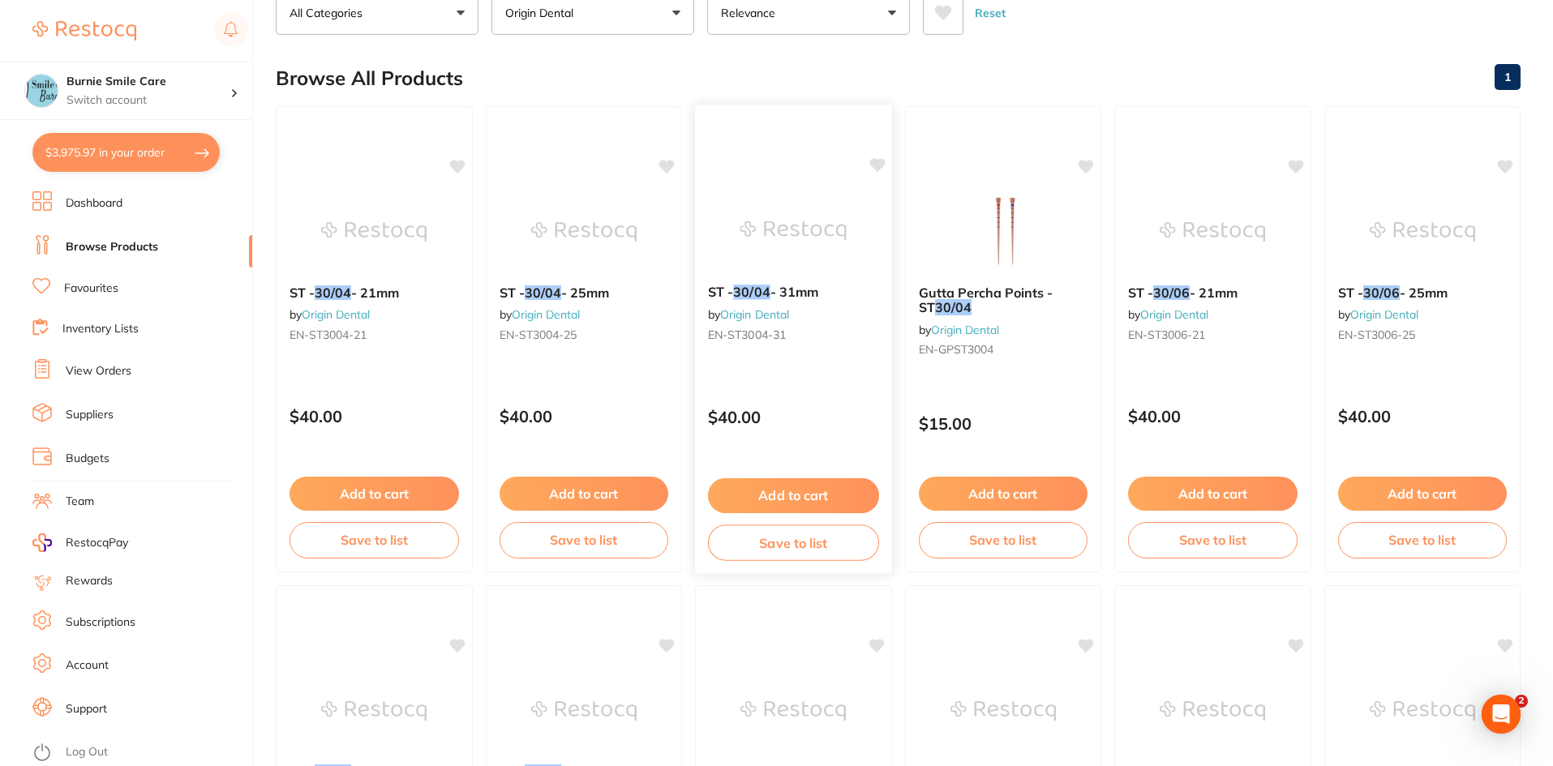
click at [799, 367] on div "ST - 30/04 - 31mm by Origin Dental EN-ST3004-31 $40.00 Add to cart Save to list" at bounding box center [793, 339] width 199 height 471
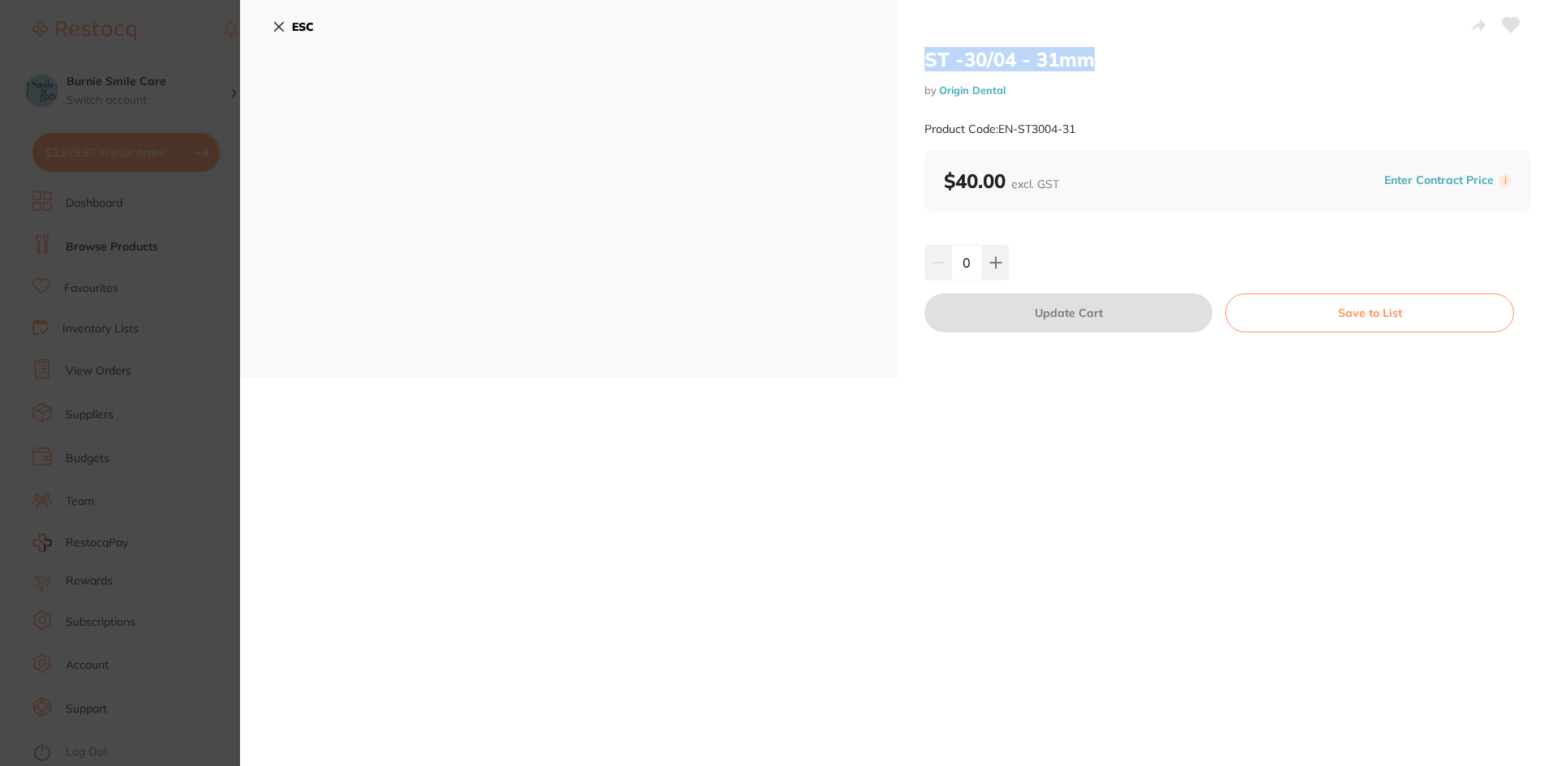
drag, startPoint x: 1116, startPoint y: 56, endPoint x: 906, endPoint y: 58, distance: 210.0
click at [906, 58] on div "ST -30/04 - 31mm by Origin Dental Product Code: EN-ST3004-31 $40.00 excl. GST E…" at bounding box center [1227, 189] width 658 height 378
drag, startPoint x: 1108, startPoint y: 127, endPoint x: 976, endPoint y: 124, distance: 131.4
click at [993, 131] on div "Product Code: EN-ST3004-31" at bounding box center [1227, 129] width 606 height 40
drag, startPoint x: 261, startPoint y: 34, endPoint x: 270, endPoint y: 28, distance: 11.0
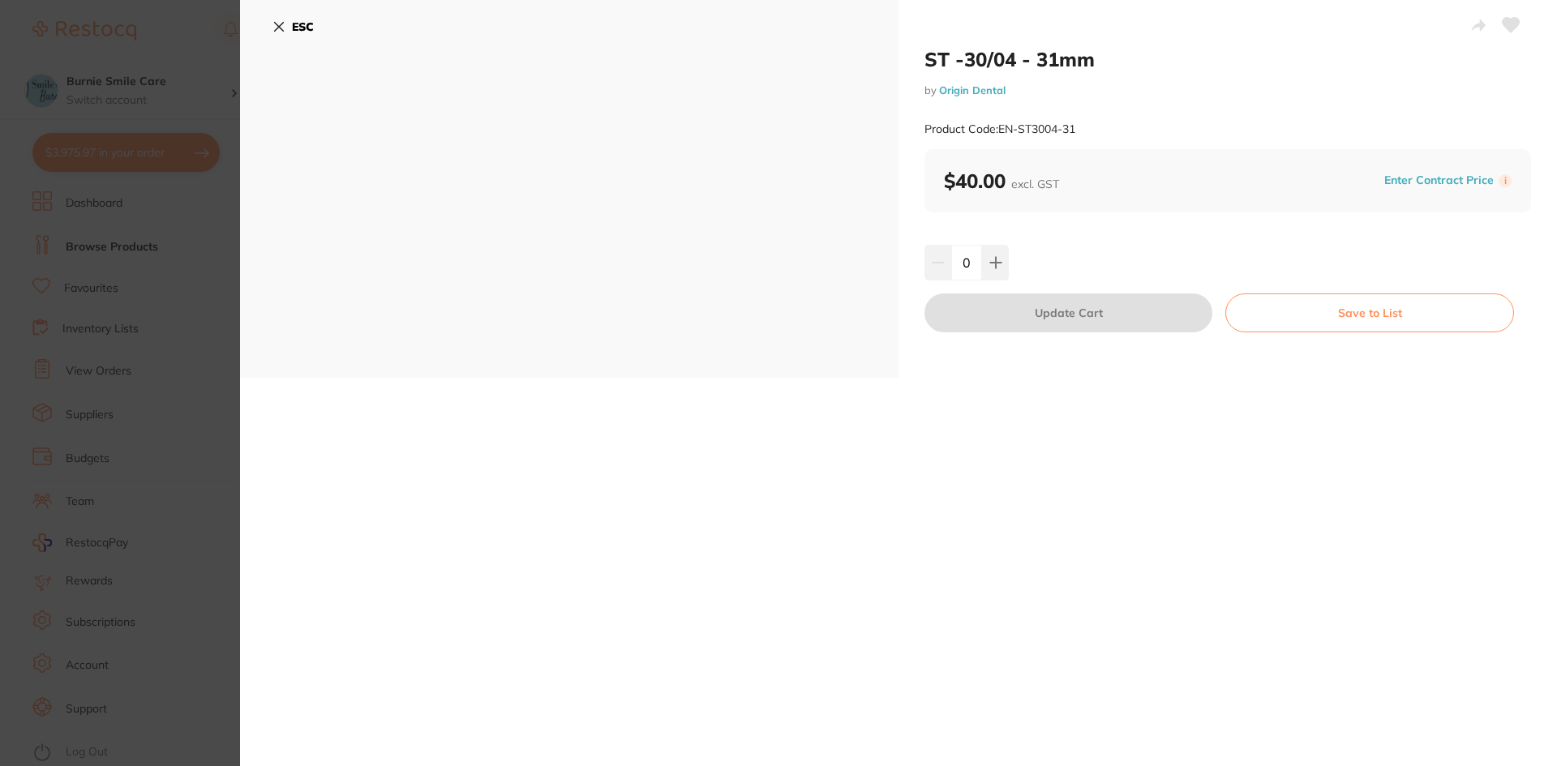
click at [261, 34] on div "ESC" at bounding box center [569, 189] width 658 height 378
click at [281, 21] on icon at bounding box center [278, 26] width 13 height 13
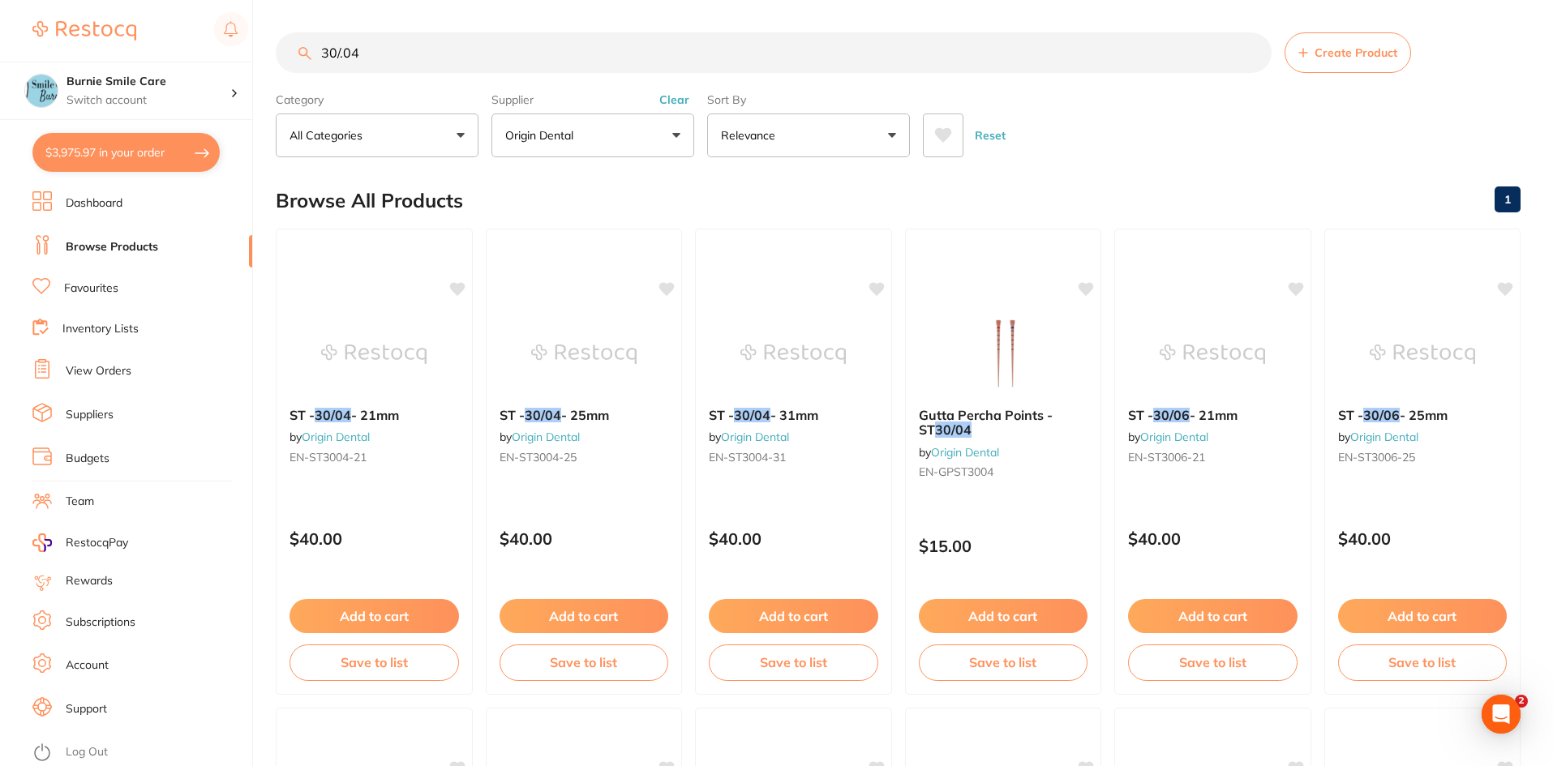
click at [370, 54] on input "30/.04" at bounding box center [774, 52] width 996 height 41
click at [420, 439] on div "ST - 30/06 - 21mm by Origin Dental EN-ST3006-21" at bounding box center [374, 438] width 197 height 89
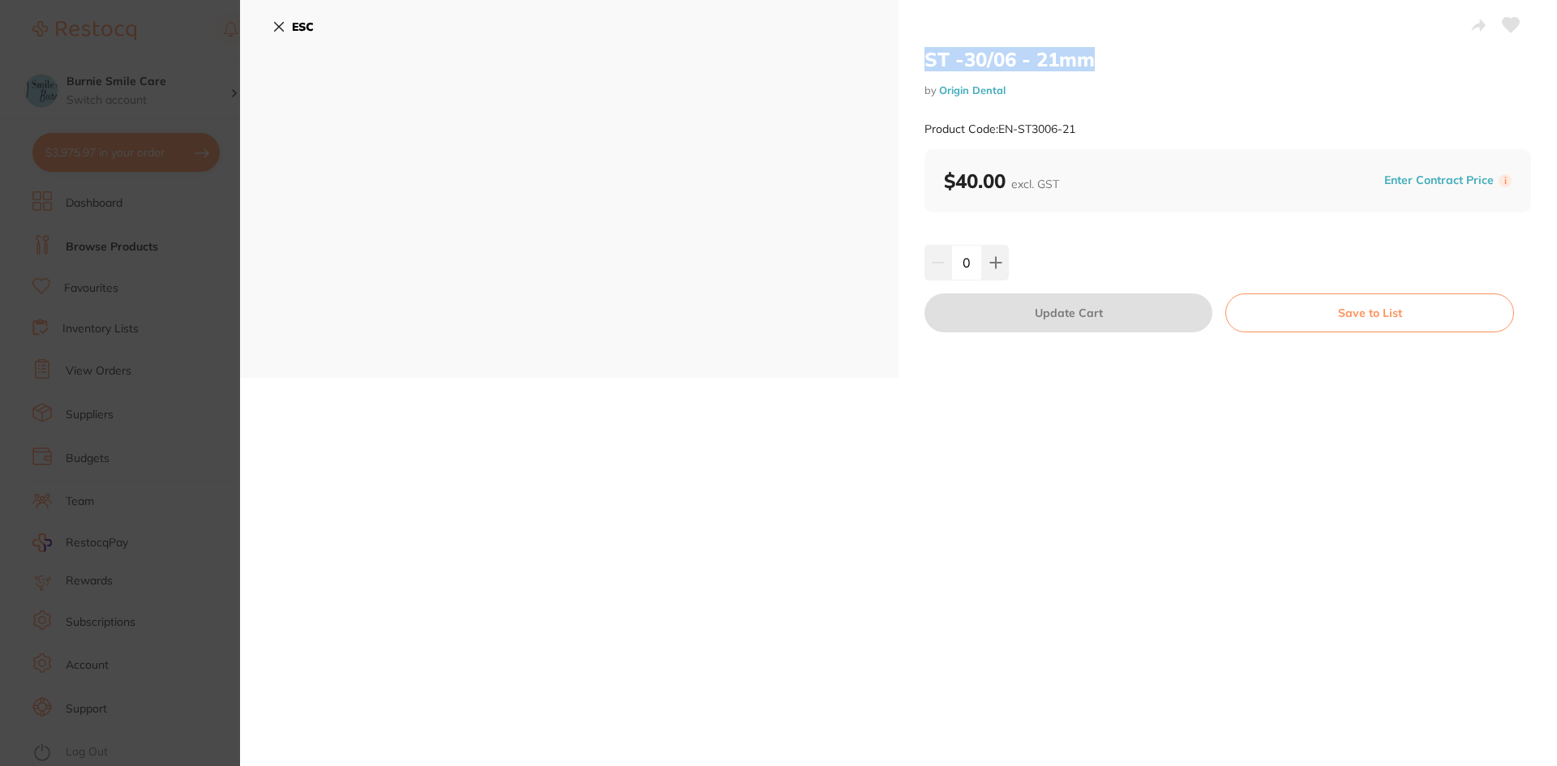
drag, startPoint x: 1129, startPoint y: 56, endPoint x: 888, endPoint y: 46, distance: 241.8
click at [889, 46] on div "ST -30/06 - 21mm by Origin Dental Product Code: EN-ST3006-21 ESC ST -30/06 - 21…" at bounding box center [898, 189] width 1317 height 378
click at [414, 399] on div "ST -30/06 - 21mm by Origin Dental Product Code: EN-ST3006-21 ESC ST -30/06 - 21…" at bounding box center [898, 383] width 1317 height 766
drag, startPoint x: 1176, startPoint y: 49, endPoint x: 910, endPoint y: 60, distance: 267.0
click at [910, 60] on div "ST -30/06 - 21mm by Origin Dental Product Code: EN-ST3006-21 $40.00 excl. GST E…" at bounding box center [1227, 189] width 658 height 378
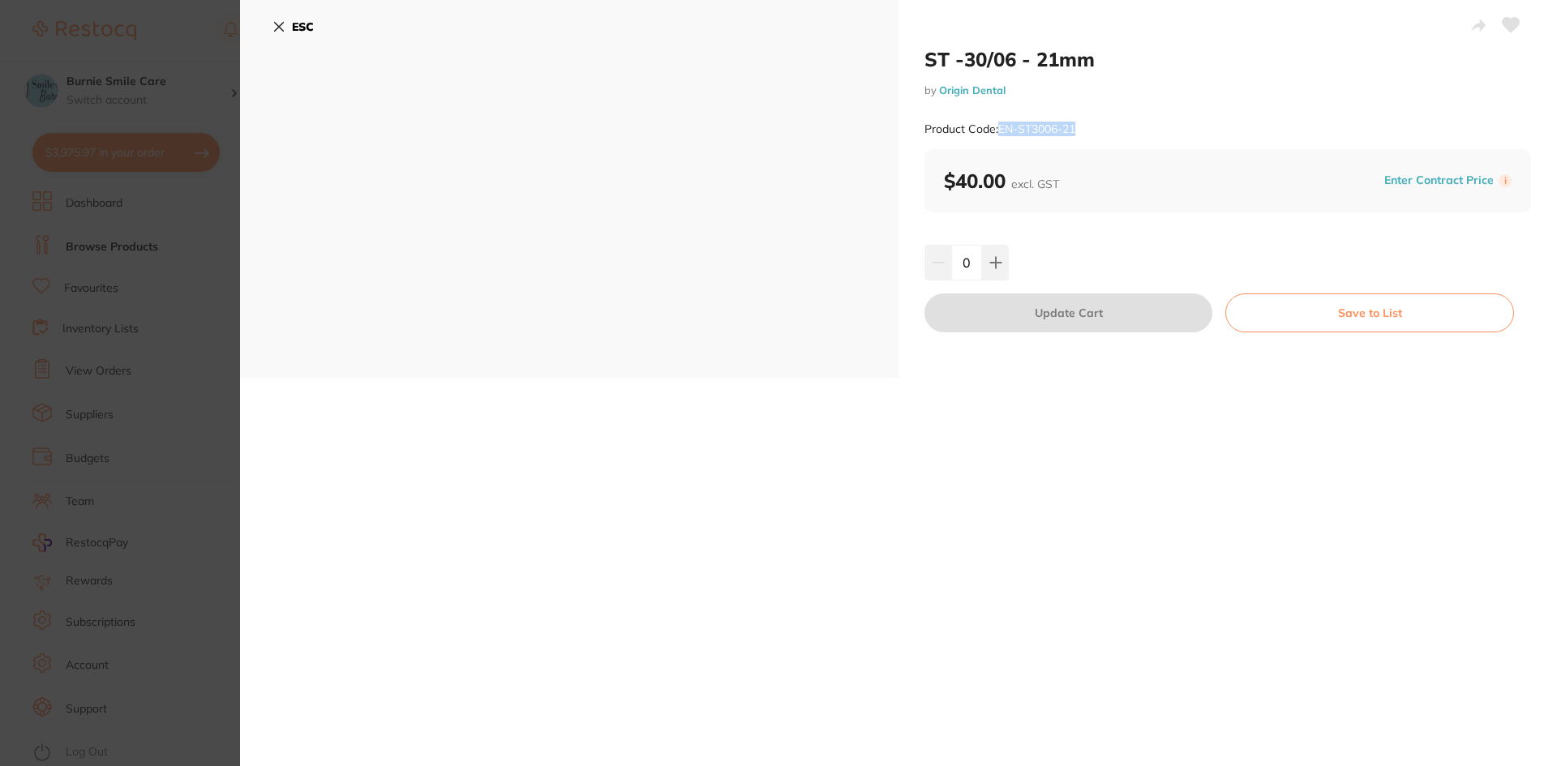
drag, startPoint x: 1100, startPoint y: 127, endPoint x: 1000, endPoint y: 130, distance: 100.6
click at [1000, 130] on div "Product Code: EN-ST3006-21" at bounding box center [1227, 129] width 606 height 40
click at [280, 35] on button "ESC" at bounding box center [292, 27] width 41 height 28
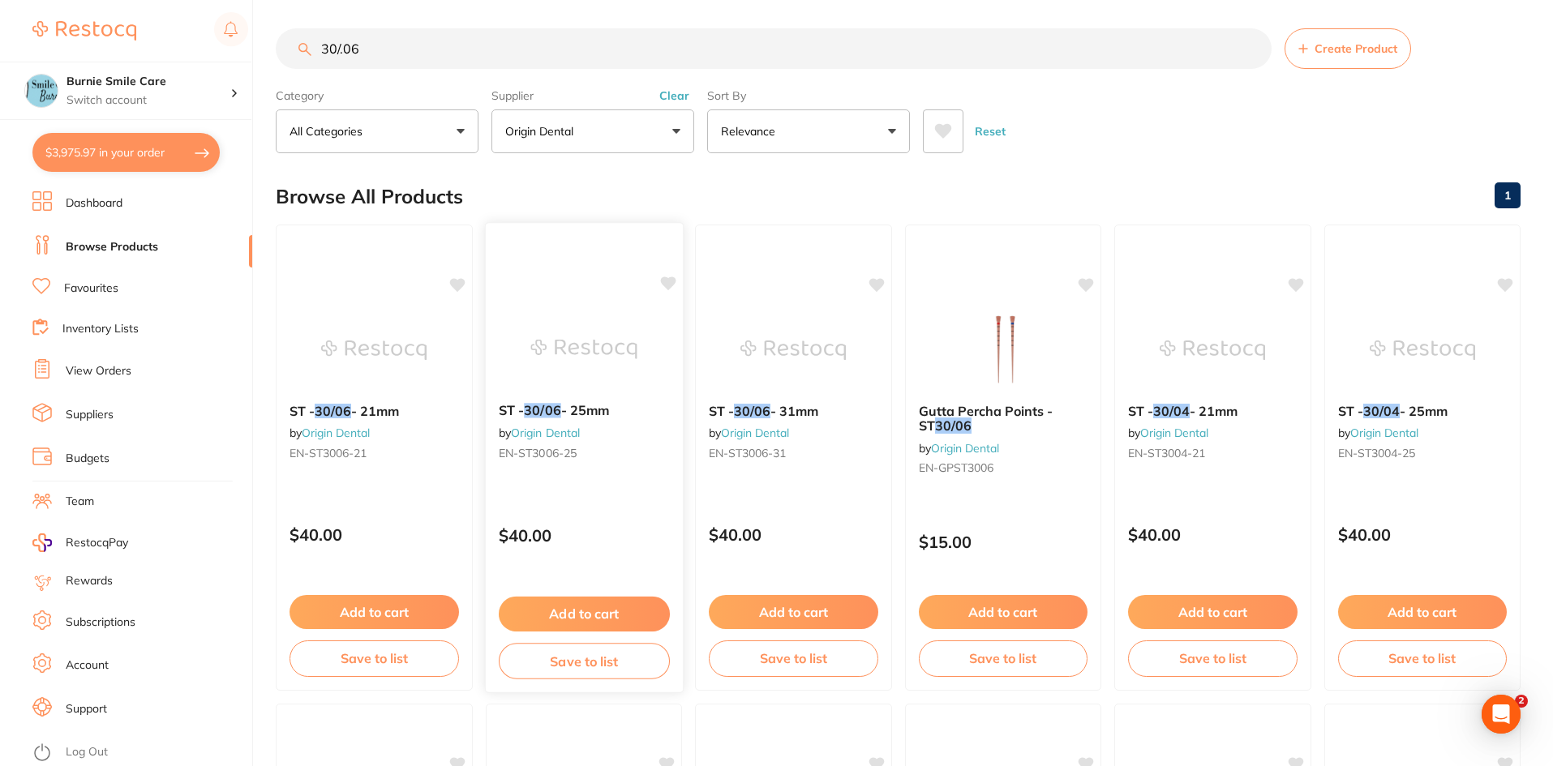
click at [585, 478] on div "ST - 30/06 - 25mm by Origin Dental EN-ST3006-25" at bounding box center [583, 434] width 197 height 89
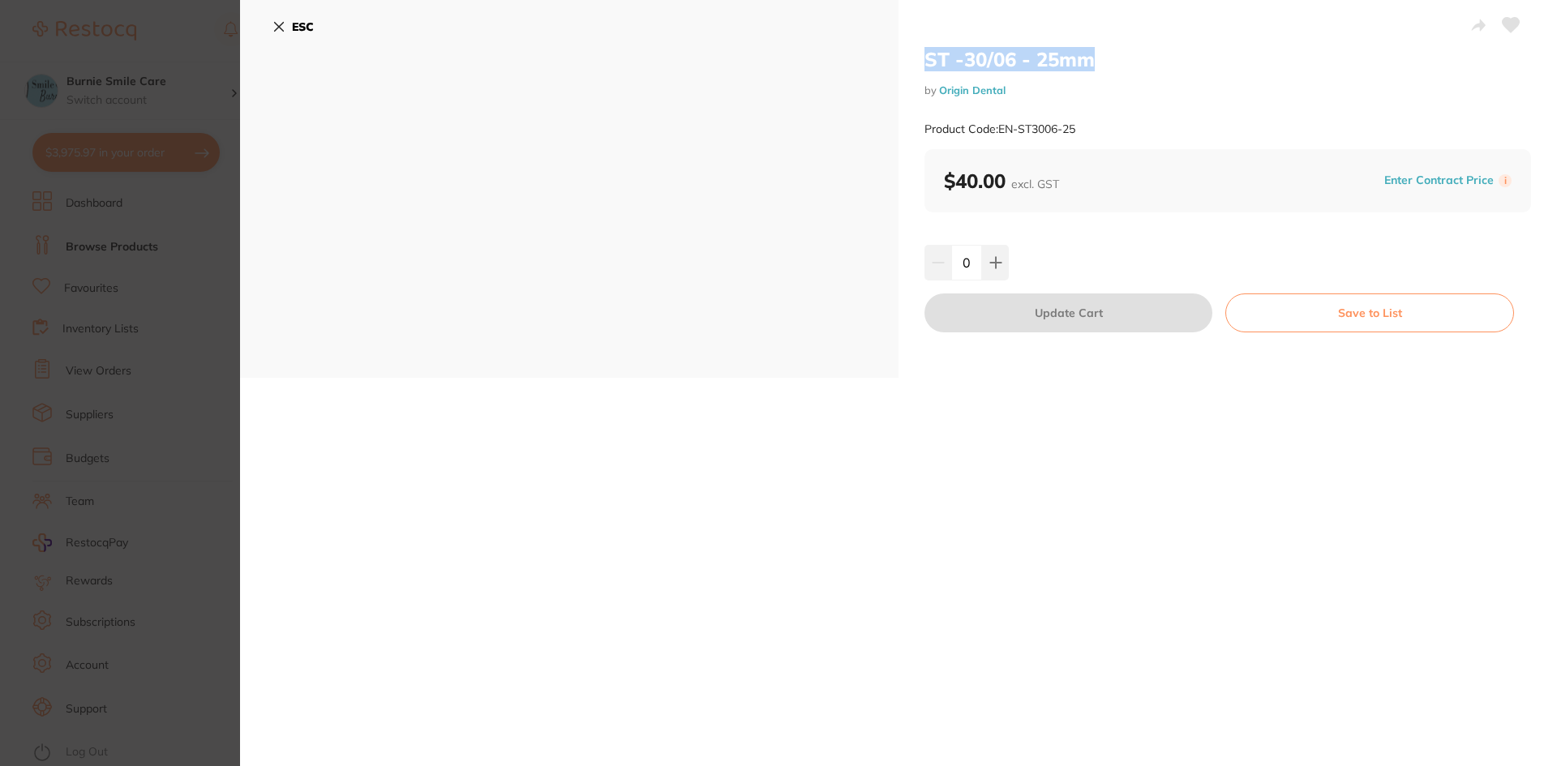
drag, startPoint x: 1120, startPoint y: 63, endPoint x: 894, endPoint y: 63, distance: 226.2
click at [894, 63] on div "ST -30/06 - 25mm by Origin Dental Product Code: EN-ST3006-25 ESC ST -30/06 - 25…" at bounding box center [898, 189] width 1317 height 378
drag, startPoint x: 1058, startPoint y: 134, endPoint x: 1000, endPoint y: 132, distance: 58.4
click at [1000, 132] on div "Product Code: EN-ST3006-25" at bounding box center [1227, 129] width 606 height 40
click at [55, 573] on section "ST -30/06 - 25mm by Origin Dental Product Code: EN-ST3006-25 ESC ST -30/06 - 25…" at bounding box center [778, 383] width 1557 height 766
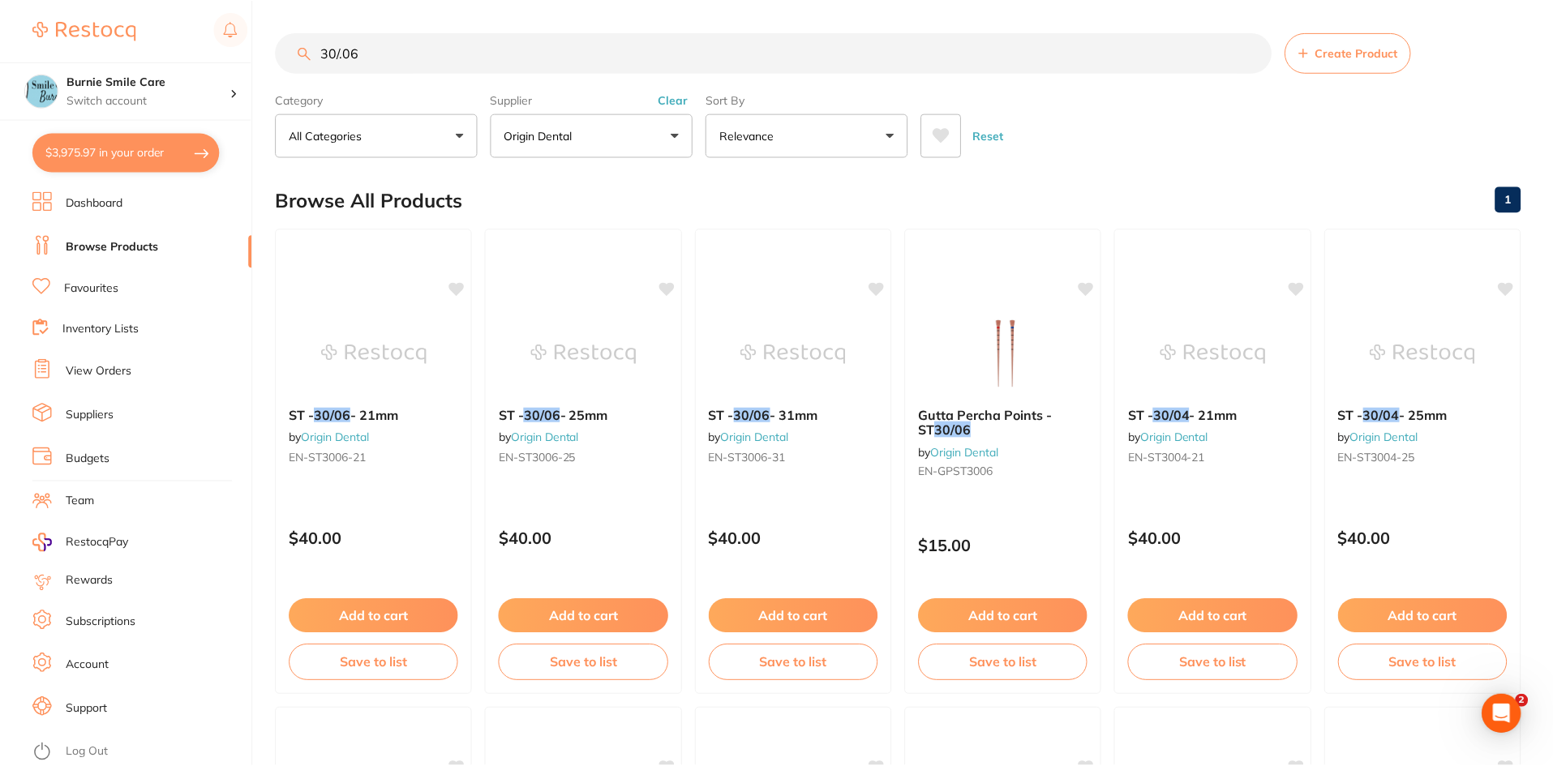
scroll to position [4, 0]
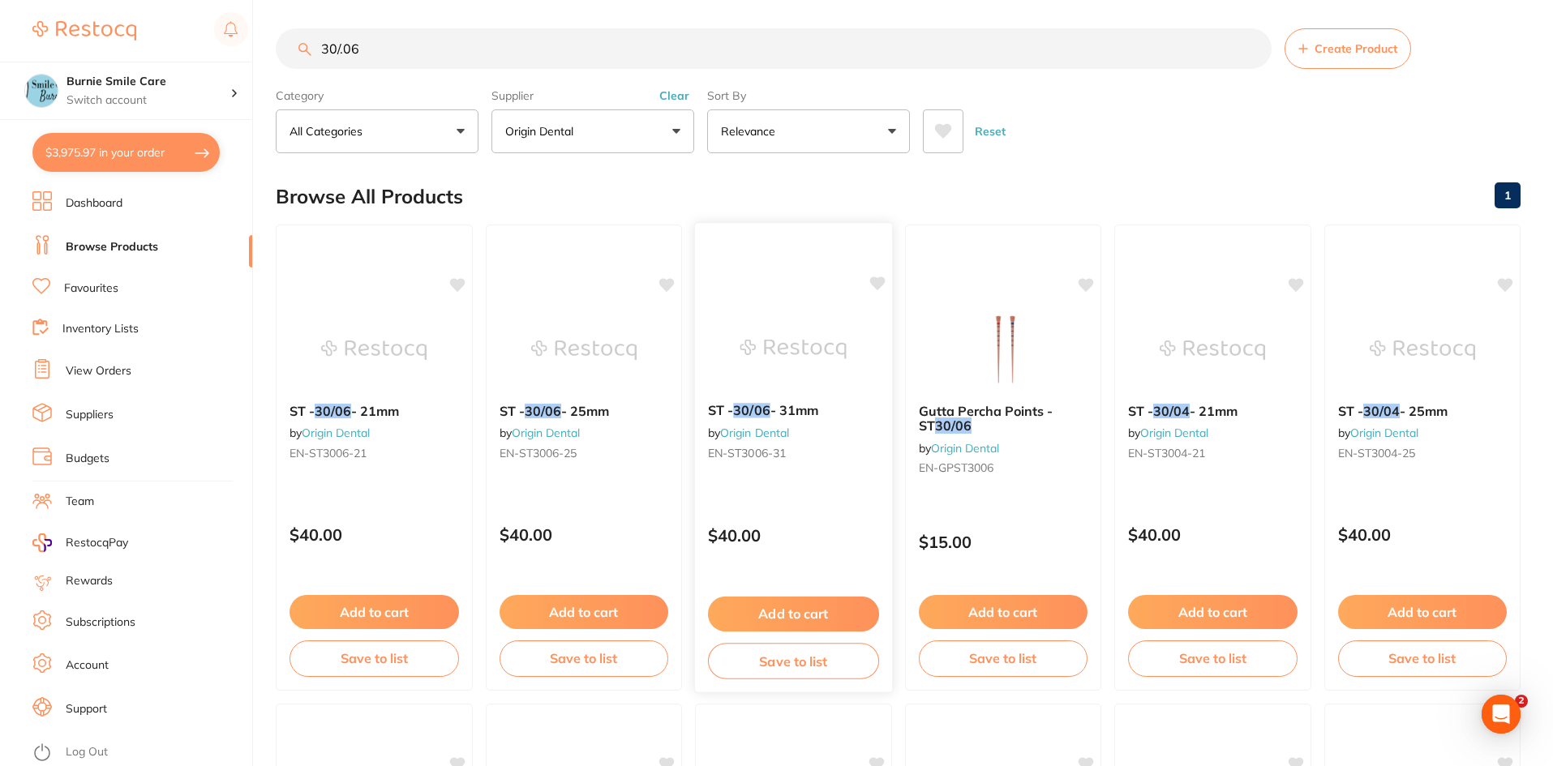
click at [766, 511] on div "$40.00" at bounding box center [793, 531] width 197 height 44
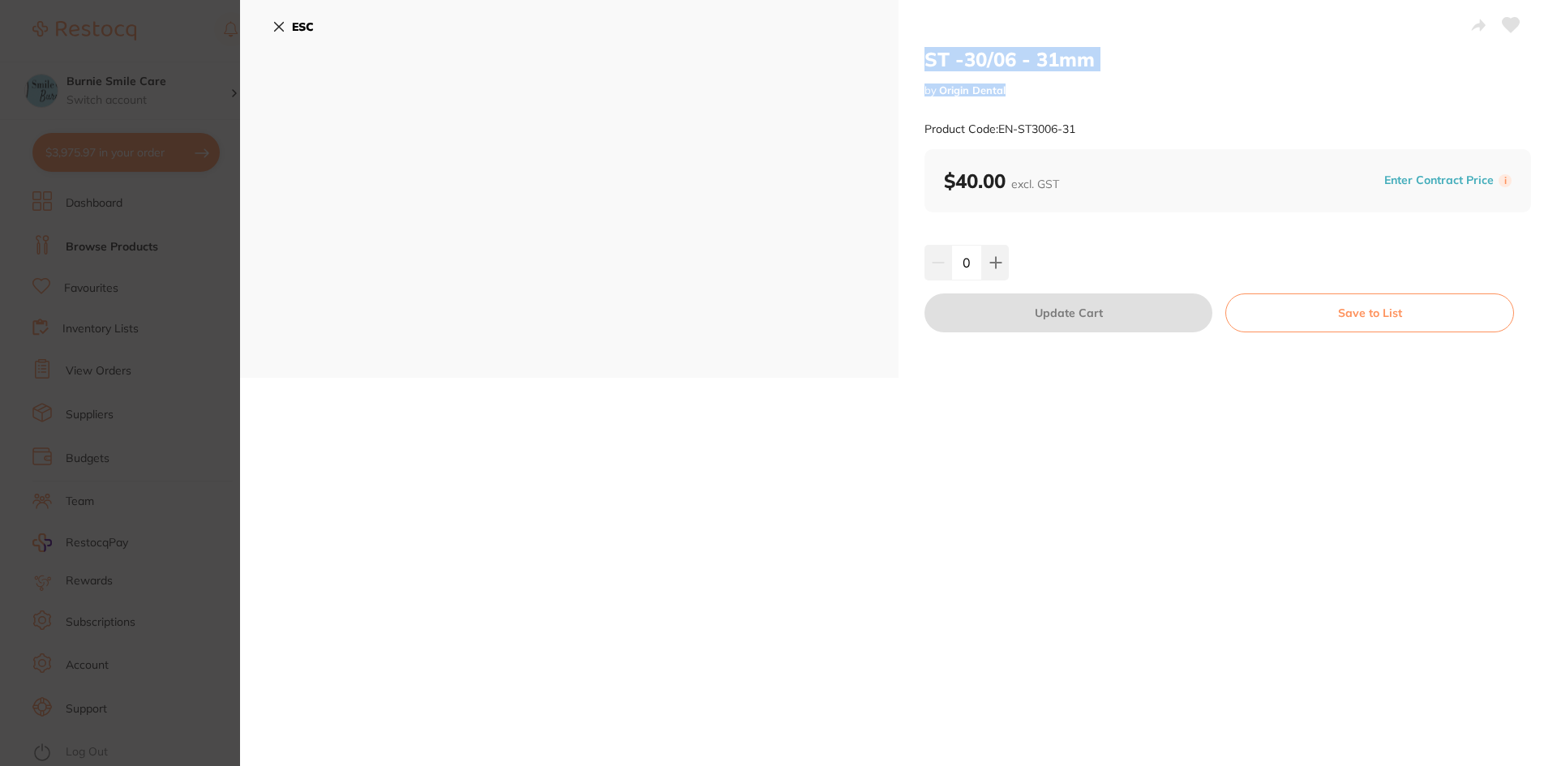
drag, startPoint x: 1206, startPoint y: 75, endPoint x: 965, endPoint y: 65, distance: 241.0
click at [894, 64] on div "ST -30/06 - 31mm by Origin Dental Product Code: EN-ST3006-31 ESC ST -30/06 - 31…" at bounding box center [898, 189] width 1317 height 378
click at [1170, 54] on h2 "ST -30/06 - 31mm" at bounding box center [1227, 59] width 606 height 24
drag, startPoint x: 1128, startPoint y: 56, endPoint x: 899, endPoint y: 66, distance: 228.9
click at [899, 66] on div "ST -30/06 - 31mm by Origin Dental Product Code: EN-ST3006-31 $40.00 excl. GST E…" at bounding box center [1227, 189] width 658 height 378
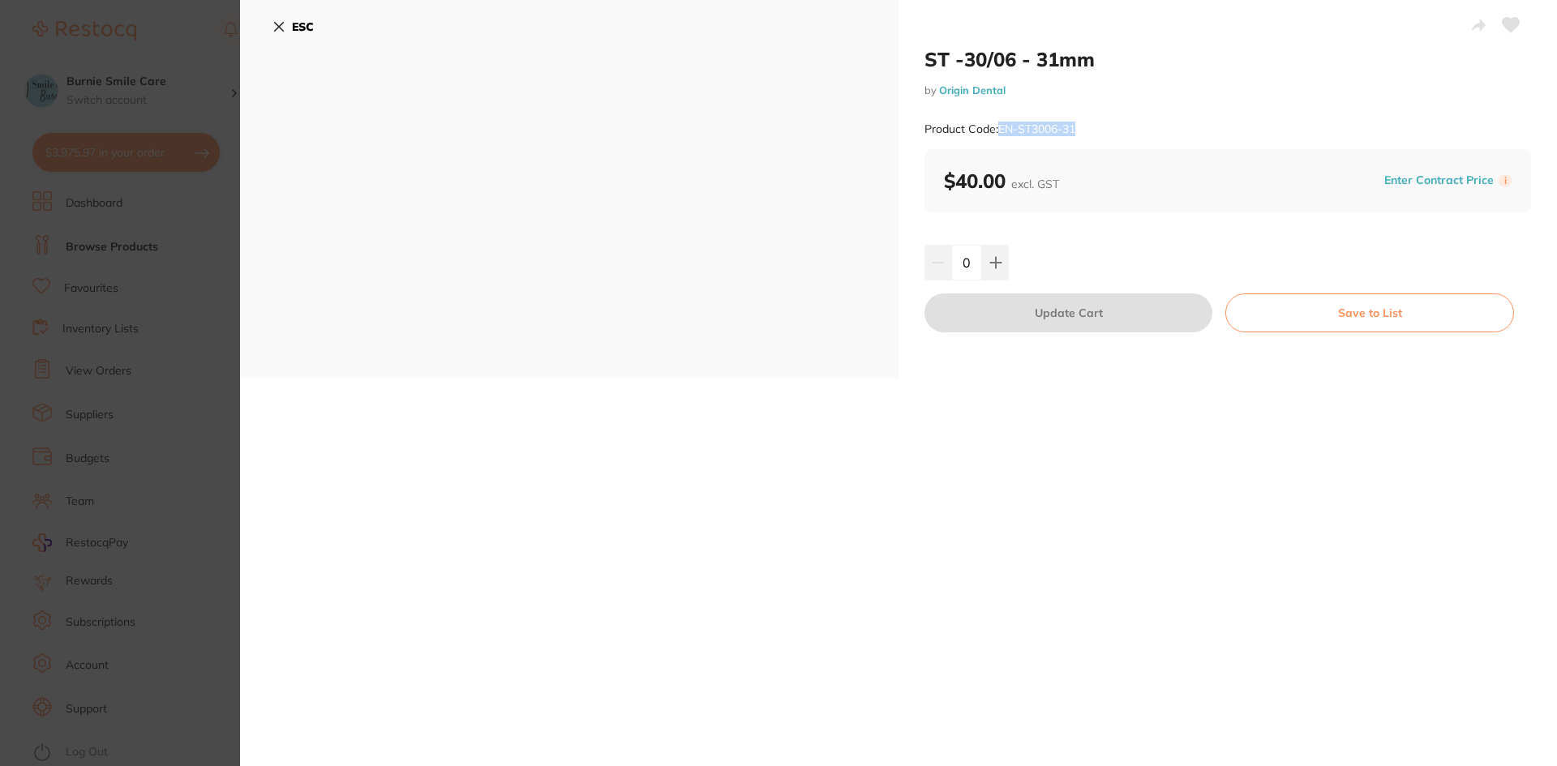
drag, startPoint x: 1078, startPoint y: 125, endPoint x: 964, endPoint y: 127, distance: 114.4
click at [1000, 133] on div "Product Code: EN-ST3006-31" at bounding box center [1227, 129] width 606 height 40
click at [71, 397] on section "ST -30/06 - 31mm by Origin Dental Product Code: EN-ST3006-31 ESC ST -30/06 - 31…" at bounding box center [778, 383] width 1557 height 766
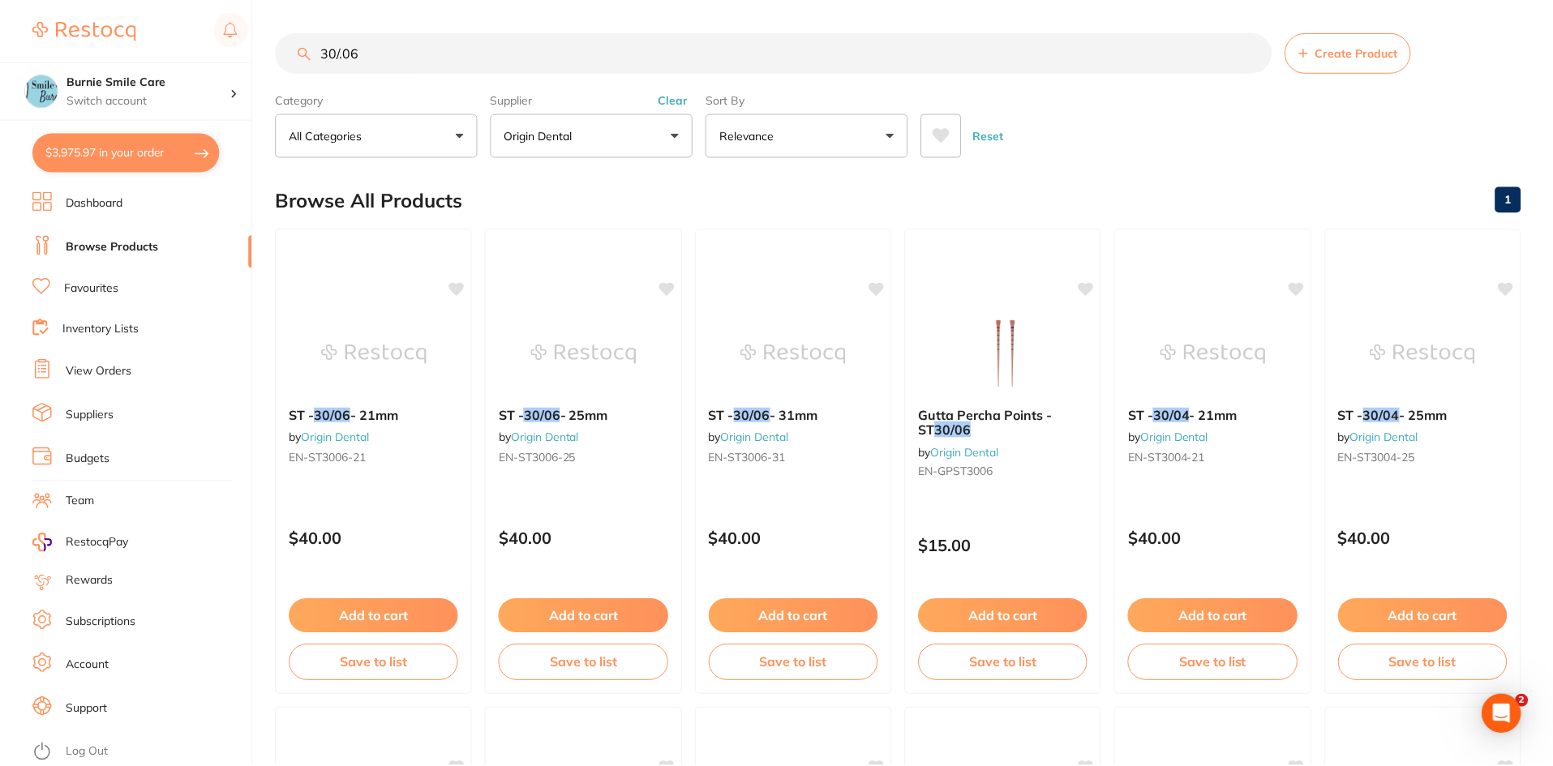
scroll to position [4, 0]
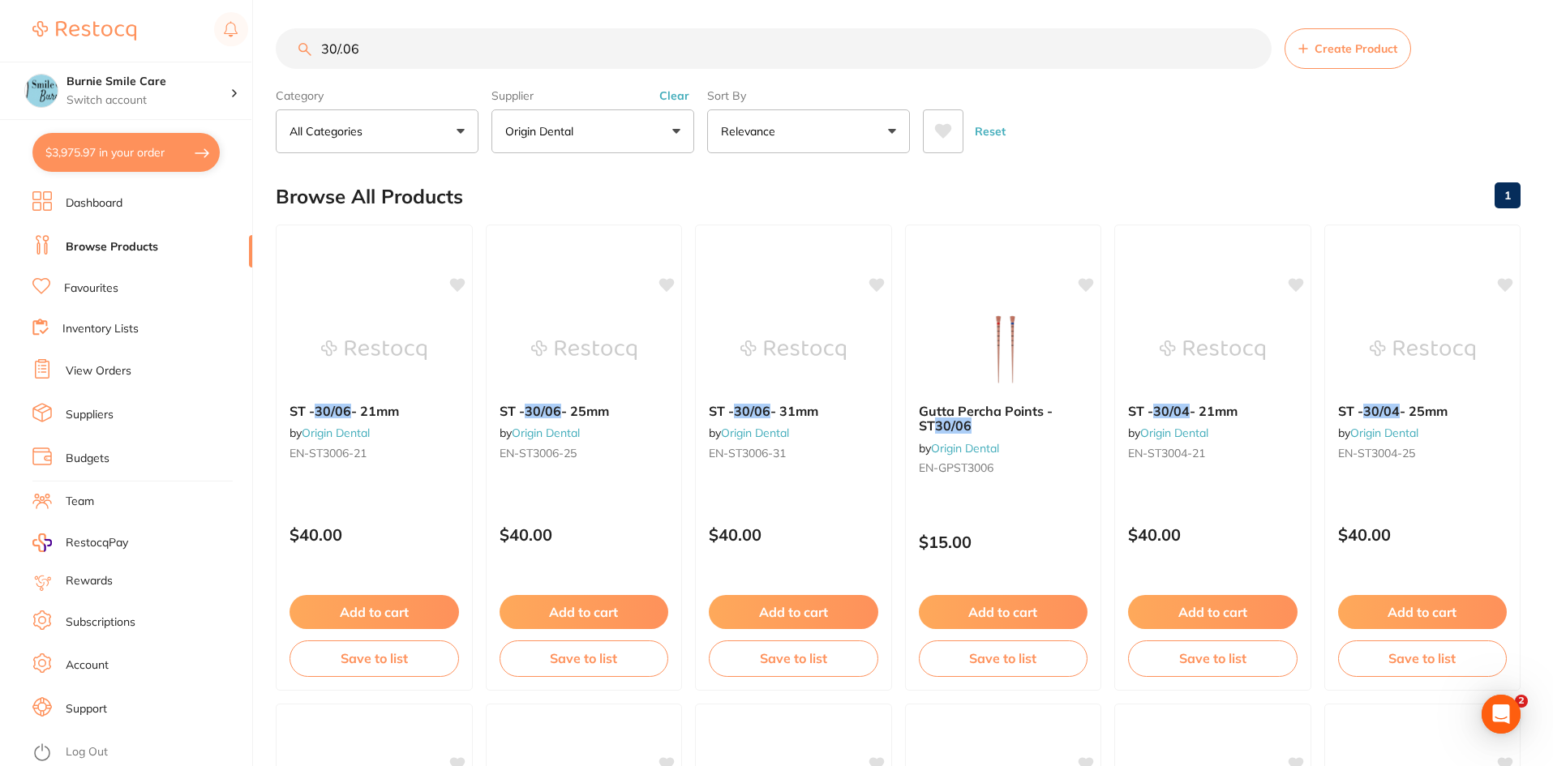
click at [335, 45] on input "30/.06" at bounding box center [774, 48] width 996 height 41
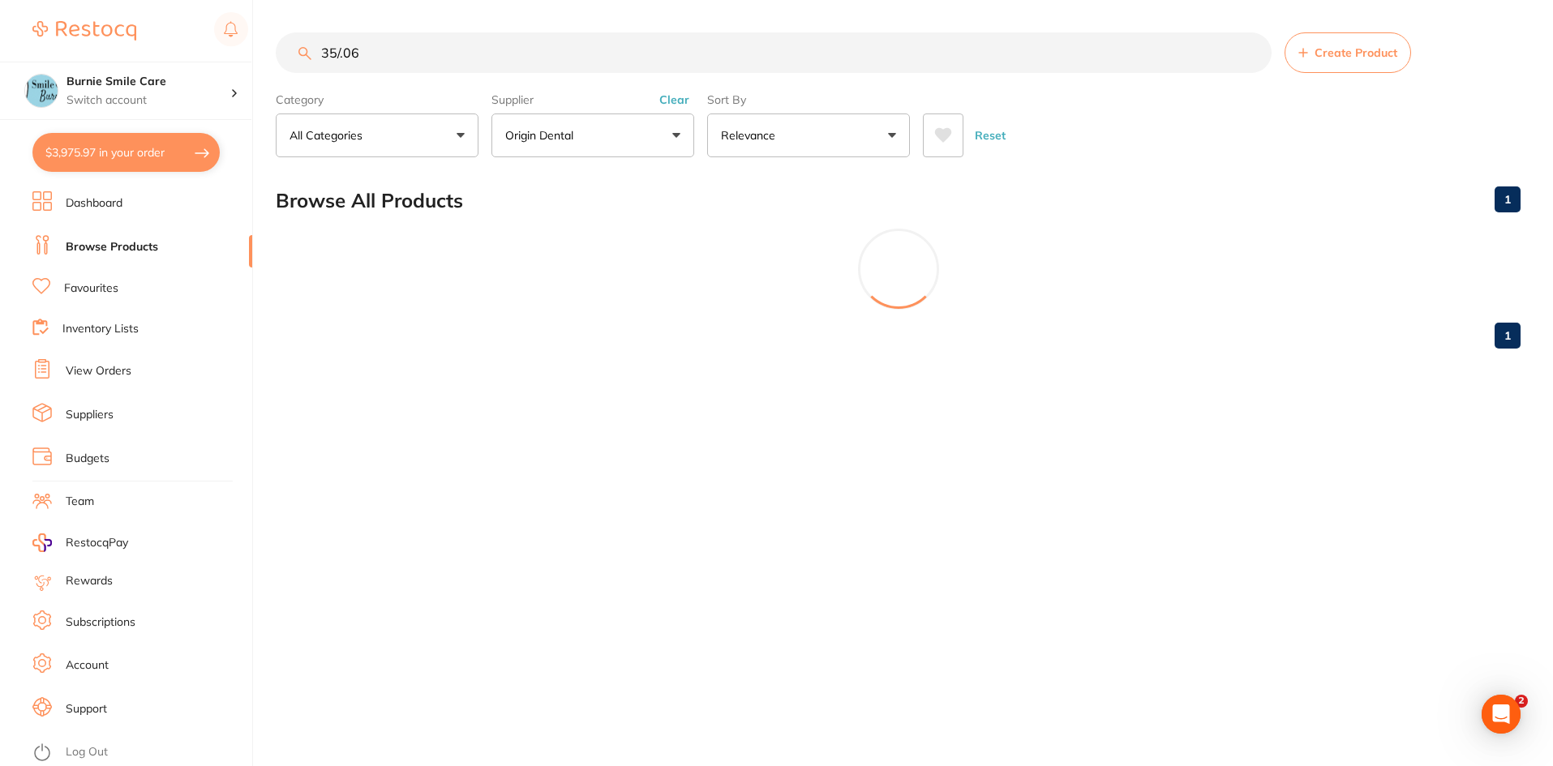
scroll to position [0, 0]
click at [406, 42] on input "35/.06" at bounding box center [775, 52] width 999 height 41
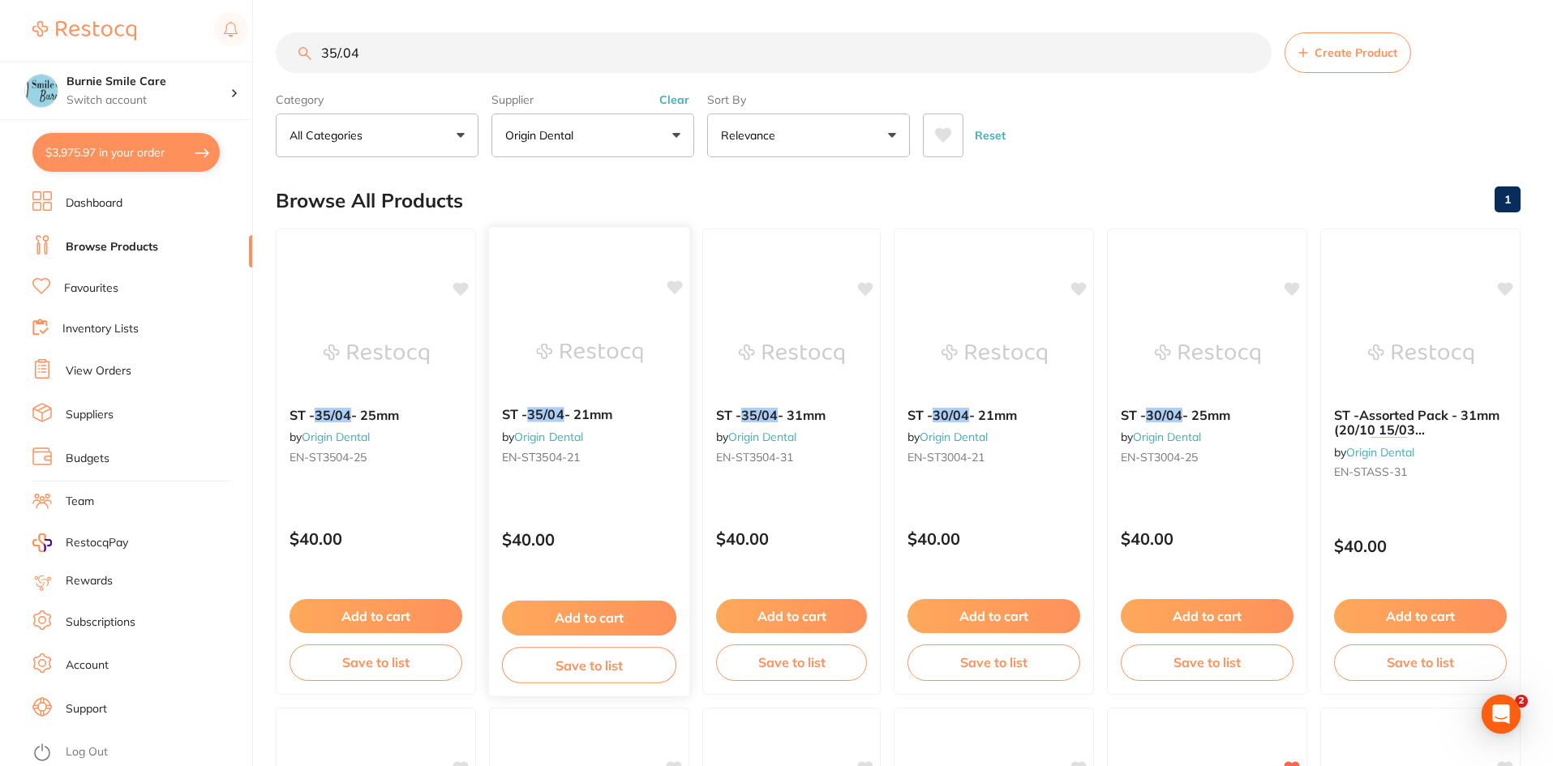
click at [599, 508] on div "ST - 35/04 - 21mm by Origin Dental EN-ST3504-21 $40.00 Add to cart Save to list" at bounding box center [589, 461] width 202 height 471
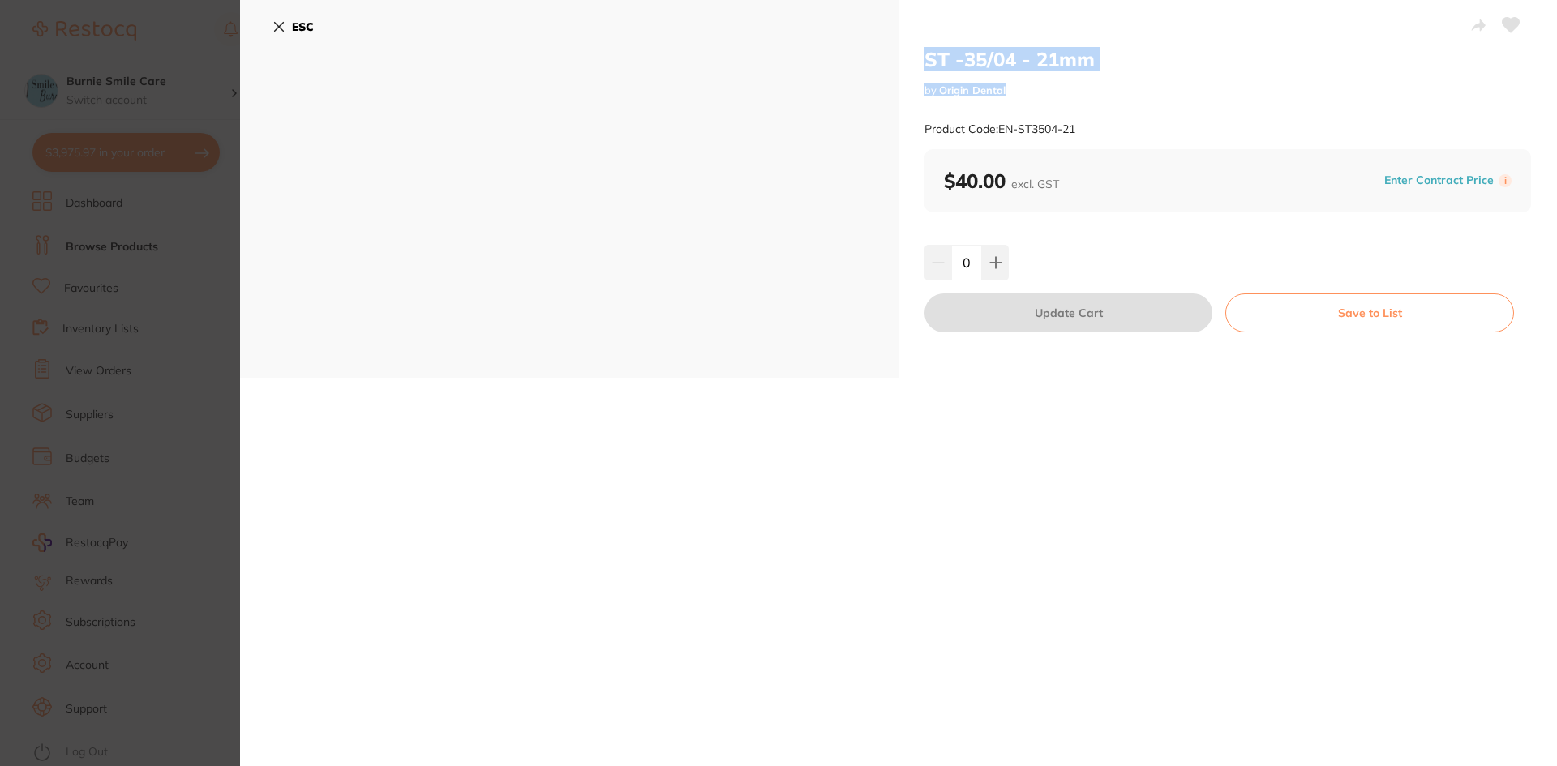
drag, startPoint x: 1180, startPoint y: 73, endPoint x: 927, endPoint y: 62, distance: 253.2
click at [927, 62] on div "ST -35/04 - 21mm by Origin Dental Product Code: EN-ST3504-21" at bounding box center [1227, 98] width 606 height 102
click at [1106, 63] on h2 "ST -35/04 - 21mm" at bounding box center [1227, 59] width 606 height 24
drag, startPoint x: 1112, startPoint y: 52, endPoint x: 910, endPoint y: 66, distance: 203.2
click at [910, 66] on div "ST -35/04 - 21mm by Origin Dental Product Code: EN-ST3504-21 $40.00 excl. GST E…" at bounding box center [1227, 189] width 658 height 378
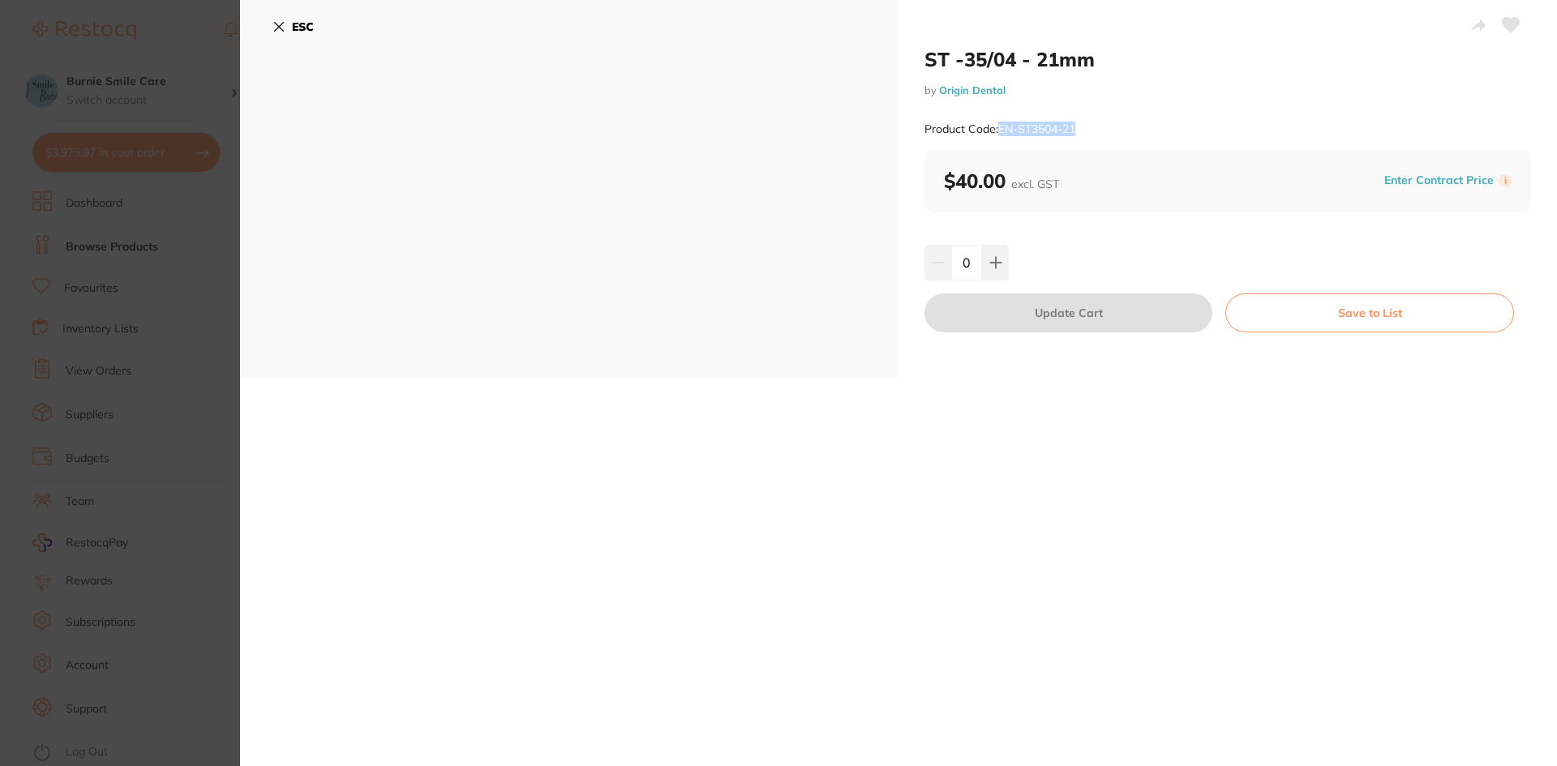
drag, startPoint x: 1107, startPoint y: 131, endPoint x: 914, endPoint y: 83, distance: 199.0
click at [1000, 131] on div "Product Code: EN-ST3504-21" at bounding box center [1227, 129] width 606 height 40
click at [173, 474] on section "ST -35/04 - 21mm by Origin Dental Product Code: EN-ST3504-21 ESC ST -35/04 - 21…" at bounding box center [778, 383] width 1557 height 766
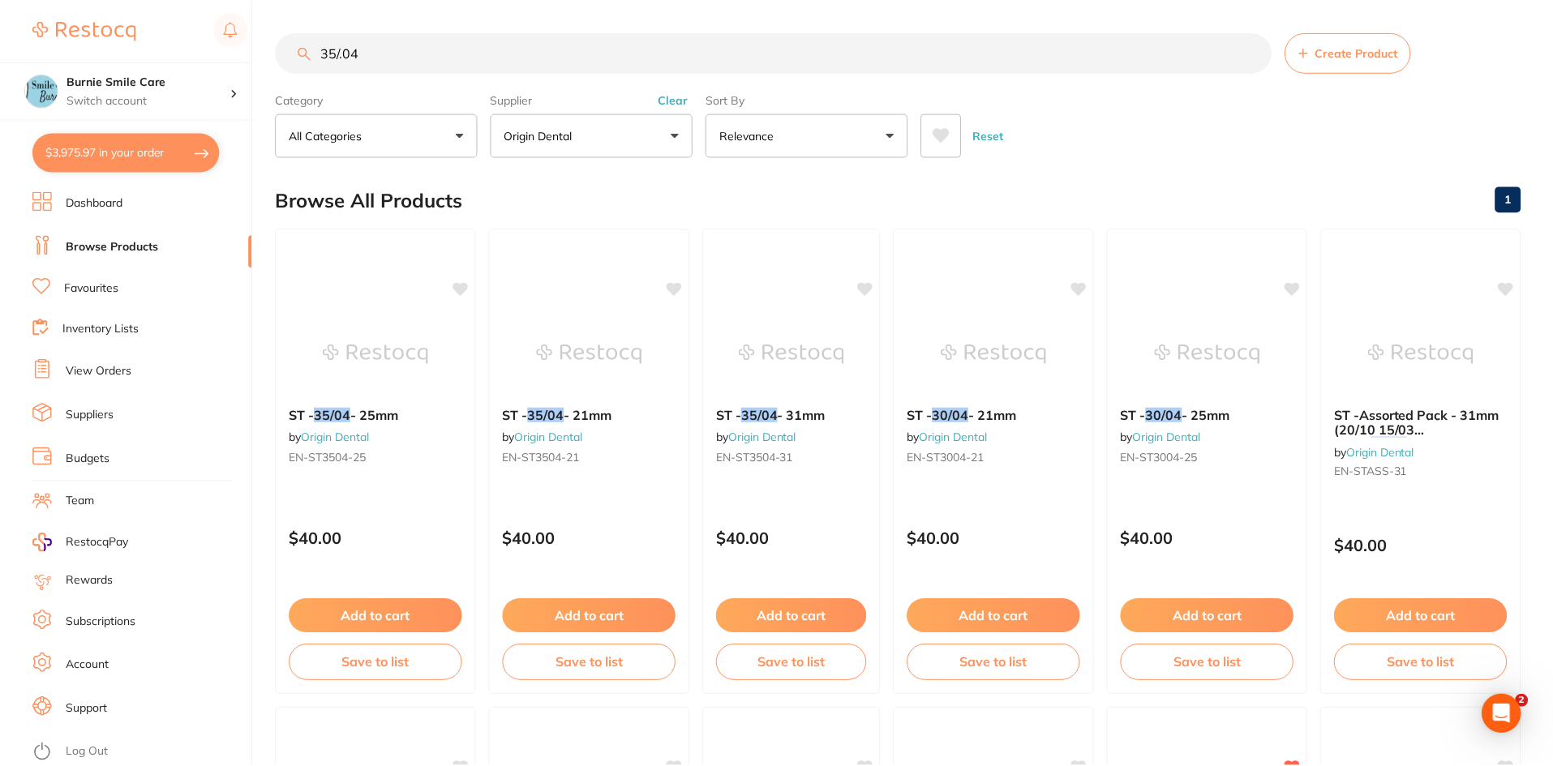
scroll to position [4, 0]
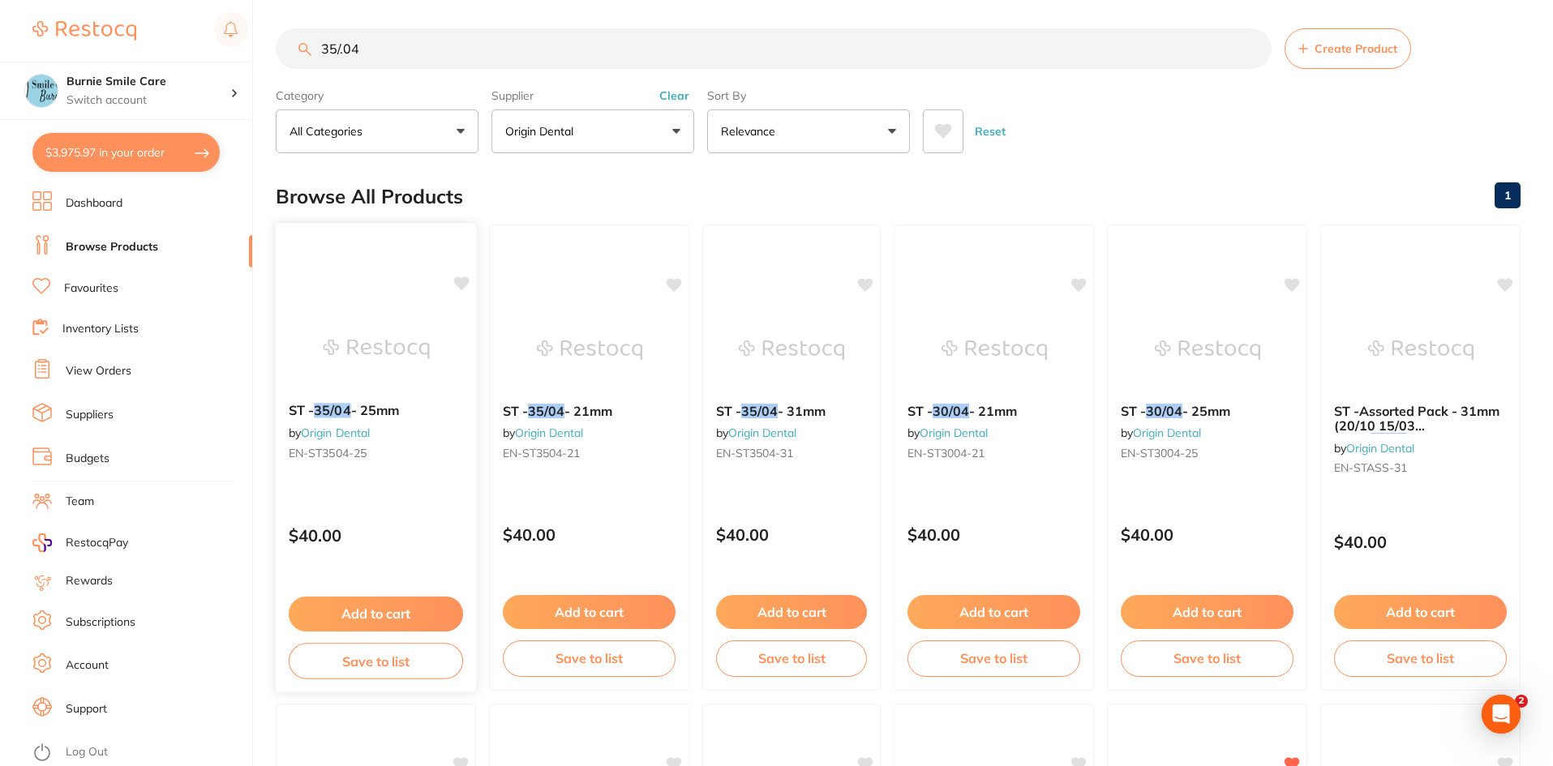
click at [469, 498] on div "ST - 35/04 - 25mm by Origin Dental EN-ST3504-25 $40.00 Add to cart Save to list" at bounding box center [376, 457] width 202 height 471
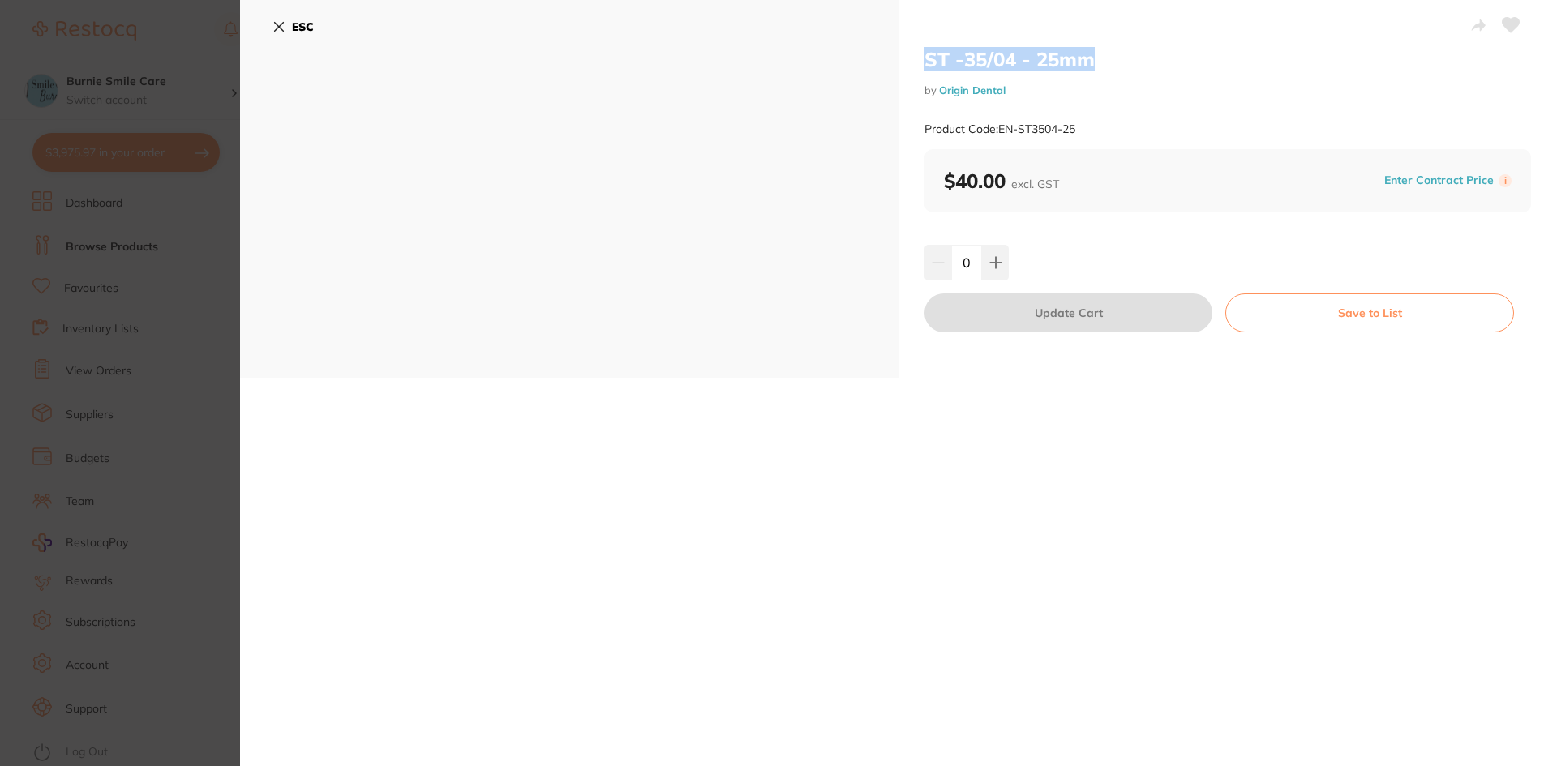
drag, startPoint x: 1121, startPoint y: 59, endPoint x: 906, endPoint y: 55, distance: 214.9
click at [913, 57] on div "ST -35/04 - 25mm by Origin Dental Product Code: EN-ST3504-25 $40.00 excl. GST E…" at bounding box center [1227, 189] width 658 height 378
drag, startPoint x: 1085, startPoint y: 122, endPoint x: 1001, endPoint y: 138, distance: 84.9
click at [1001, 138] on div "Product Code: EN-ST3504-25" at bounding box center [1227, 129] width 606 height 40
click at [189, 255] on section "ST -35/04 - 25mm by Origin Dental Product Code: EN-ST3504-25 ESC ST -35/04 - 25…" at bounding box center [778, 383] width 1557 height 766
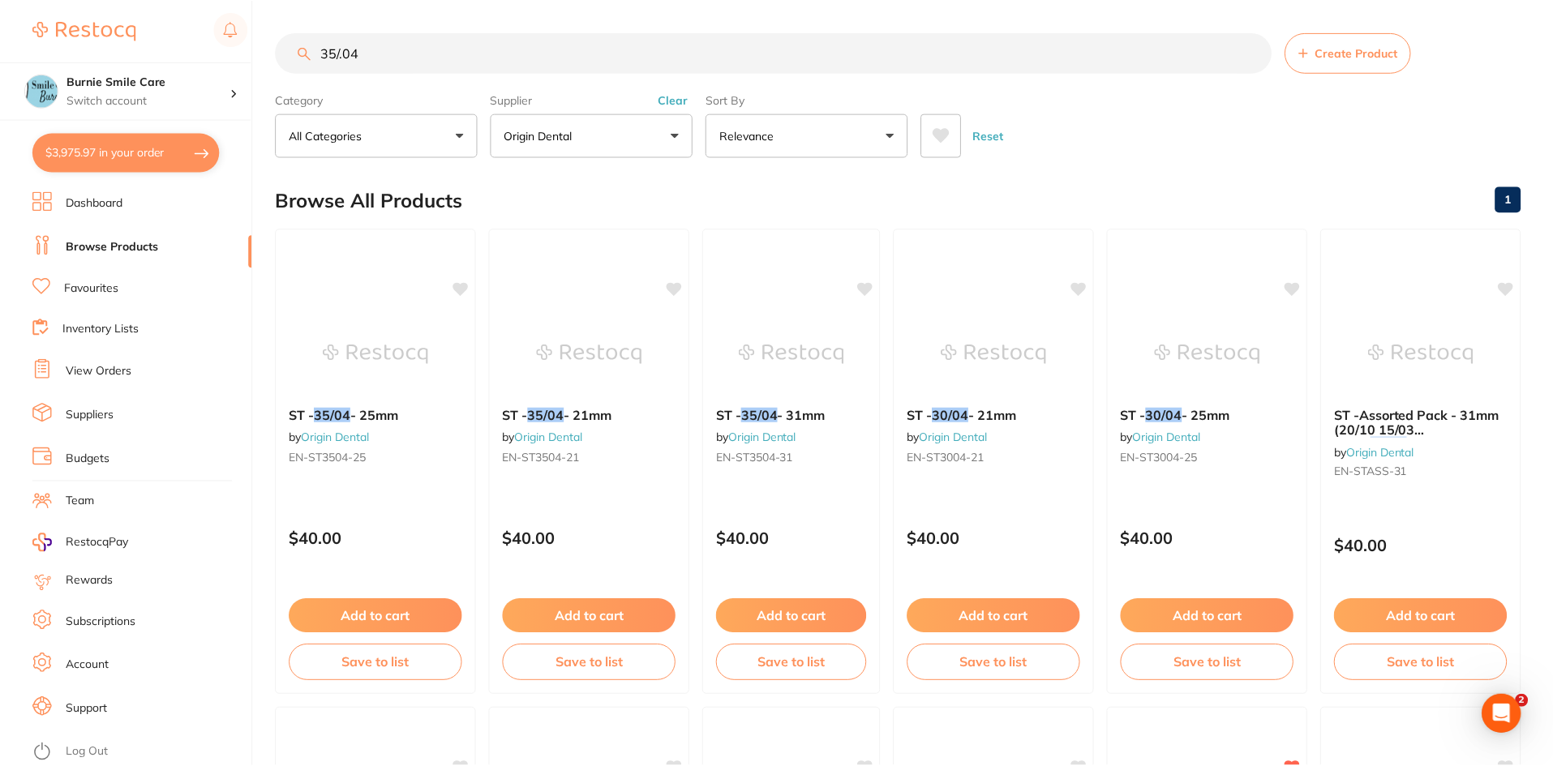
scroll to position [4, 0]
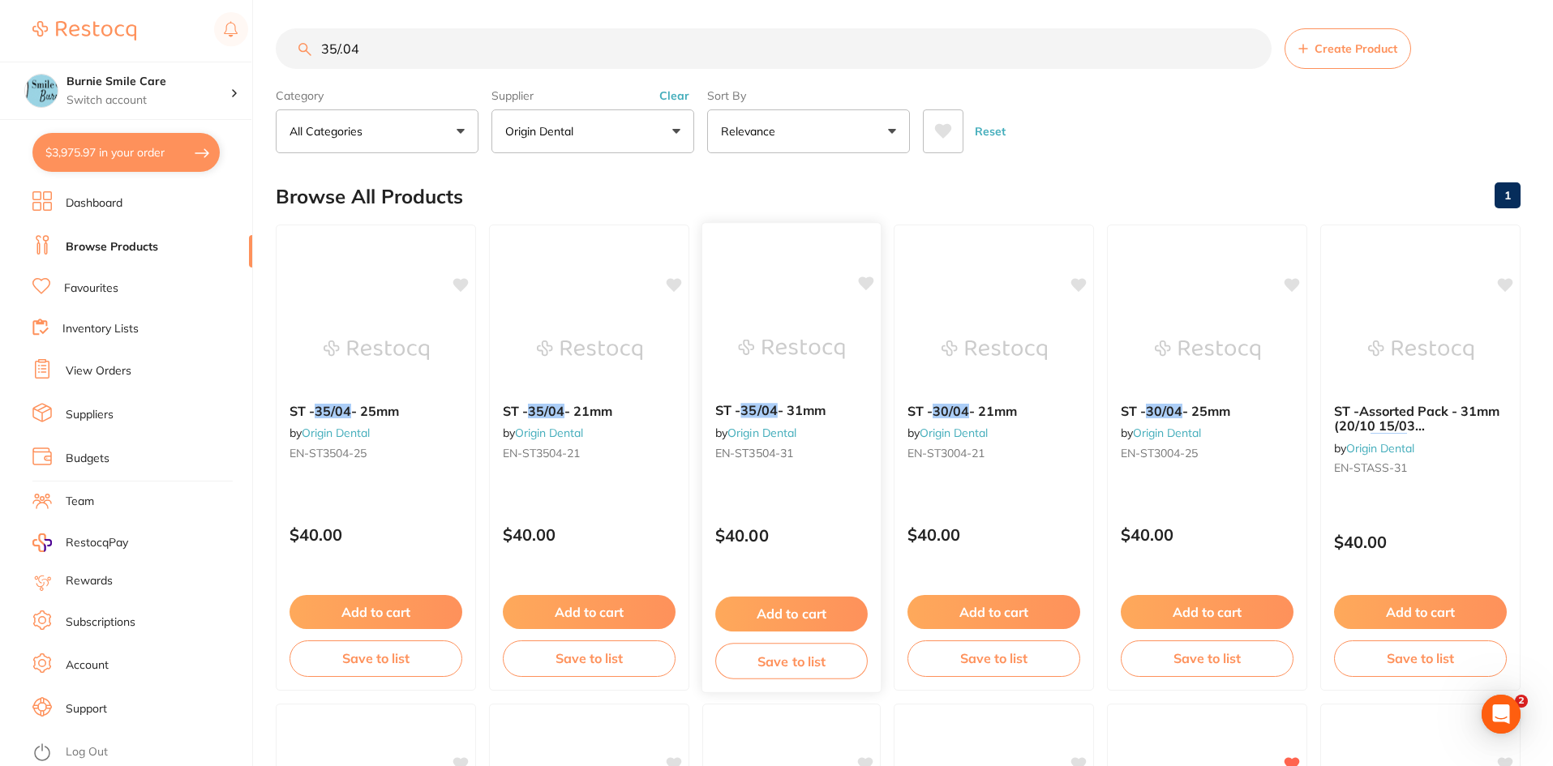
click at [761, 508] on div "ST - 35/04 - 31mm by Origin Dental EN-ST3504-31 $40.00 Add to cart Save to list" at bounding box center [791, 457] width 180 height 471
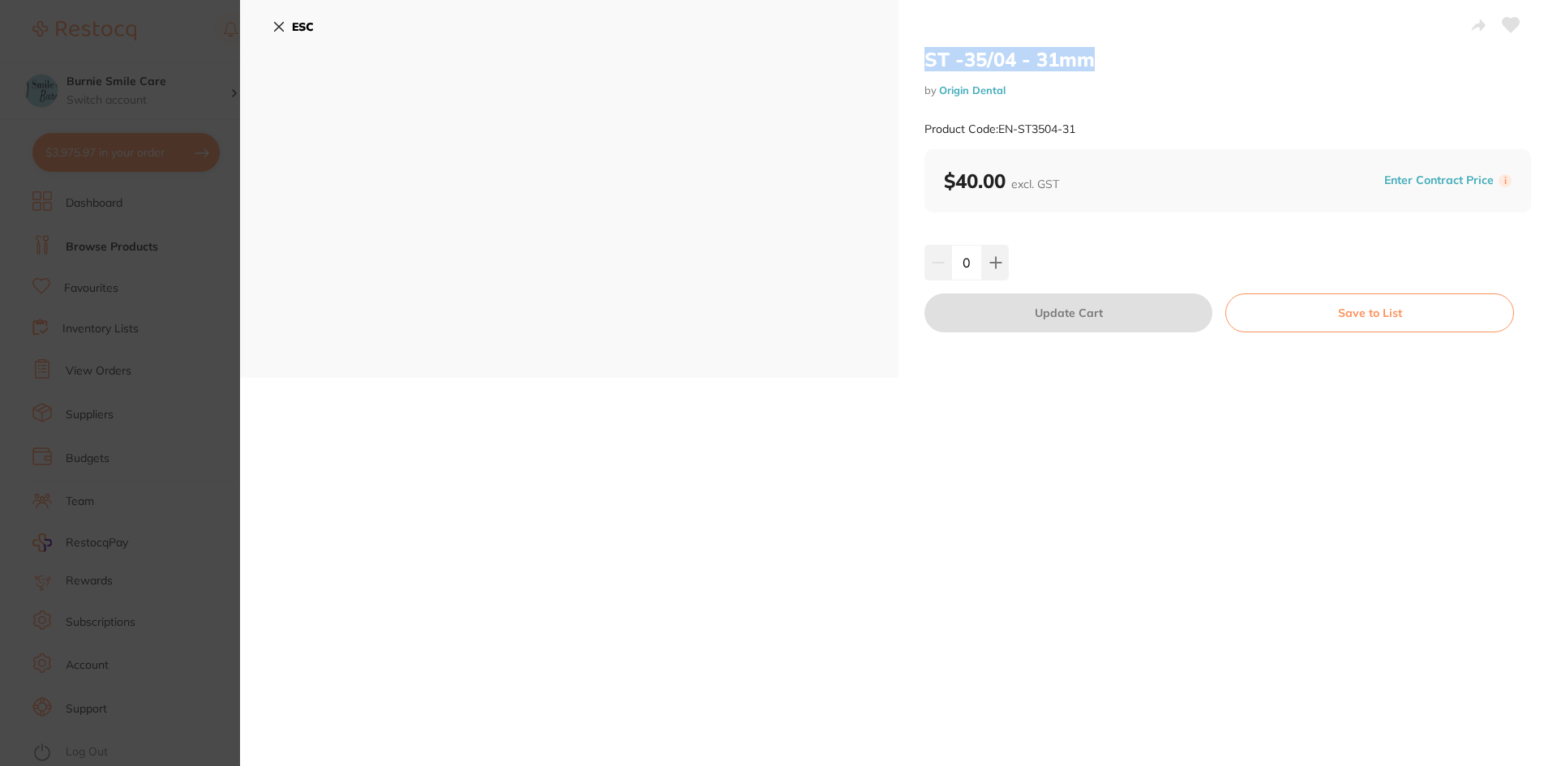
drag, startPoint x: 1130, startPoint y: 57, endPoint x: 923, endPoint y: 59, distance: 207.6
click at [924, 59] on h2 "ST -35/04 - 31mm" at bounding box center [1227, 59] width 606 height 24
drag, startPoint x: 1095, startPoint y: 123, endPoint x: 997, endPoint y: 132, distance: 98.5
click at [997, 132] on div "Product Code: EN-ST3504-31" at bounding box center [1227, 129] width 606 height 40
click at [302, 34] on button "ESC" at bounding box center [292, 27] width 41 height 28
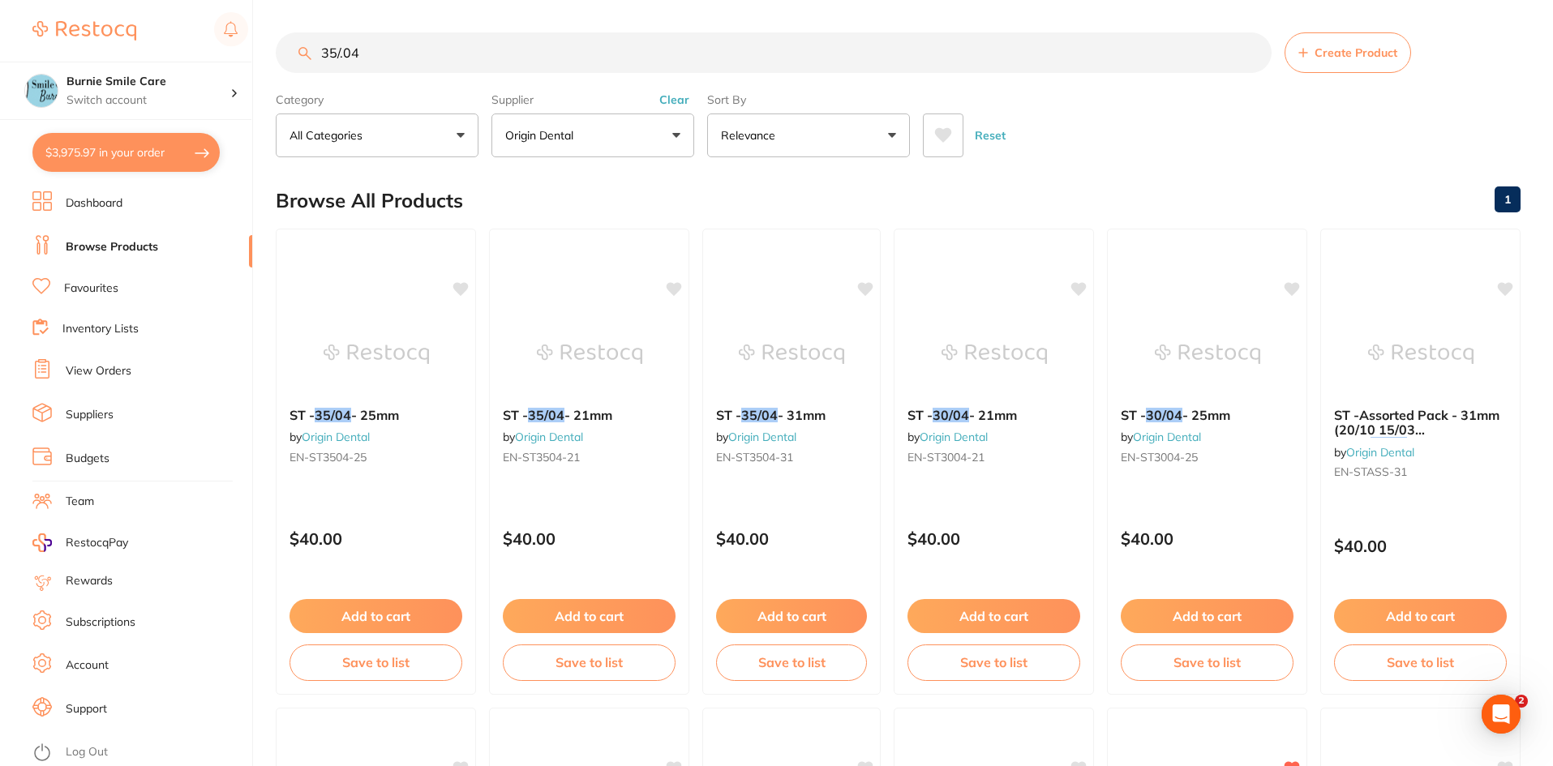
click at [670, 105] on button "Clear" at bounding box center [674, 99] width 40 height 15
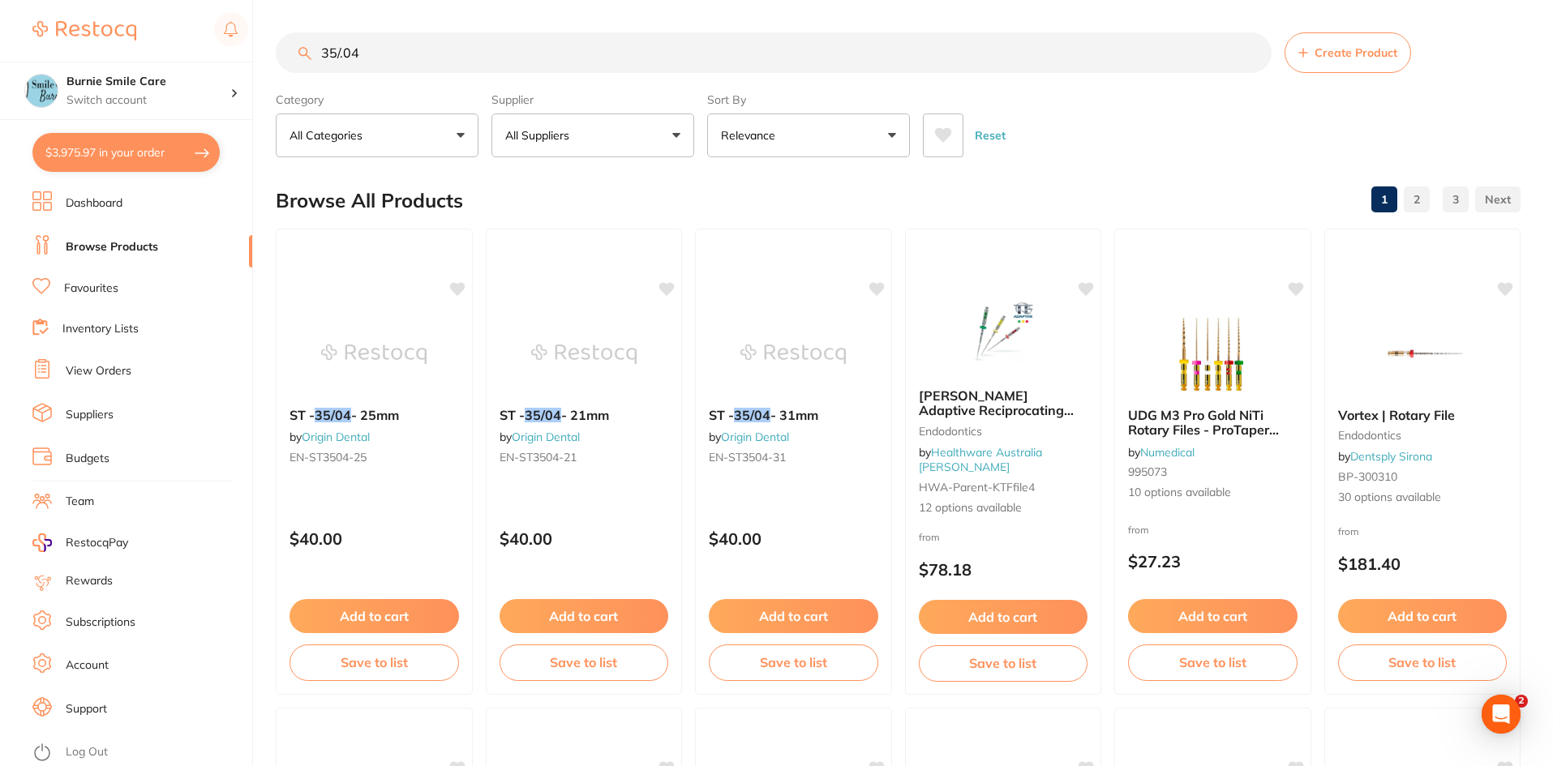
drag, startPoint x: 400, startPoint y: 51, endPoint x: 297, endPoint y: 60, distance: 103.4
click at [303, 63] on input "35/.04" at bounding box center [774, 52] width 996 height 41
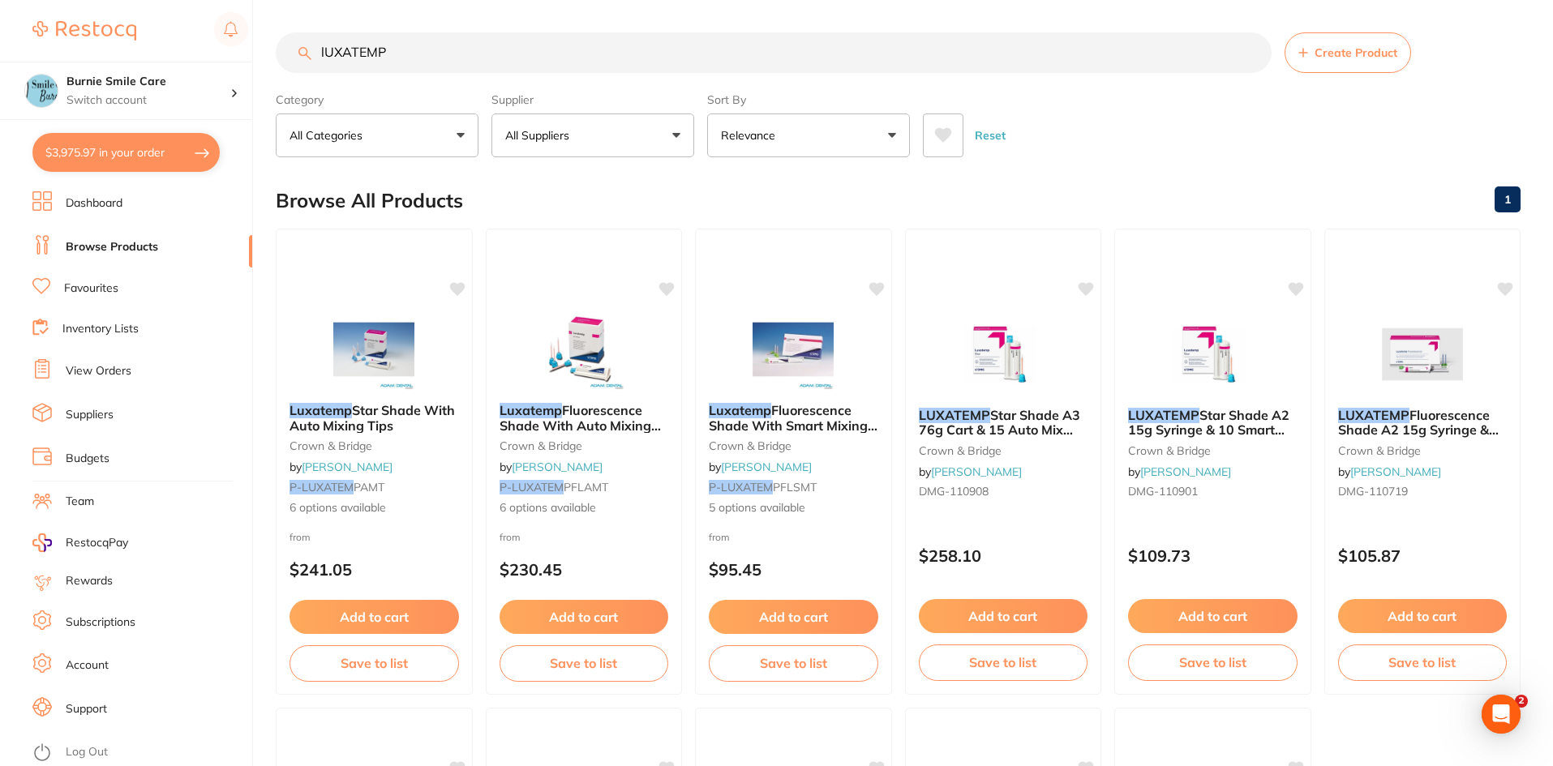
type input "lUXATEMP"
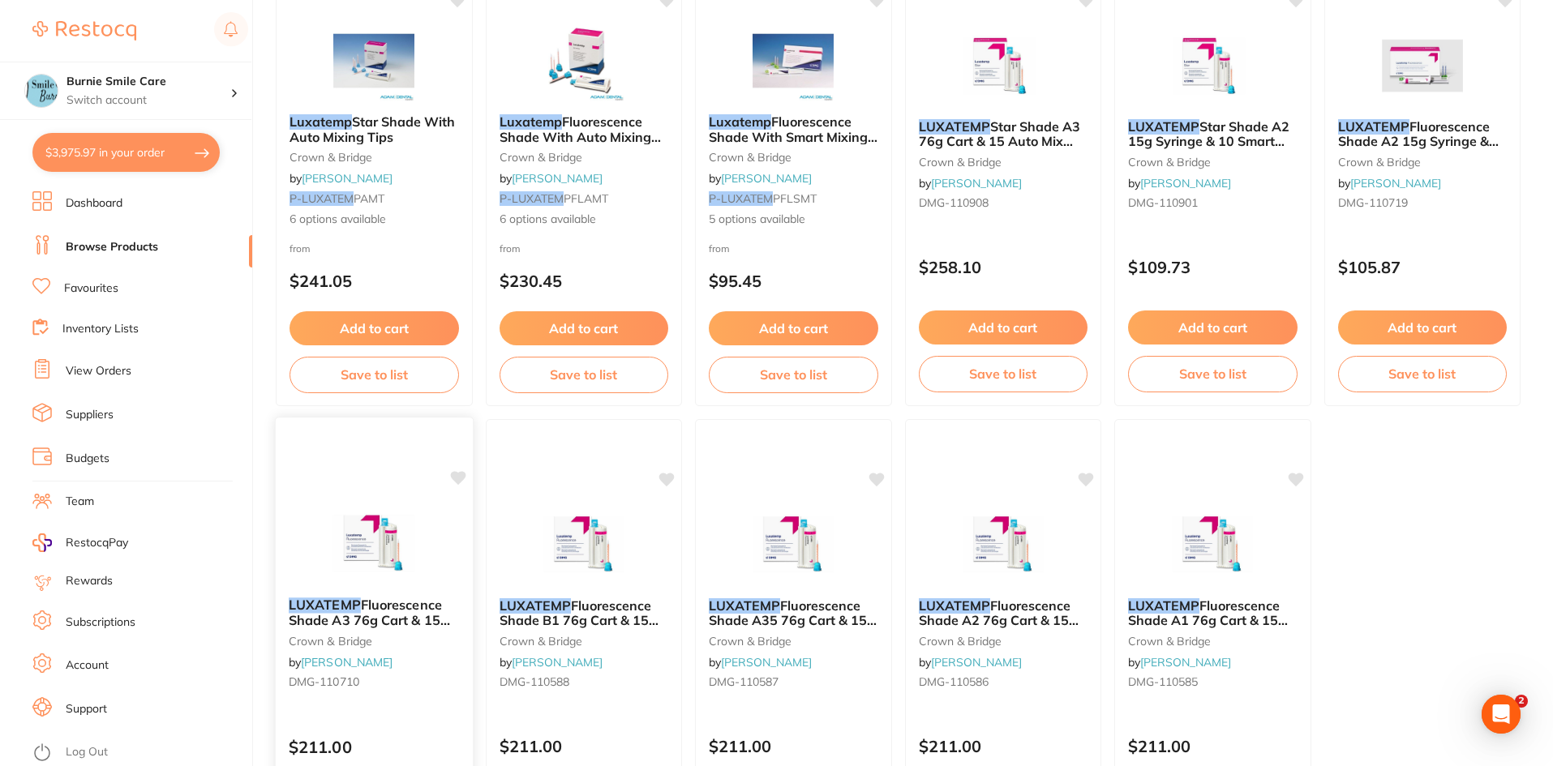
scroll to position [466, 0]
